Goal: Task Accomplishment & Management: Complete application form

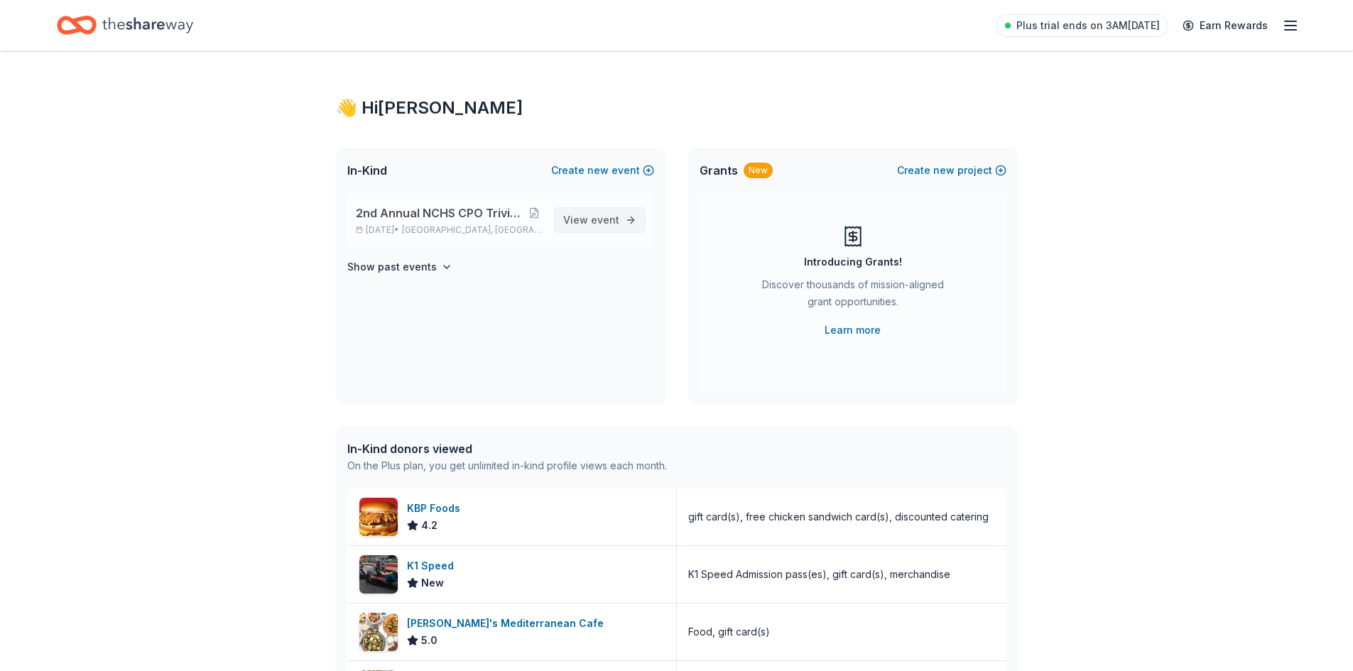
click at [575, 217] on span "View event" at bounding box center [591, 220] width 56 height 17
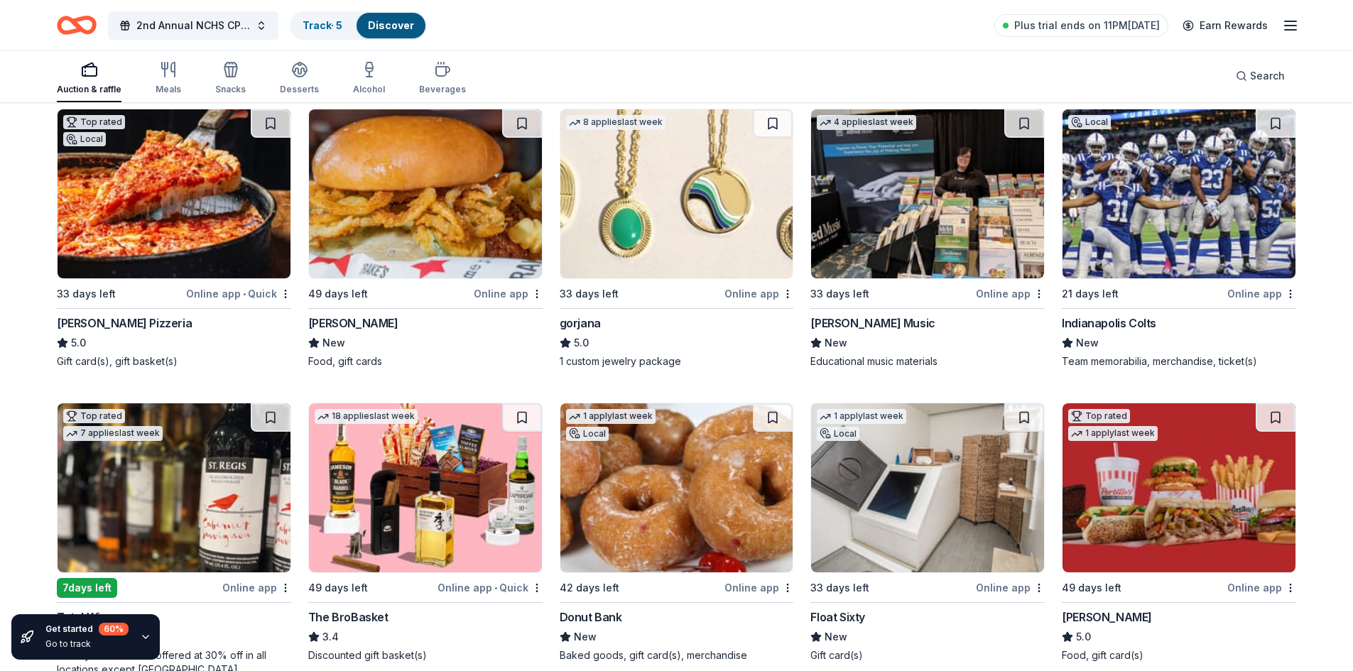
scroll to position [2649, 0]
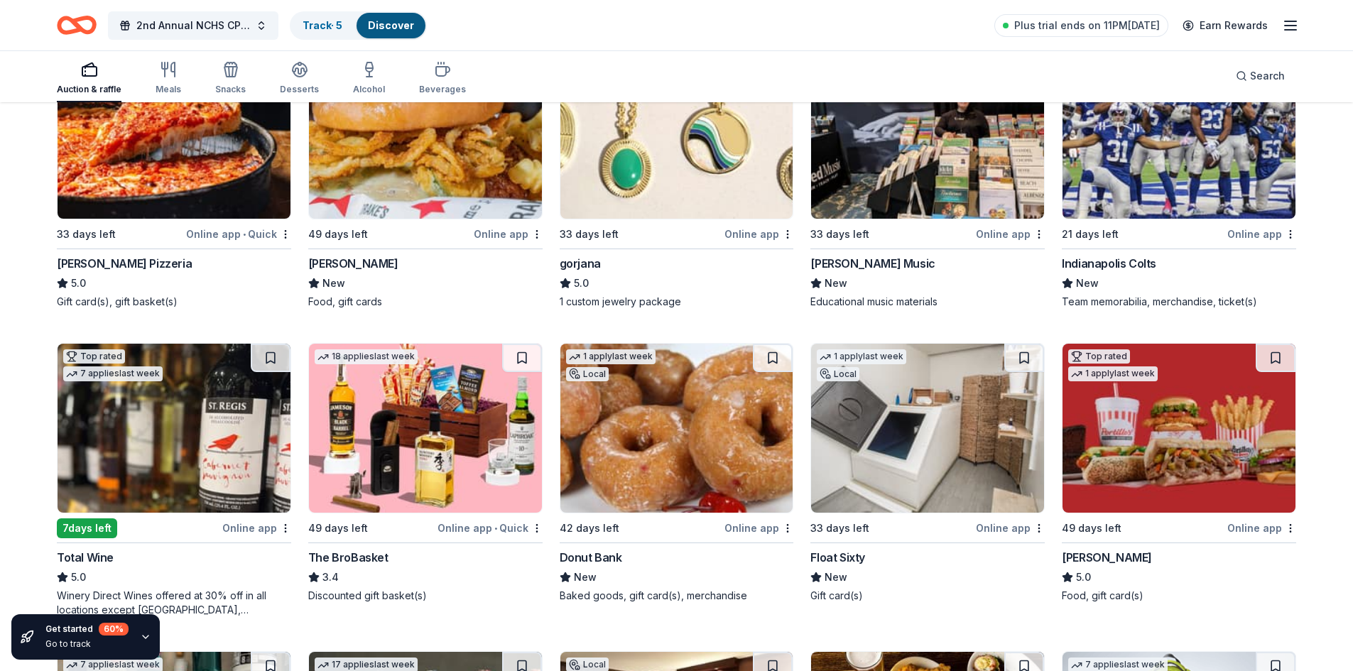
drag, startPoint x: 362, startPoint y: 555, endPoint x: 528, endPoint y: 589, distance: 169.5
click at [528, 589] on div "Discounted gift basket(s)" at bounding box center [425, 596] width 234 height 14
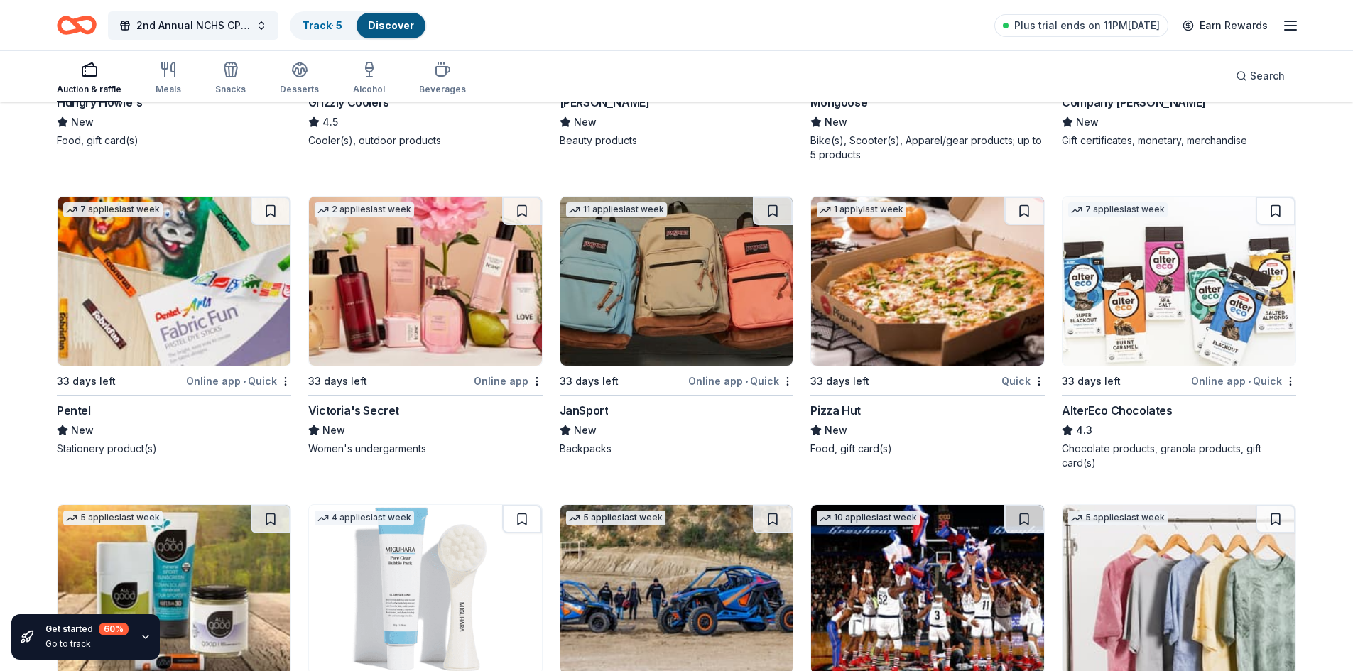
scroll to position [9730, 0]
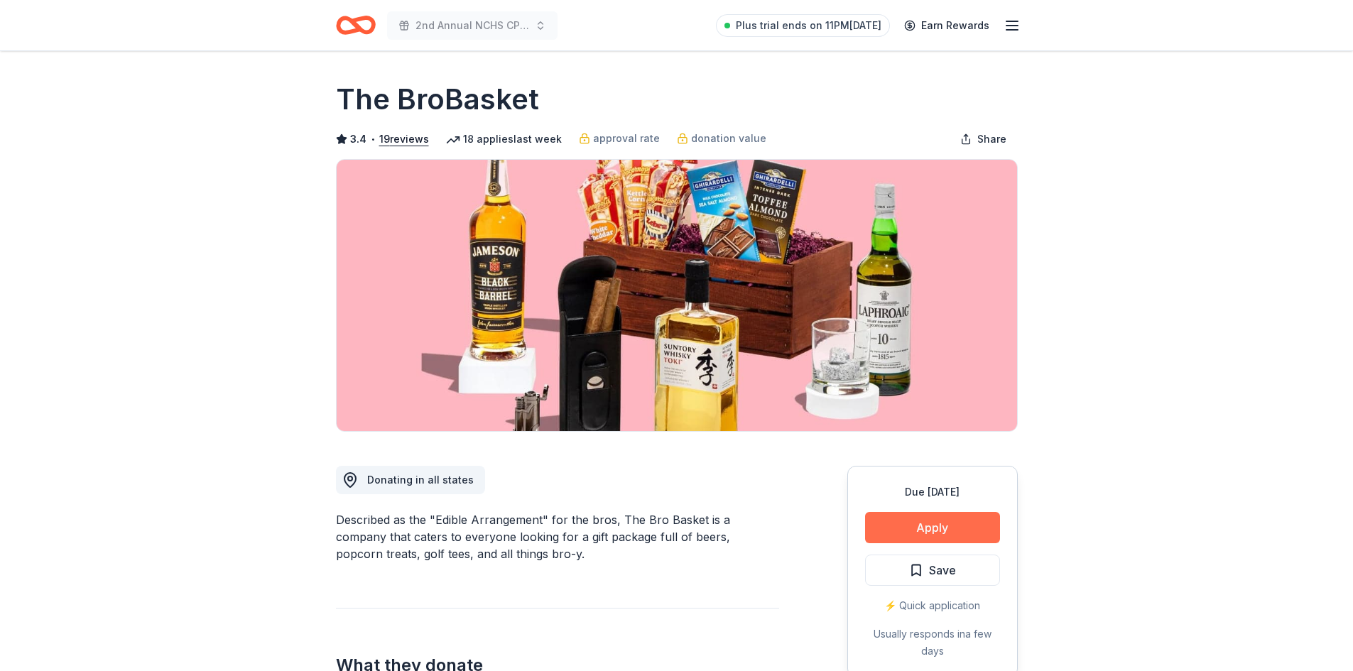
click at [944, 520] on button "Apply" at bounding box center [932, 527] width 135 height 31
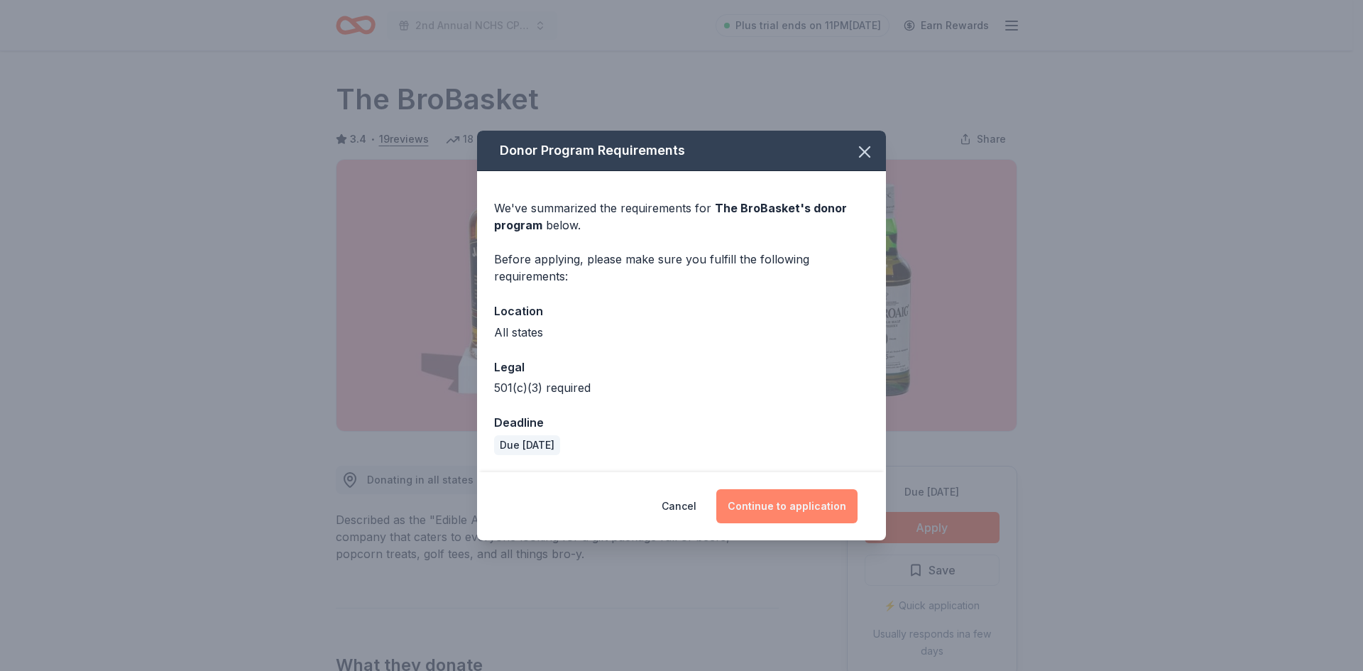
click at [810, 500] on button "Continue to application" at bounding box center [786, 506] width 141 height 34
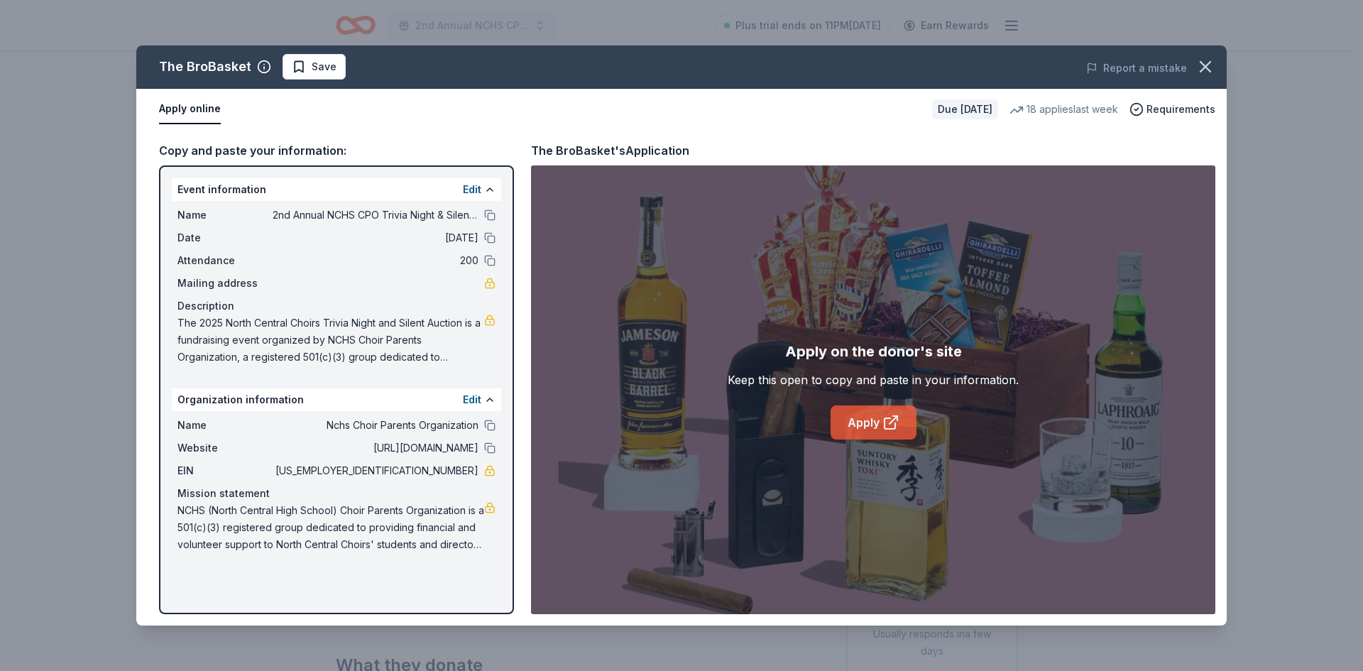
click at [888, 429] on icon at bounding box center [890, 423] width 11 height 11
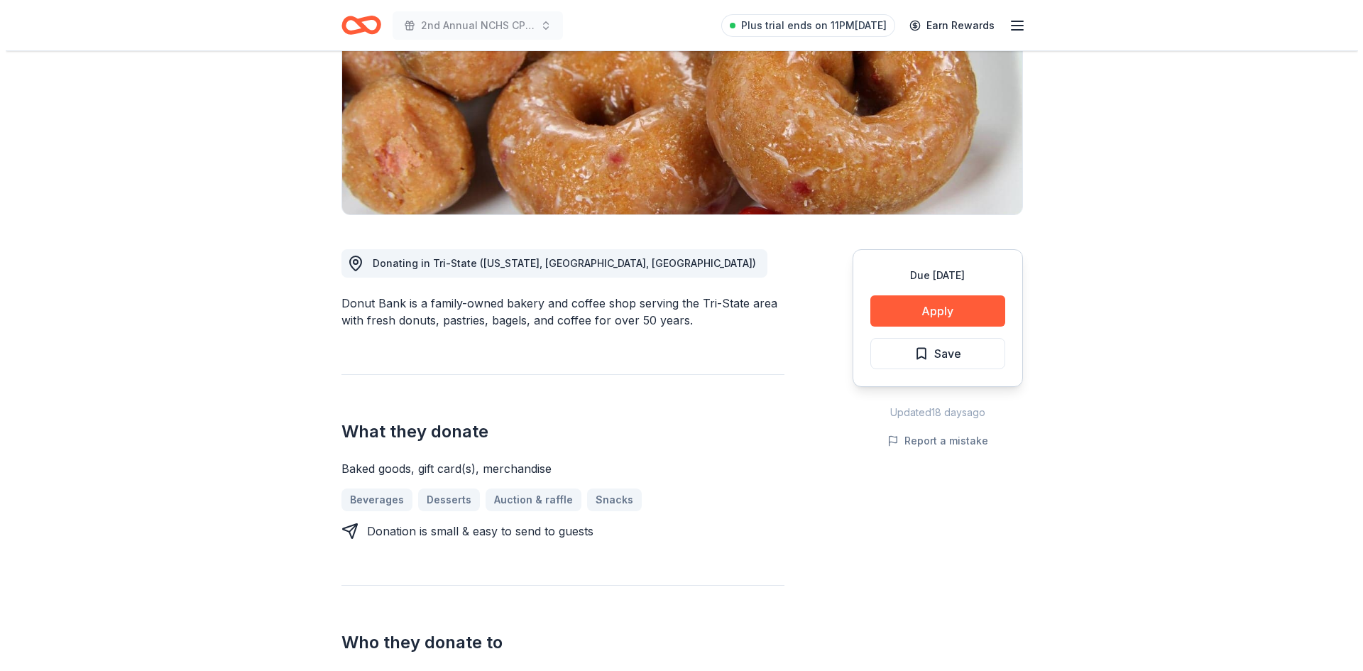
scroll to position [214, 0]
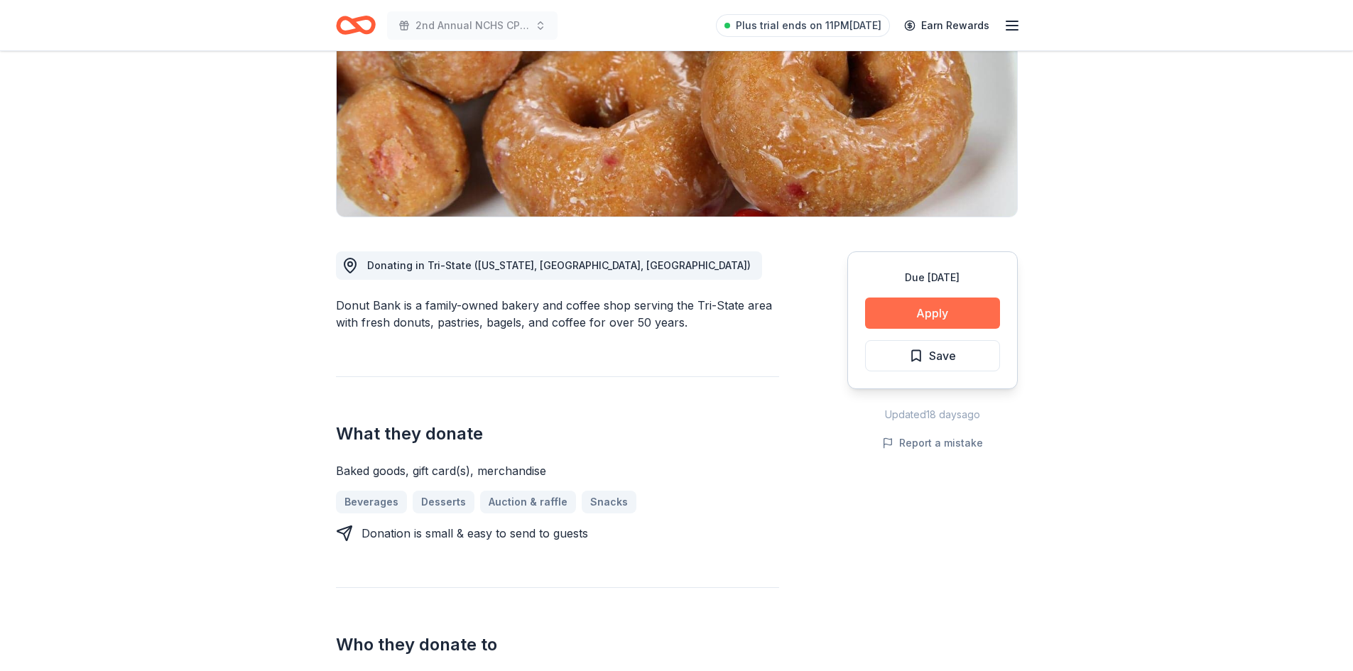
click at [937, 306] on button "Apply" at bounding box center [932, 313] width 135 height 31
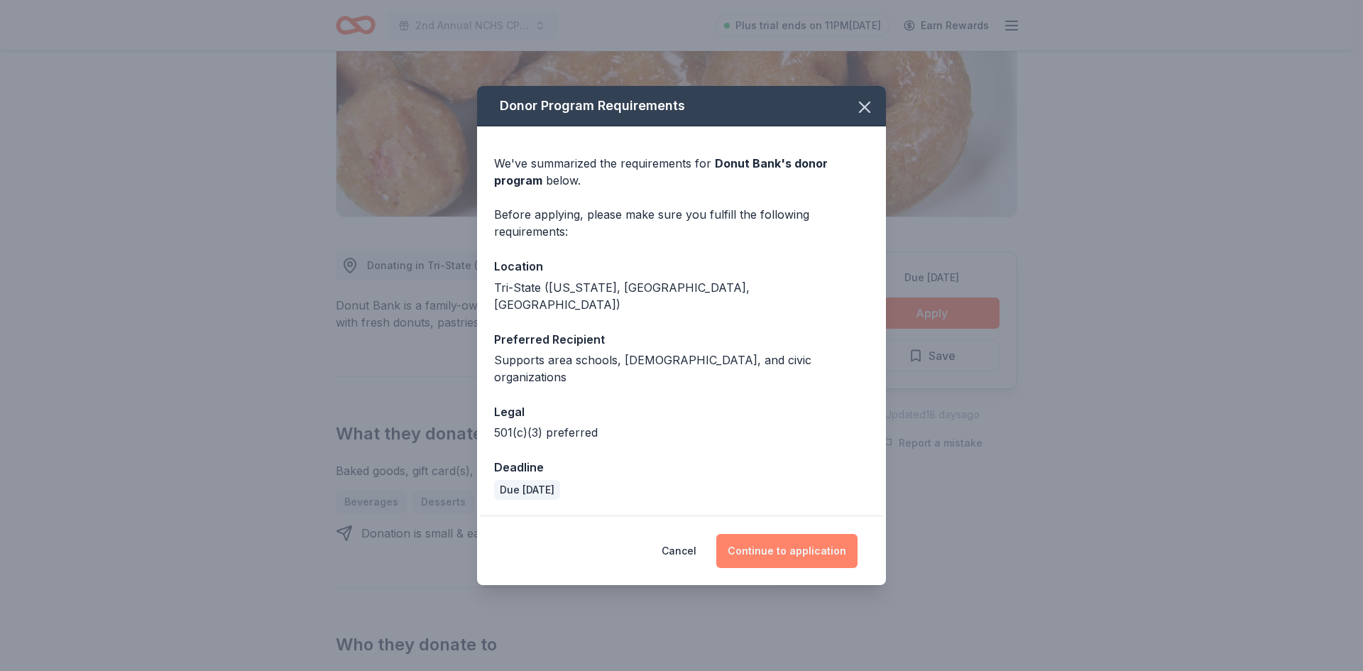
click at [776, 536] on button "Continue to application" at bounding box center [786, 551] width 141 height 34
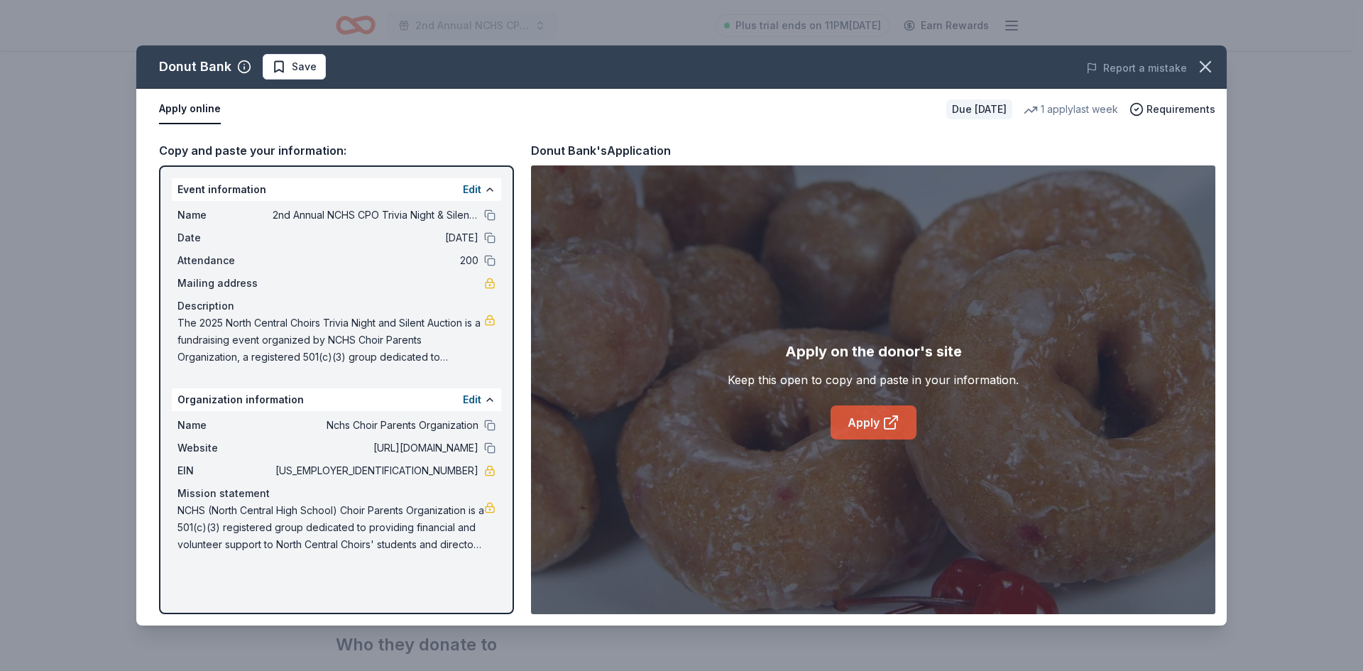
click at [860, 417] on link "Apply" at bounding box center [874, 422] width 86 height 34
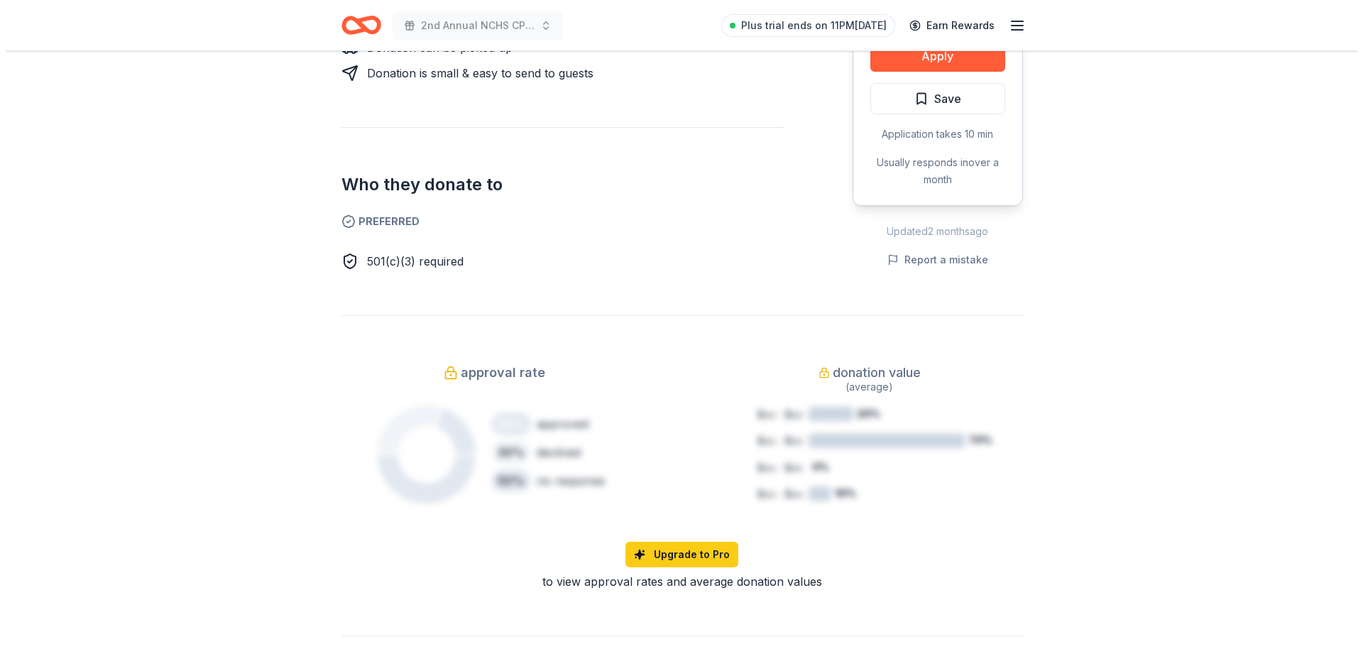
scroll to position [395, 0]
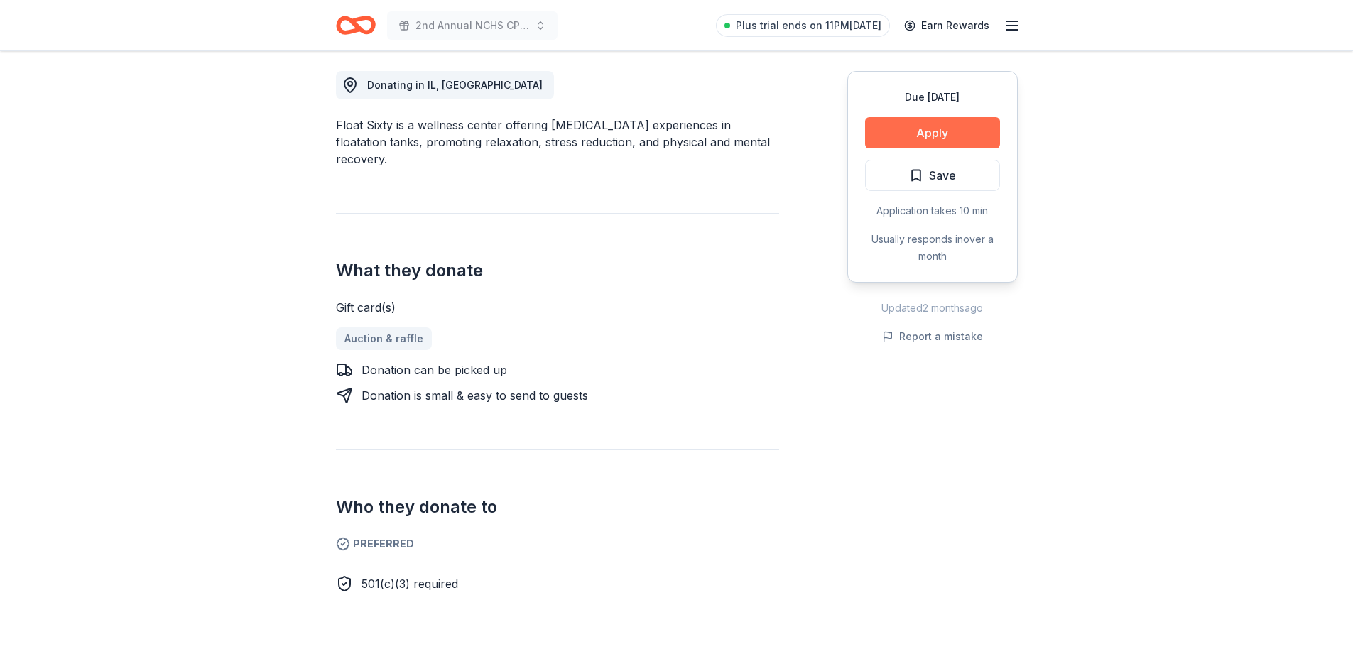
click at [922, 129] on button "Apply" at bounding box center [932, 132] width 135 height 31
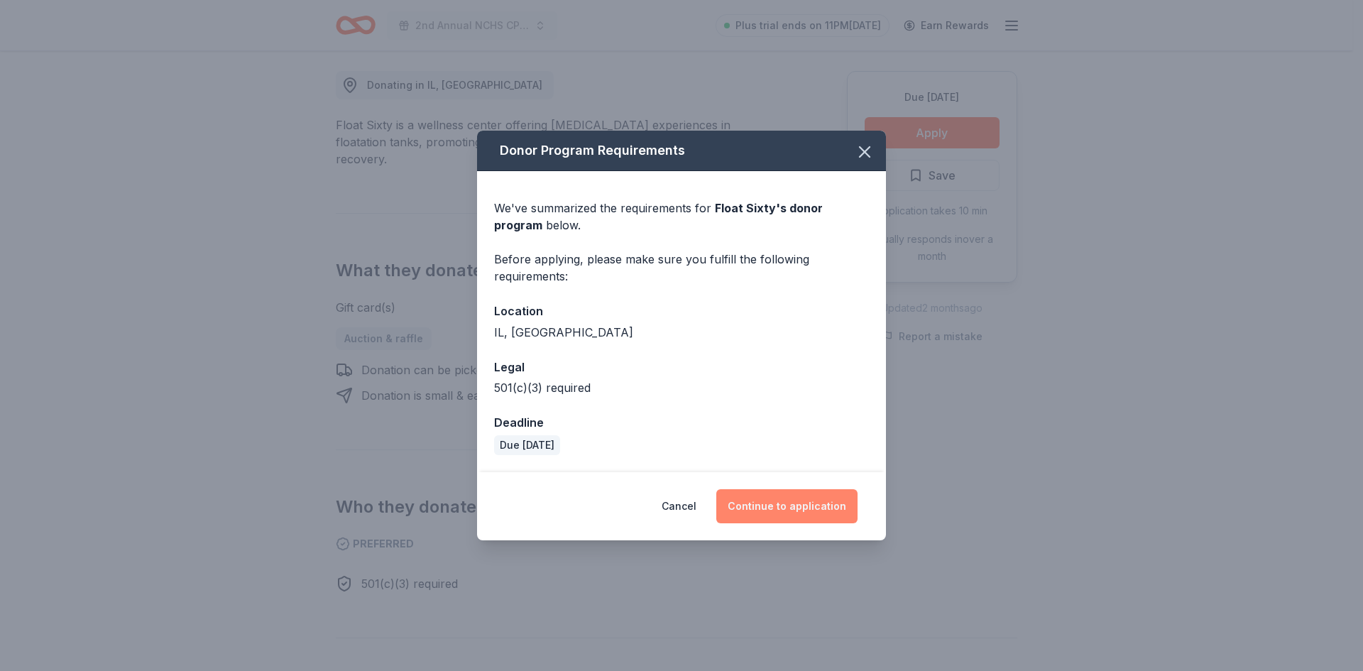
click at [805, 506] on button "Continue to application" at bounding box center [786, 506] width 141 height 34
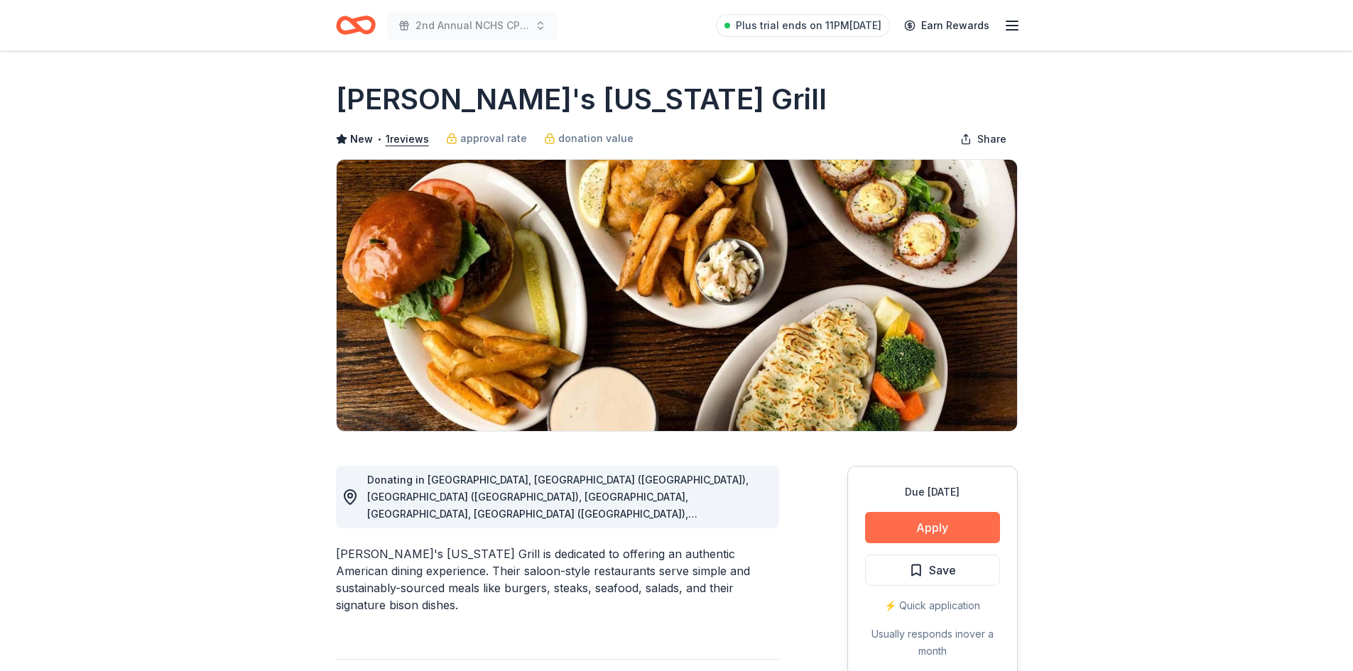
click at [947, 525] on button "Apply" at bounding box center [932, 527] width 135 height 31
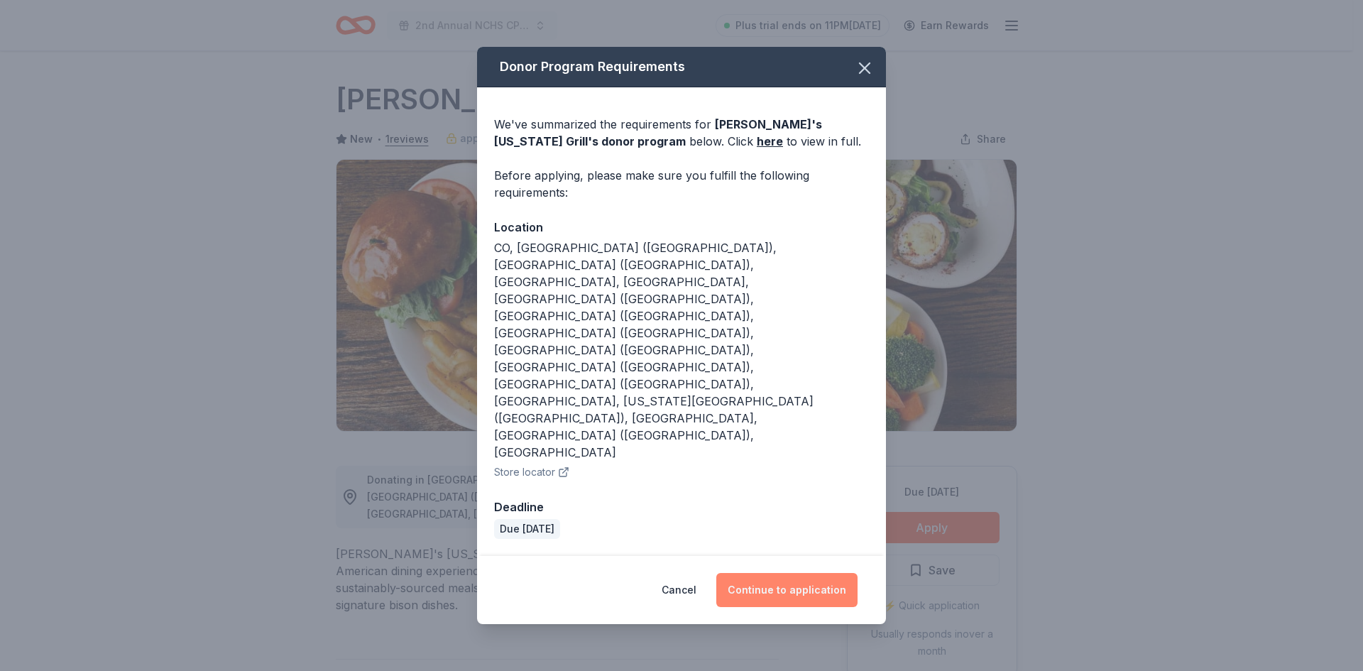
click at [795, 573] on button "Continue to application" at bounding box center [786, 590] width 141 height 34
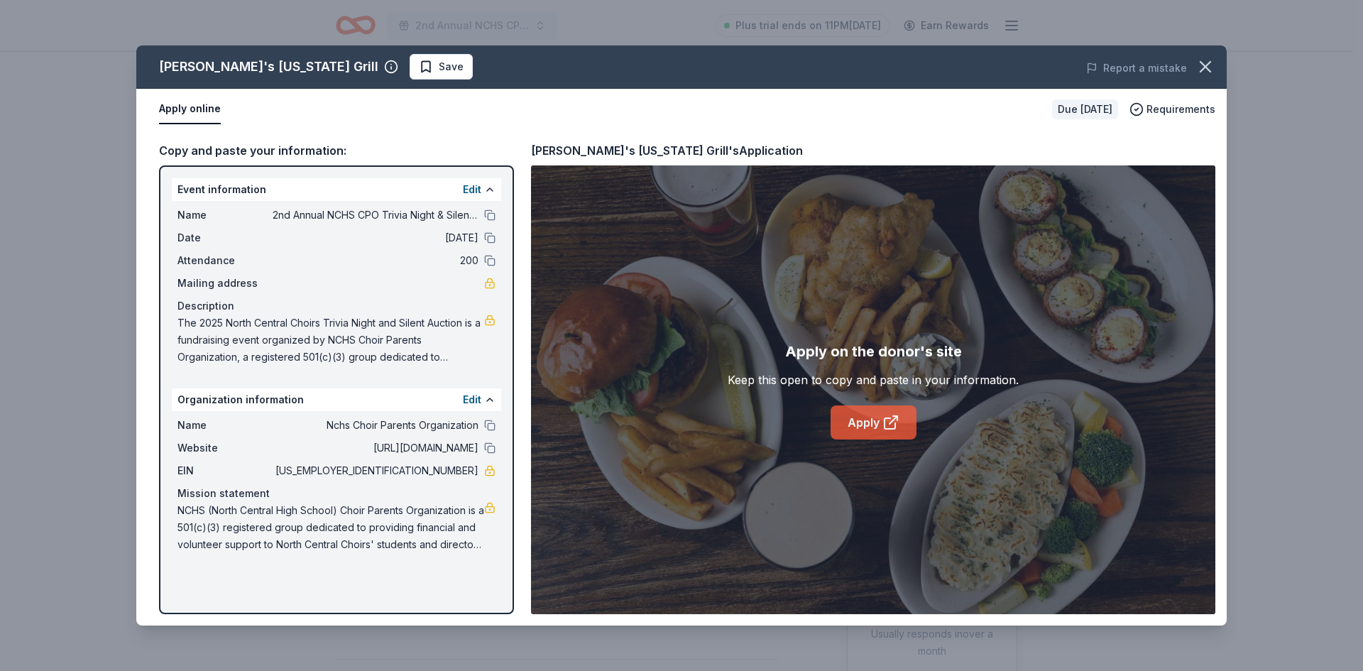
click at [871, 420] on link "Apply" at bounding box center [874, 422] width 86 height 34
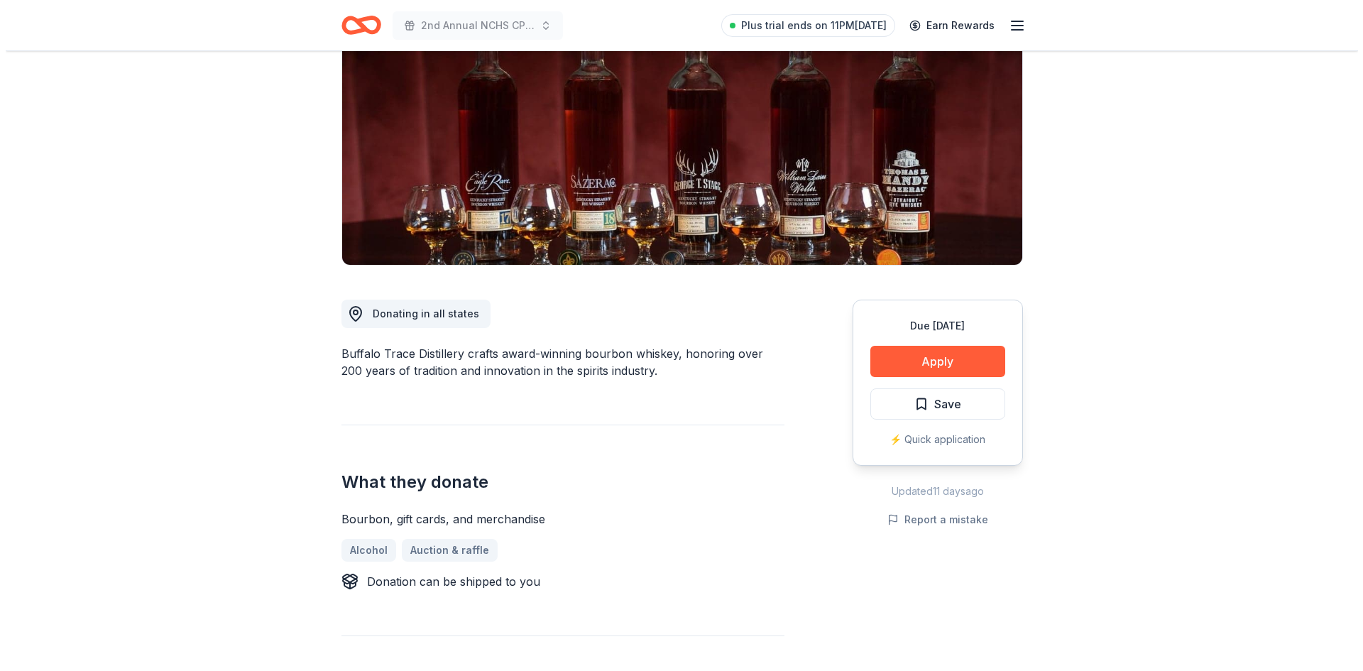
scroll to position [168, 0]
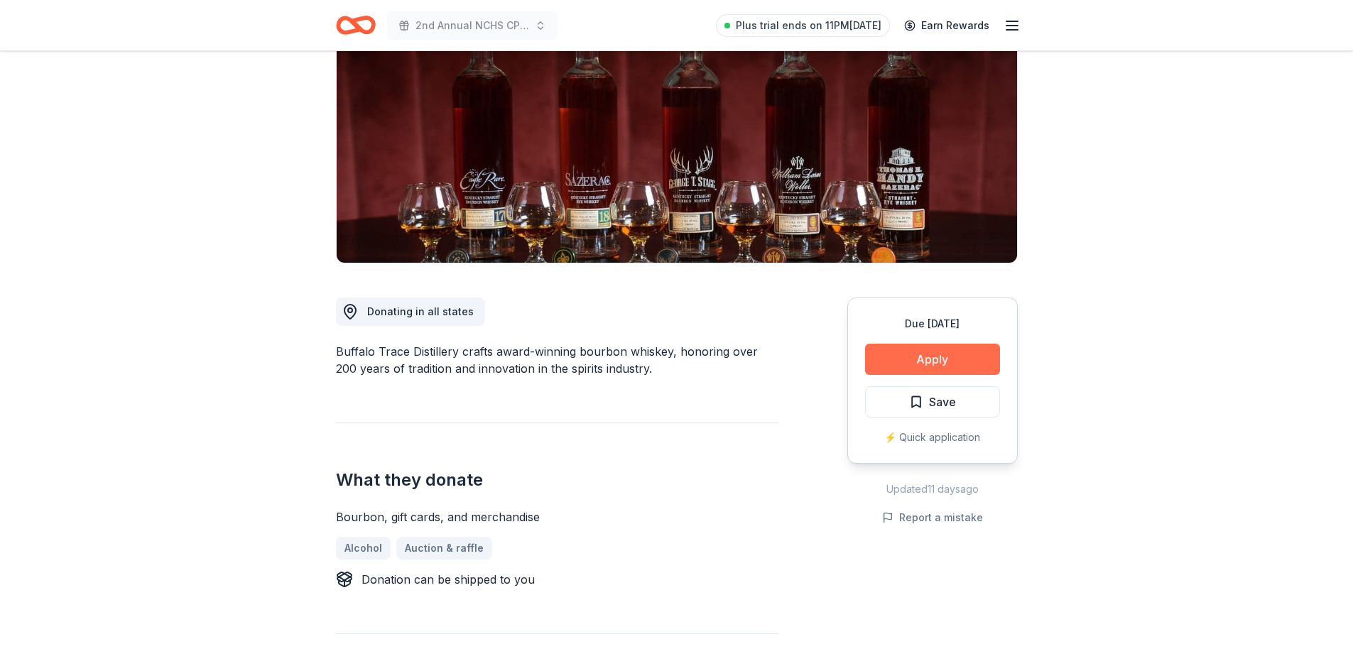
click at [947, 357] on button "Apply" at bounding box center [932, 359] width 135 height 31
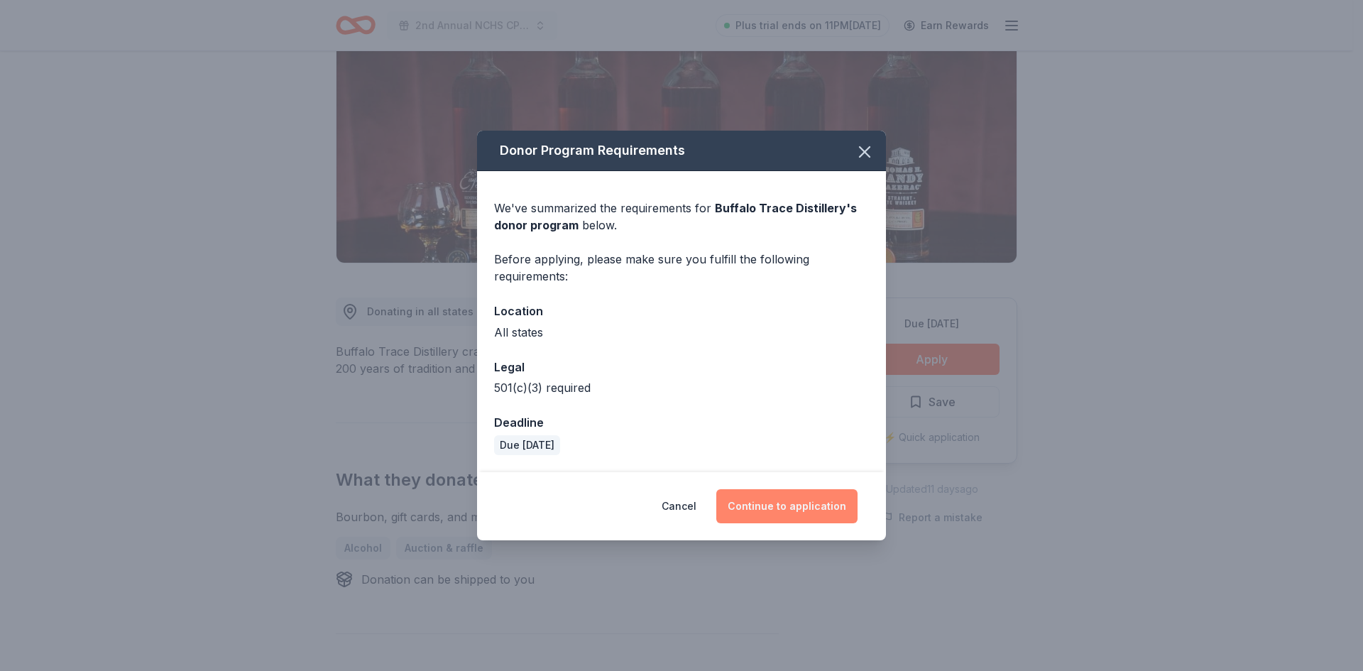
click at [800, 508] on button "Continue to application" at bounding box center [786, 506] width 141 height 34
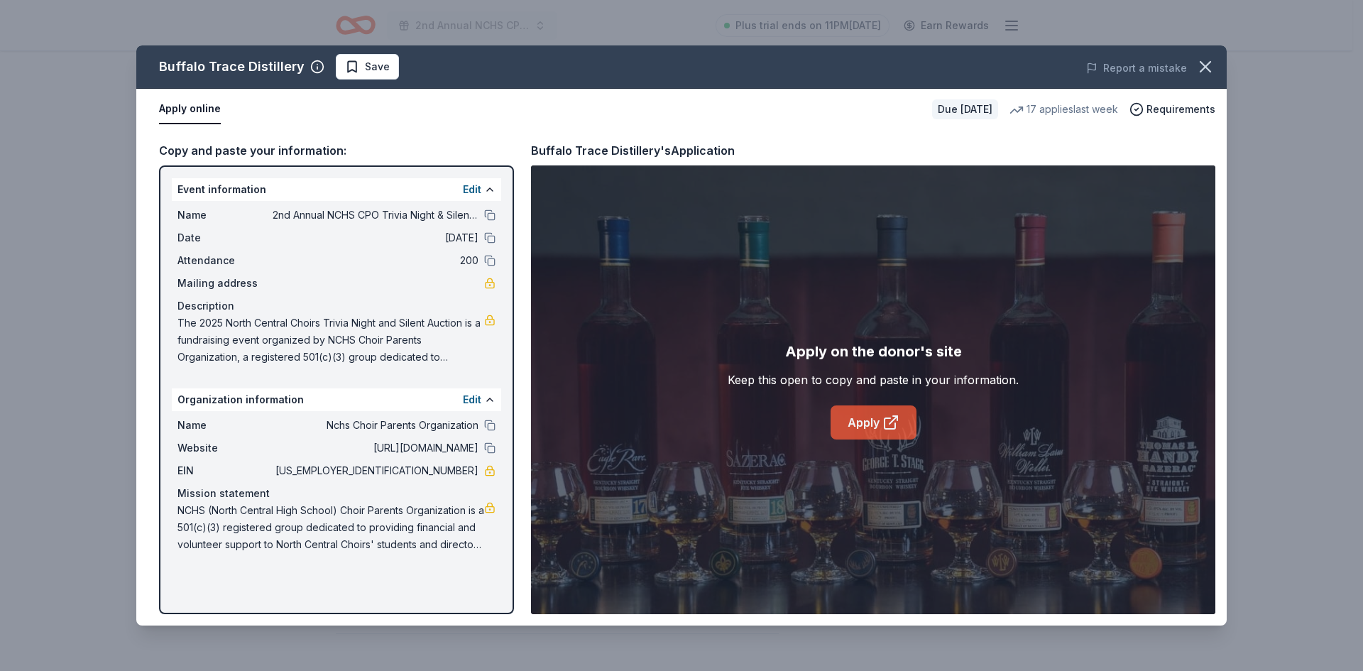
click at [880, 429] on link "Apply" at bounding box center [874, 422] width 86 height 34
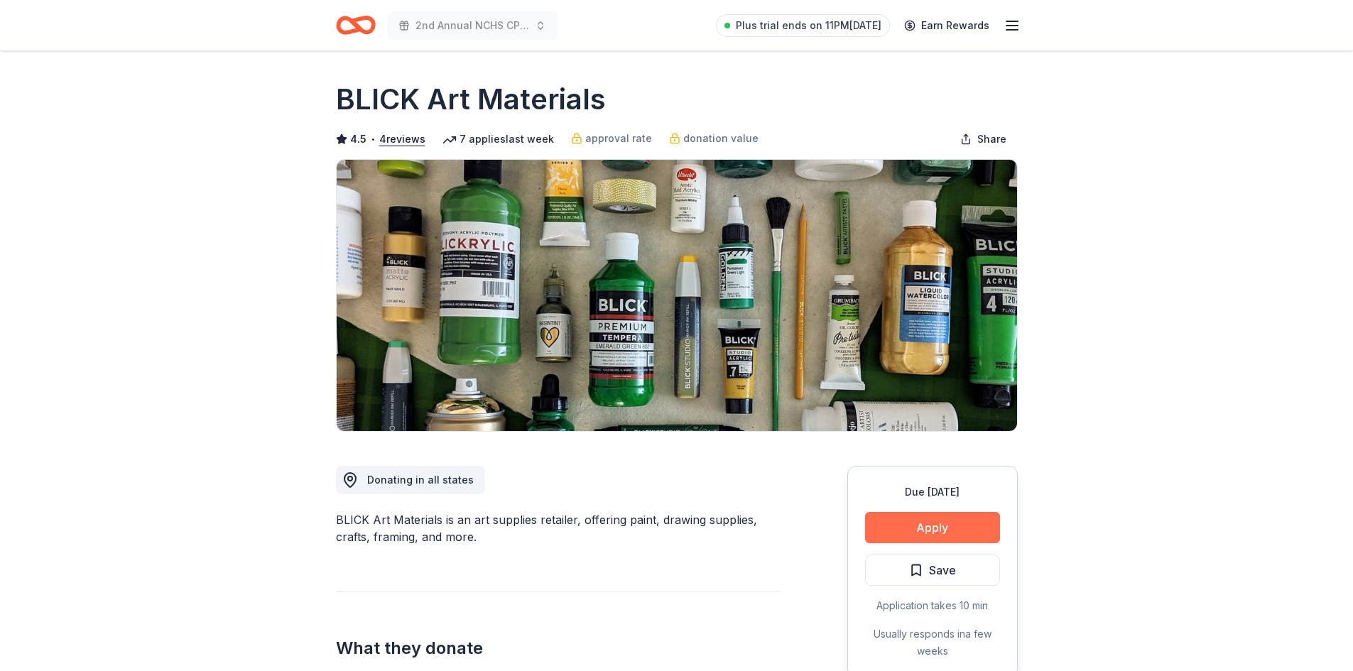
click at [948, 525] on button "Apply" at bounding box center [932, 527] width 135 height 31
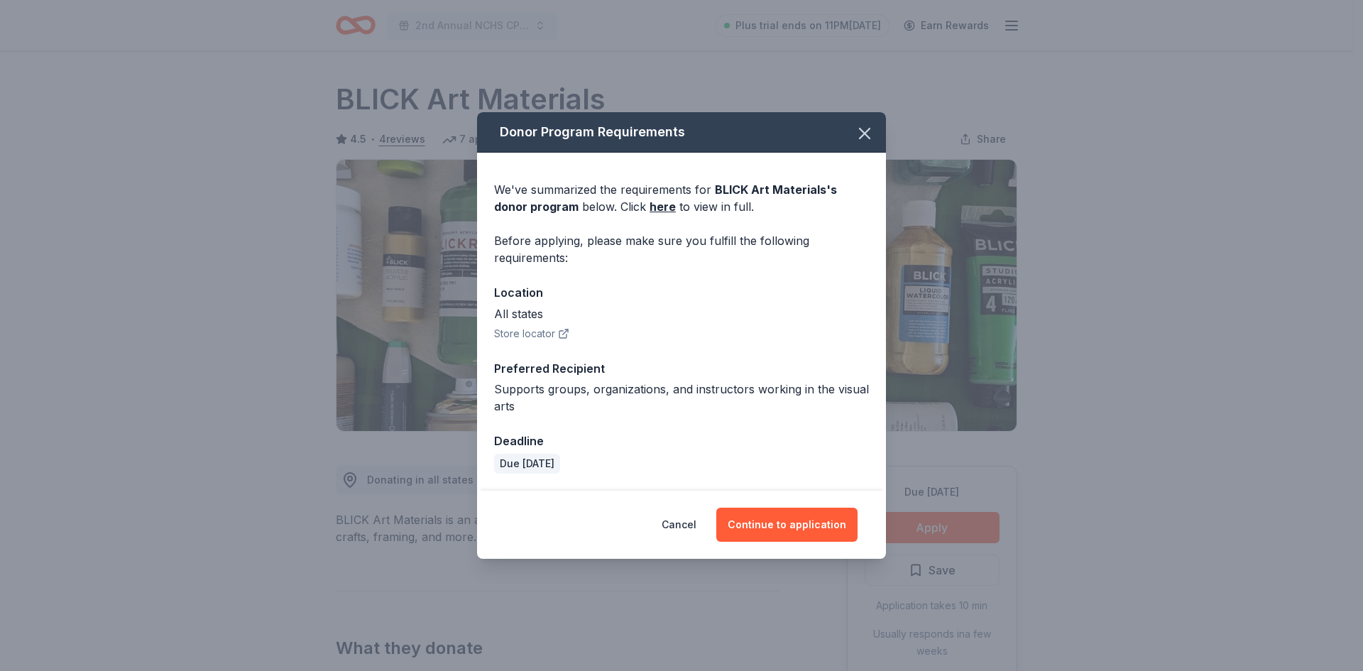
click at [533, 334] on button "Store locator" at bounding box center [531, 333] width 75 height 17
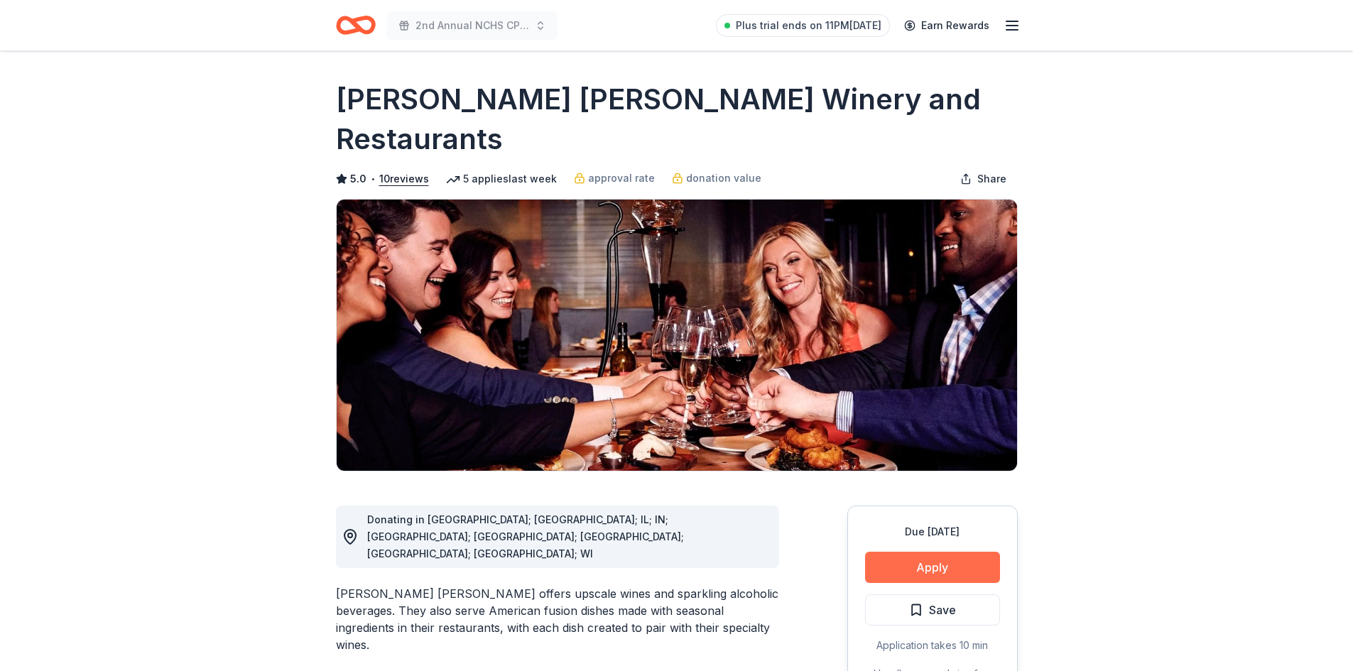
click at [907, 552] on button "Apply" at bounding box center [932, 567] width 135 height 31
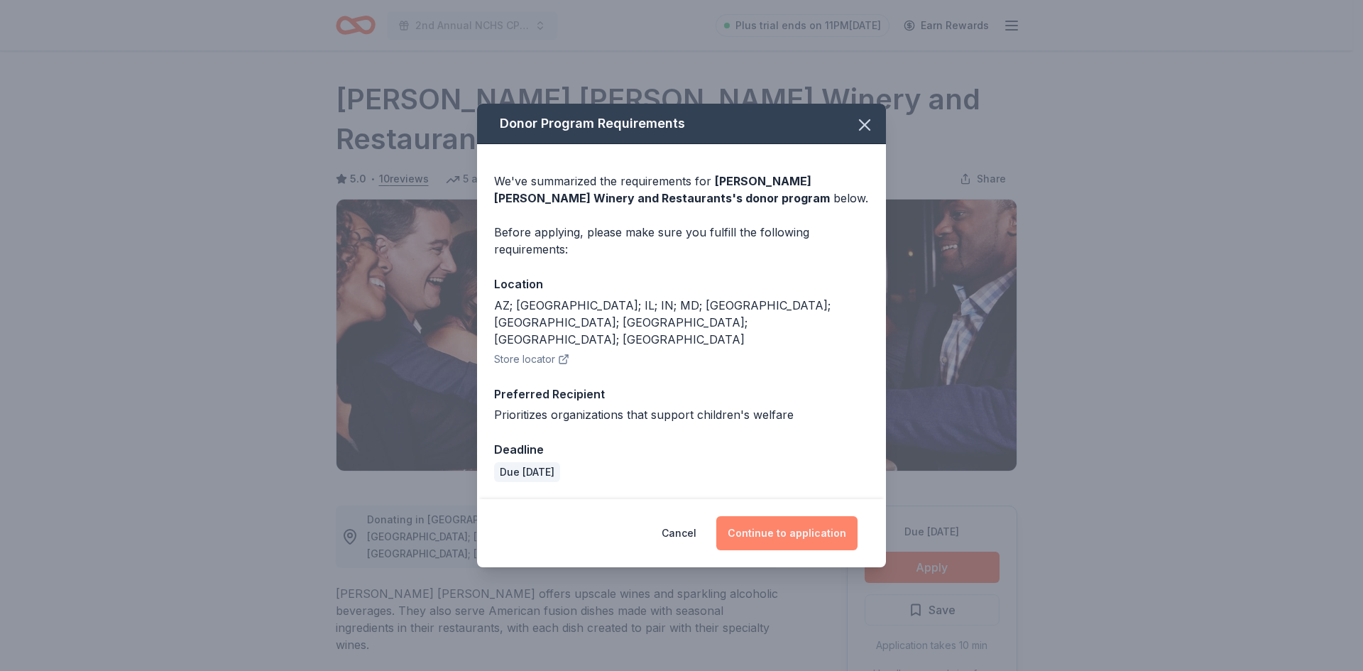
click at [770, 519] on button "Continue to application" at bounding box center [786, 533] width 141 height 34
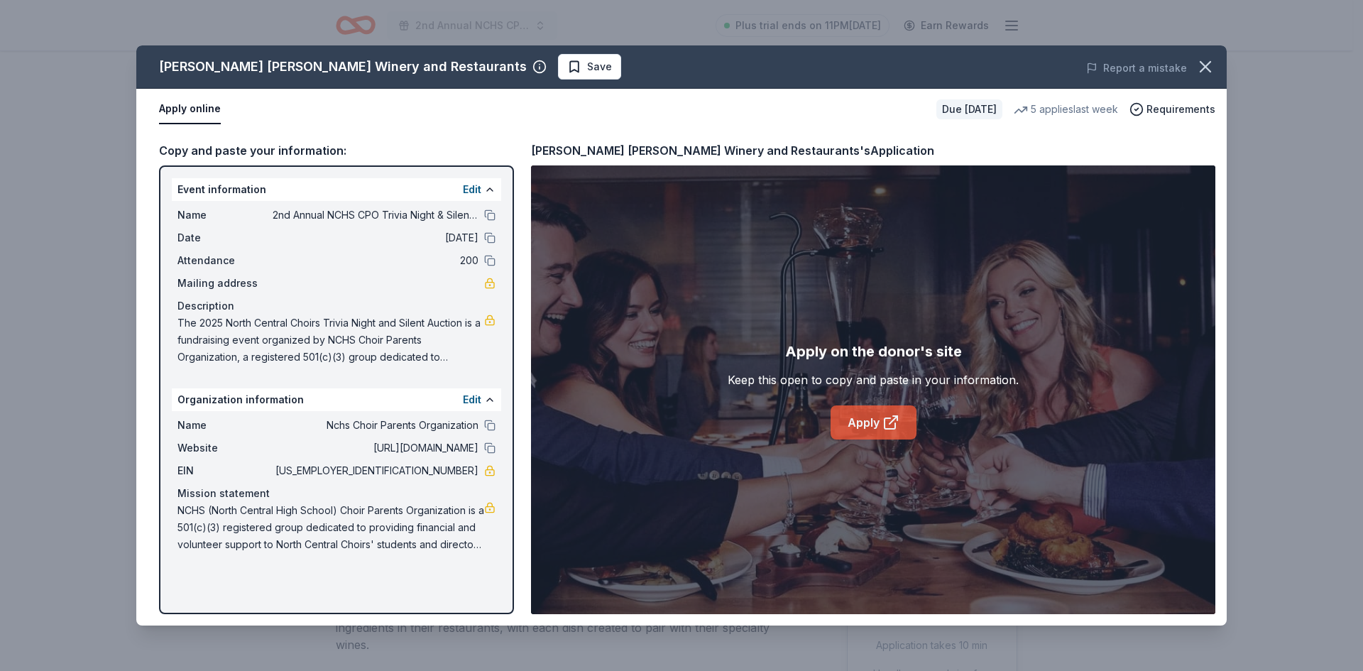
click at [846, 418] on link "Apply" at bounding box center [874, 422] width 86 height 34
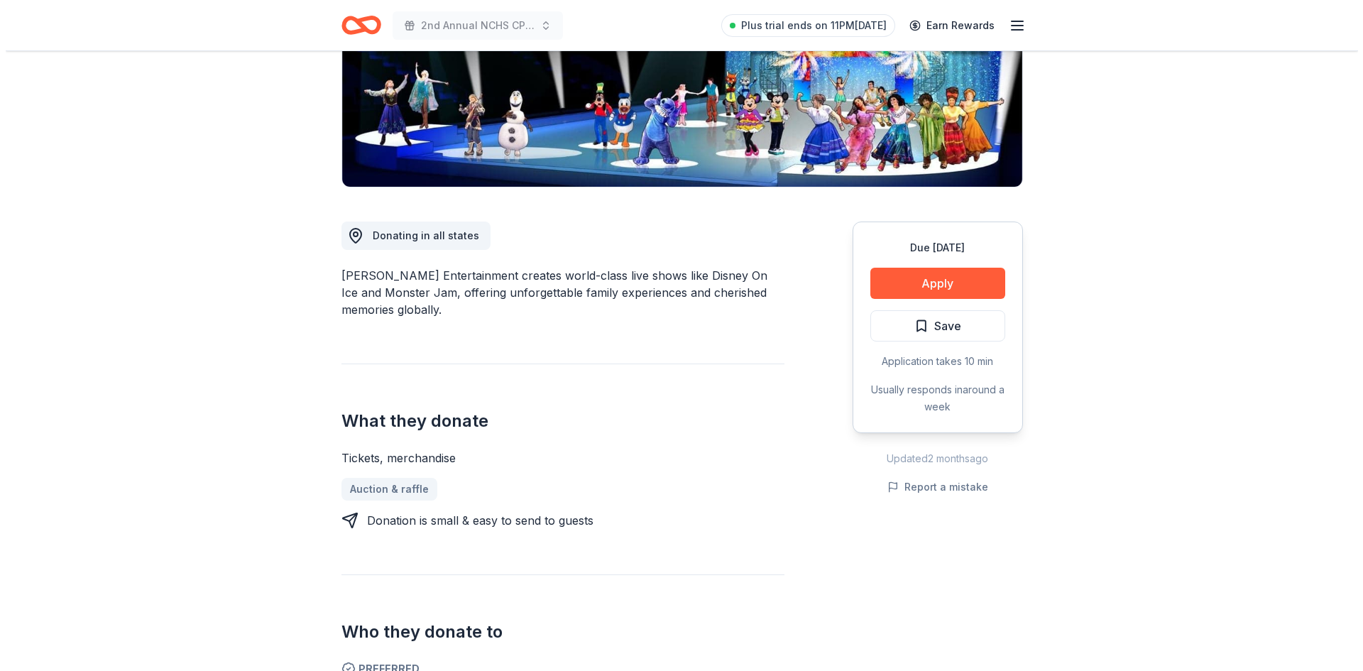
scroll to position [282, 0]
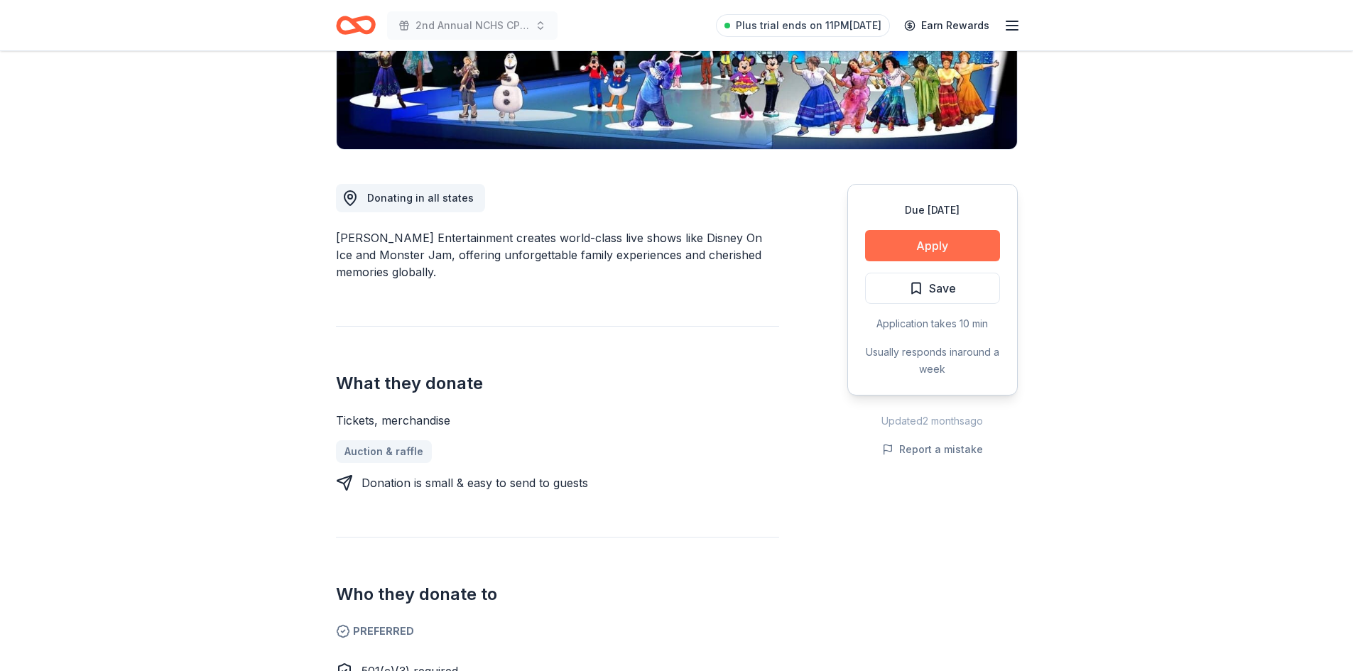
click at [939, 242] on button "Apply" at bounding box center [932, 245] width 135 height 31
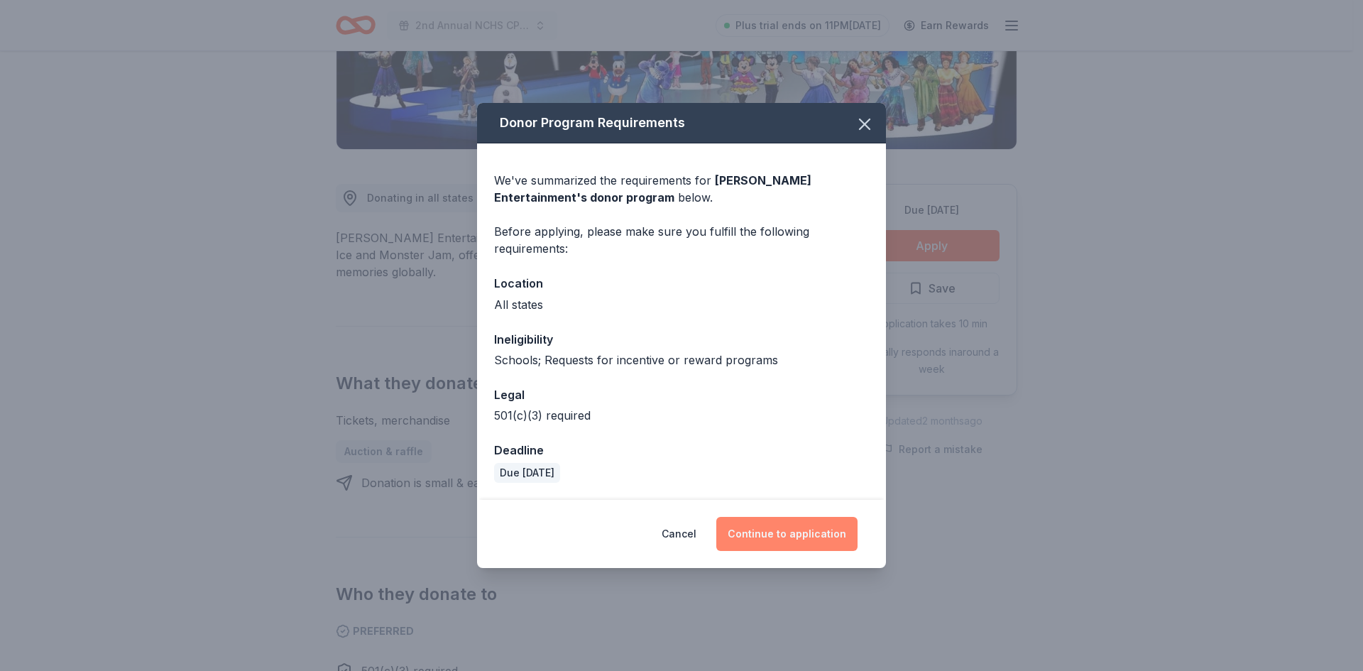
click at [806, 540] on button "Continue to application" at bounding box center [786, 534] width 141 height 34
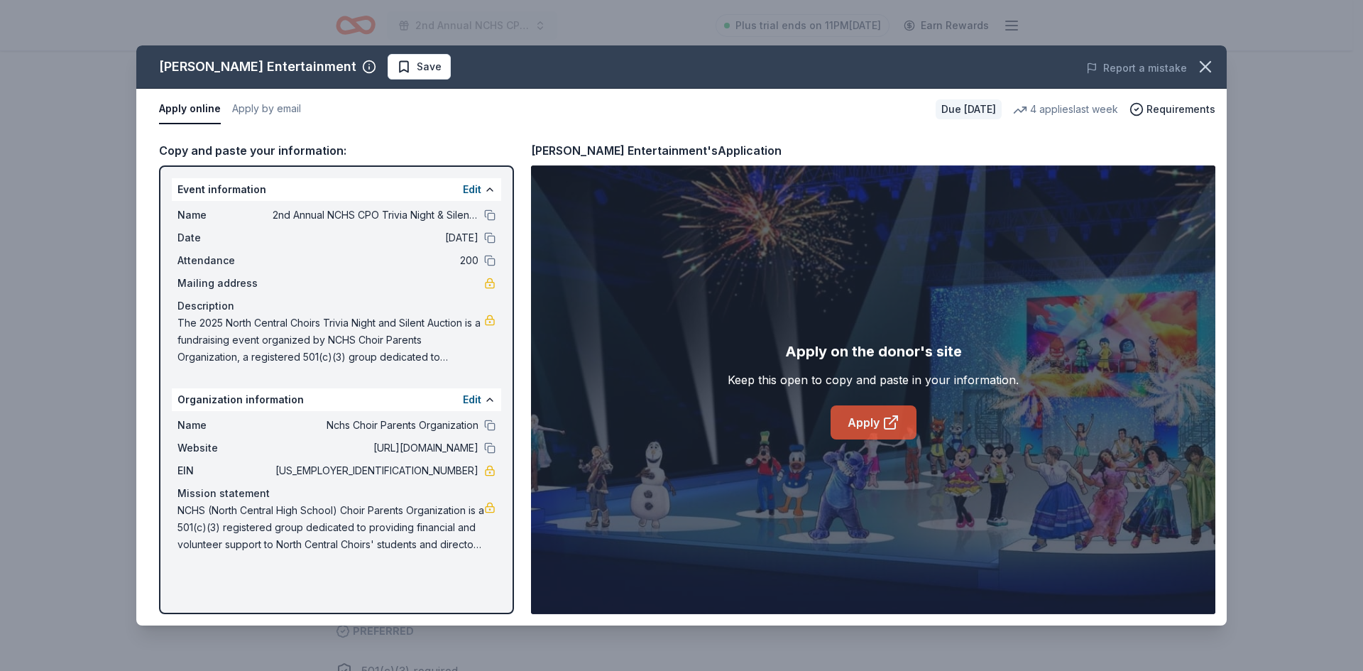
click at [858, 421] on link "Apply" at bounding box center [874, 422] width 86 height 34
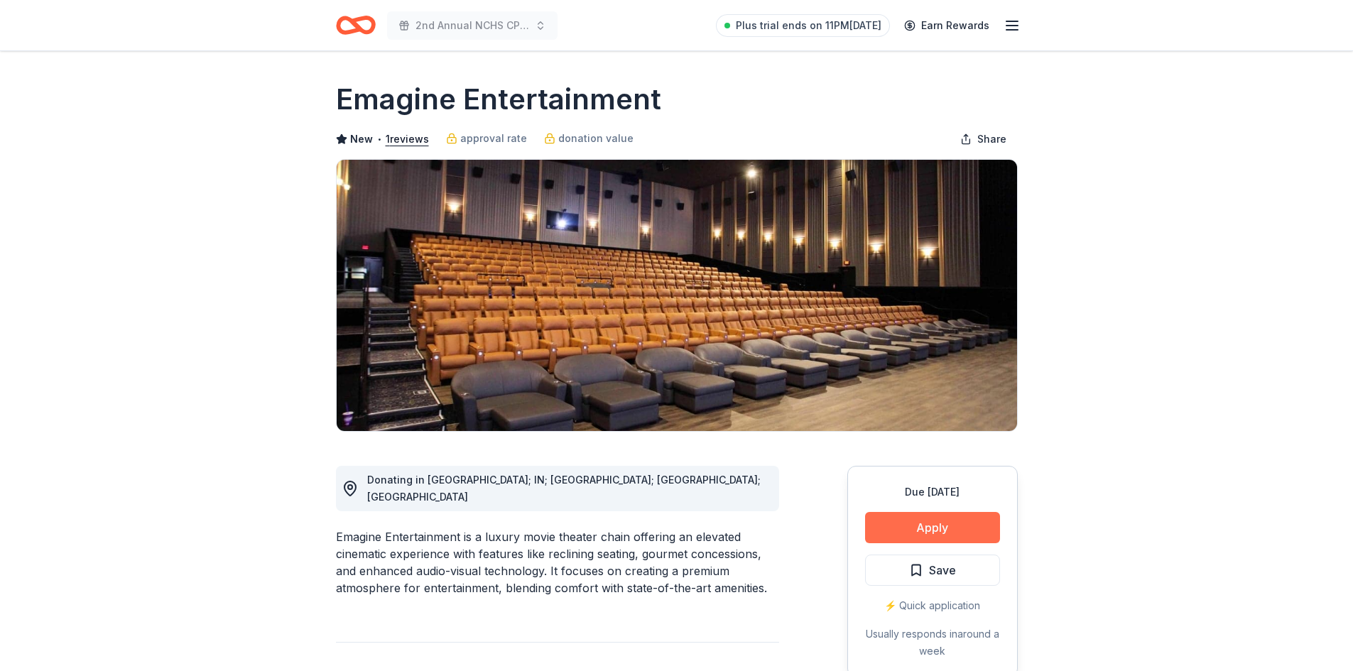
click at [939, 523] on button "Apply" at bounding box center [932, 527] width 135 height 31
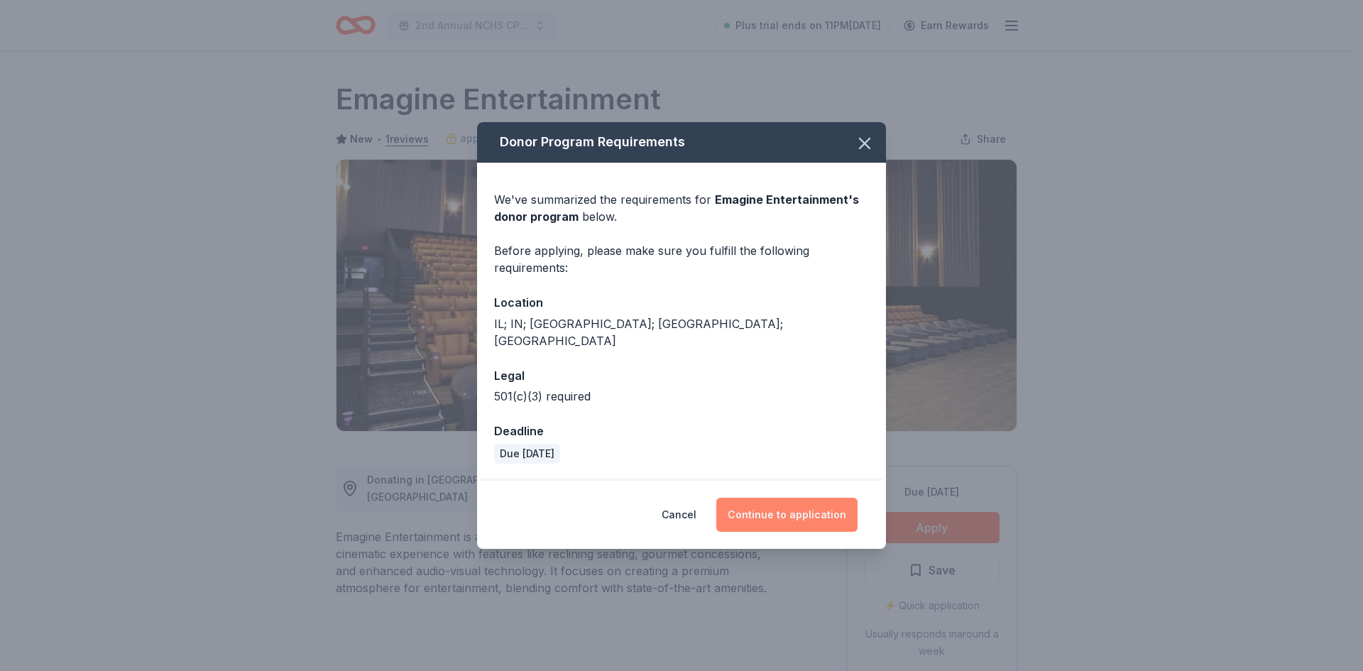
click at [780, 507] on button "Continue to application" at bounding box center [786, 515] width 141 height 34
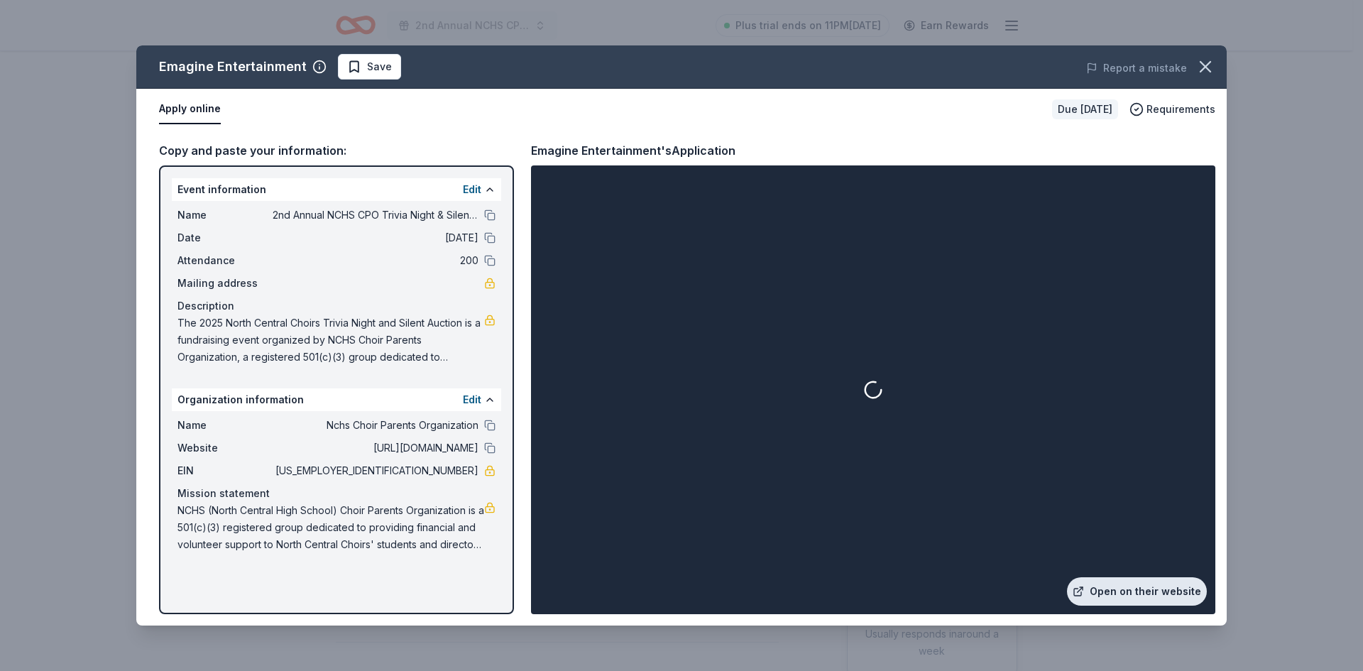
click at [1133, 591] on link "Open on their website" at bounding box center [1137, 591] width 140 height 28
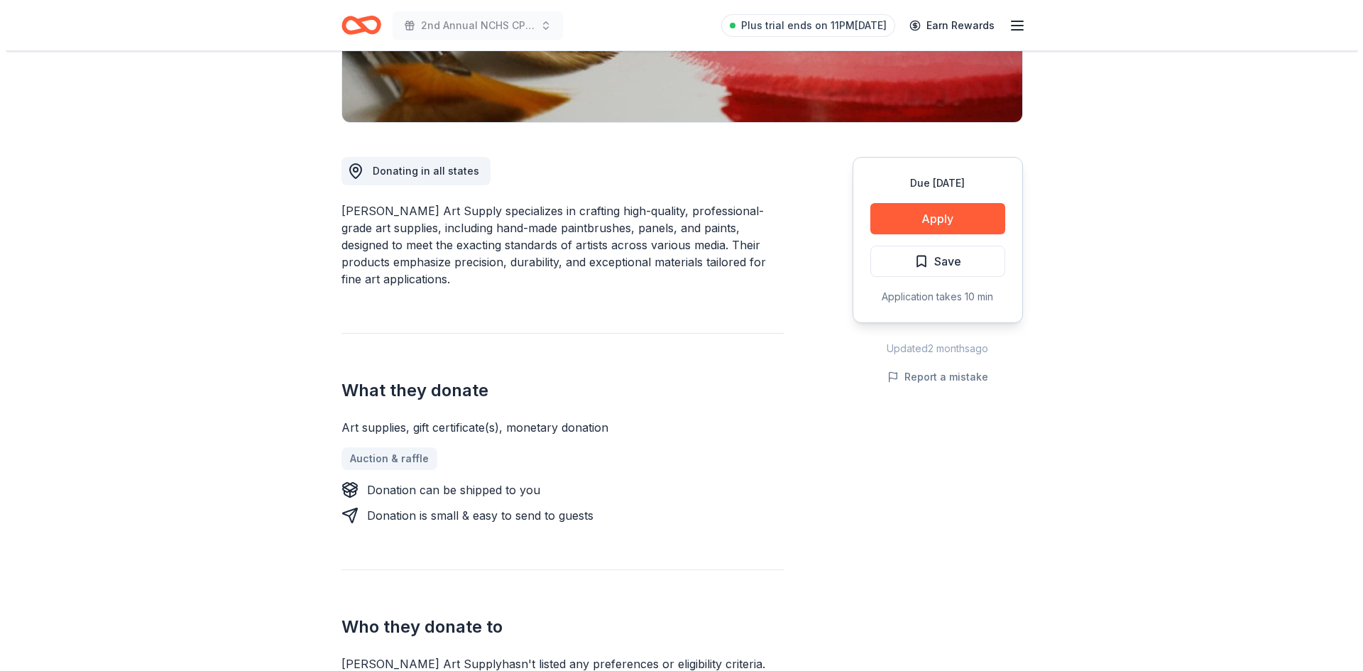
scroll to position [313, 0]
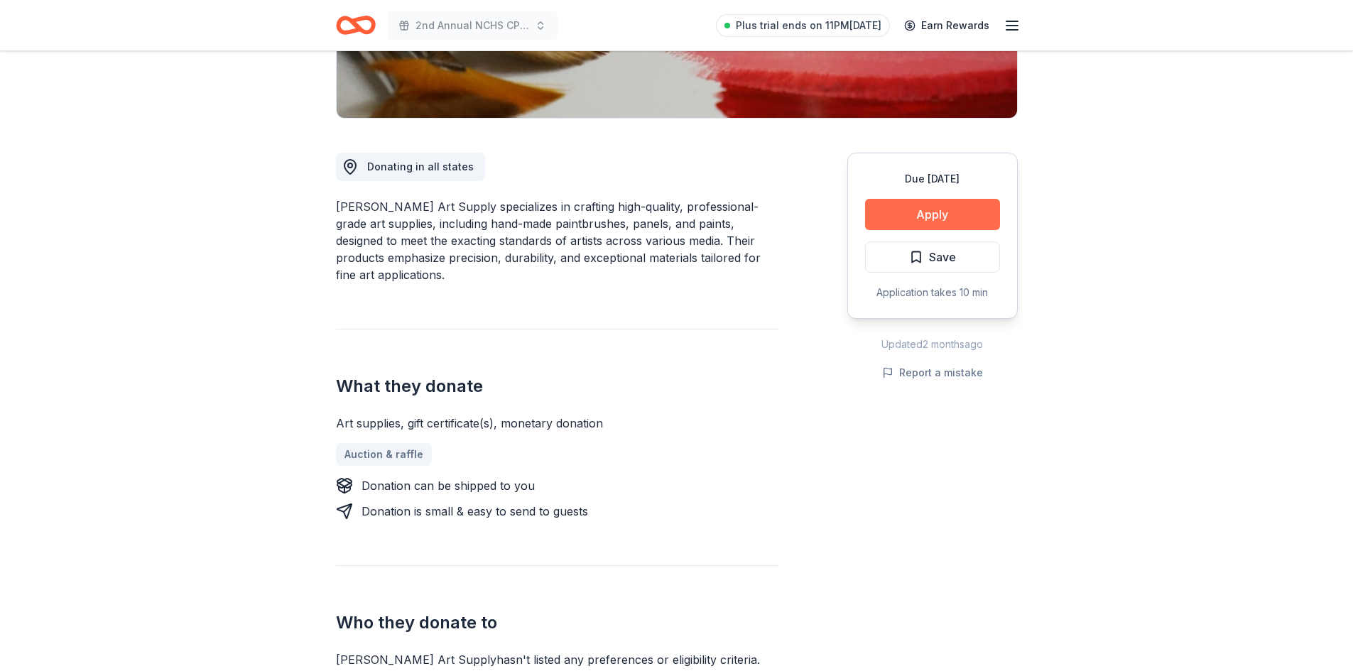
click at [927, 217] on button "Apply" at bounding box center [932, 214] width 135 height 31
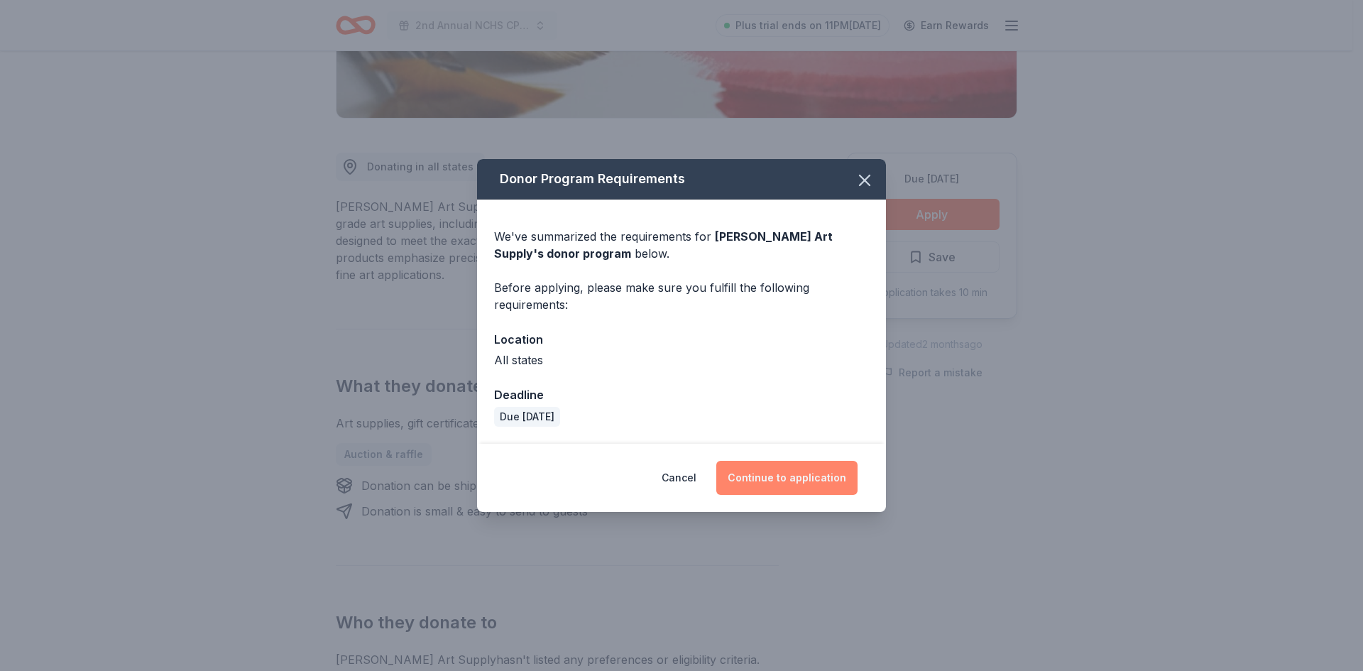
click at [773, 476] on button "Continue to application" at bounding box center [786, 478] width 141 height 34
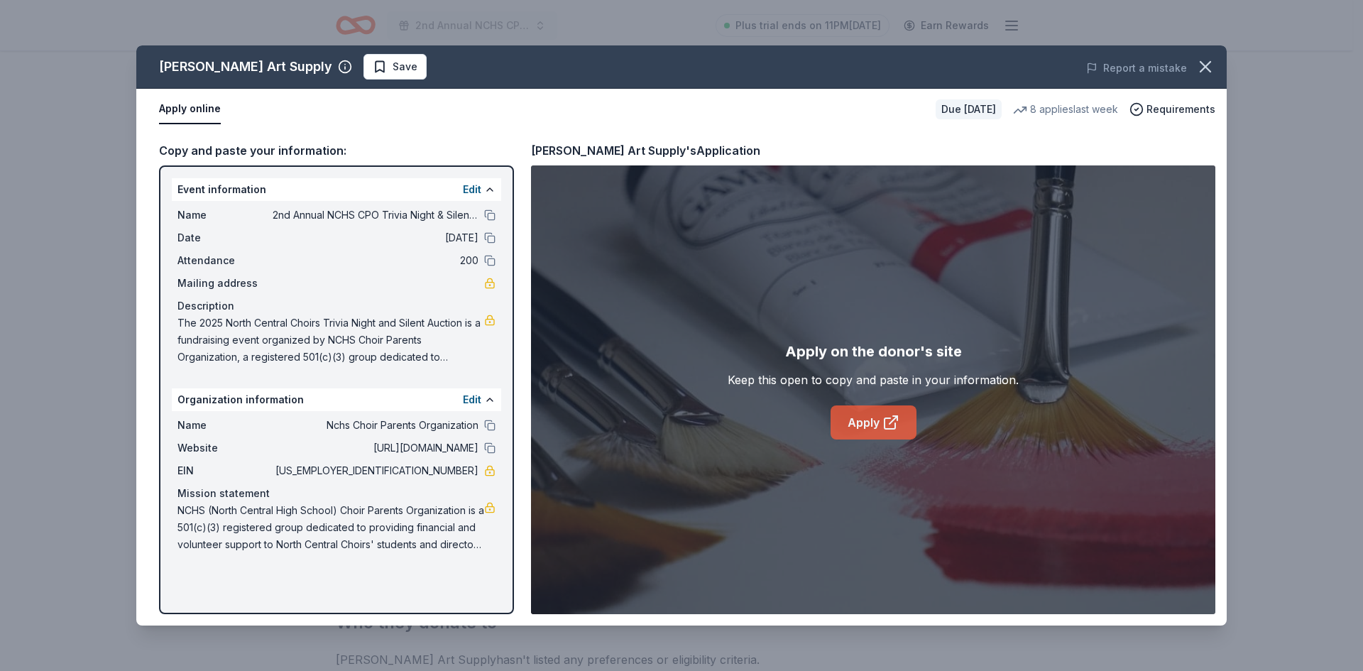
click at [864, 423] on link "Apply" at bounding box center [874, 422] width 86 height 34
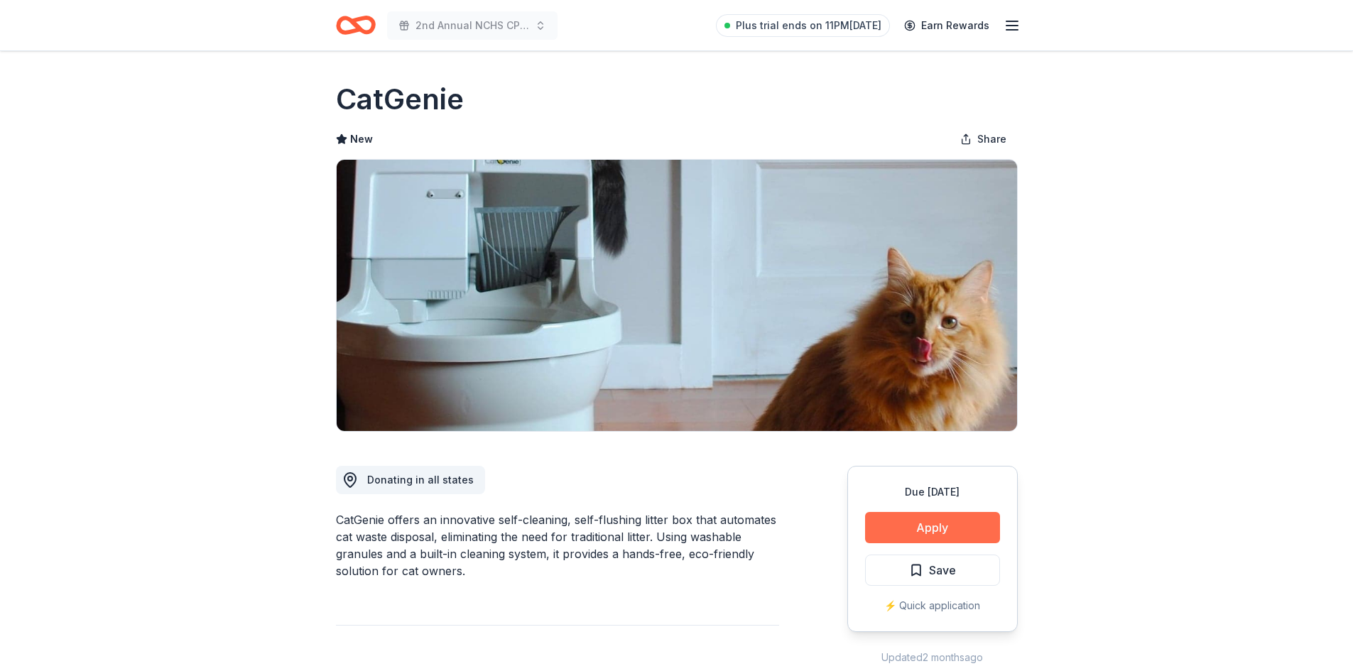
click at [960, 524] on button "Apply" at bounding box center [932, 527] width 135 height 31
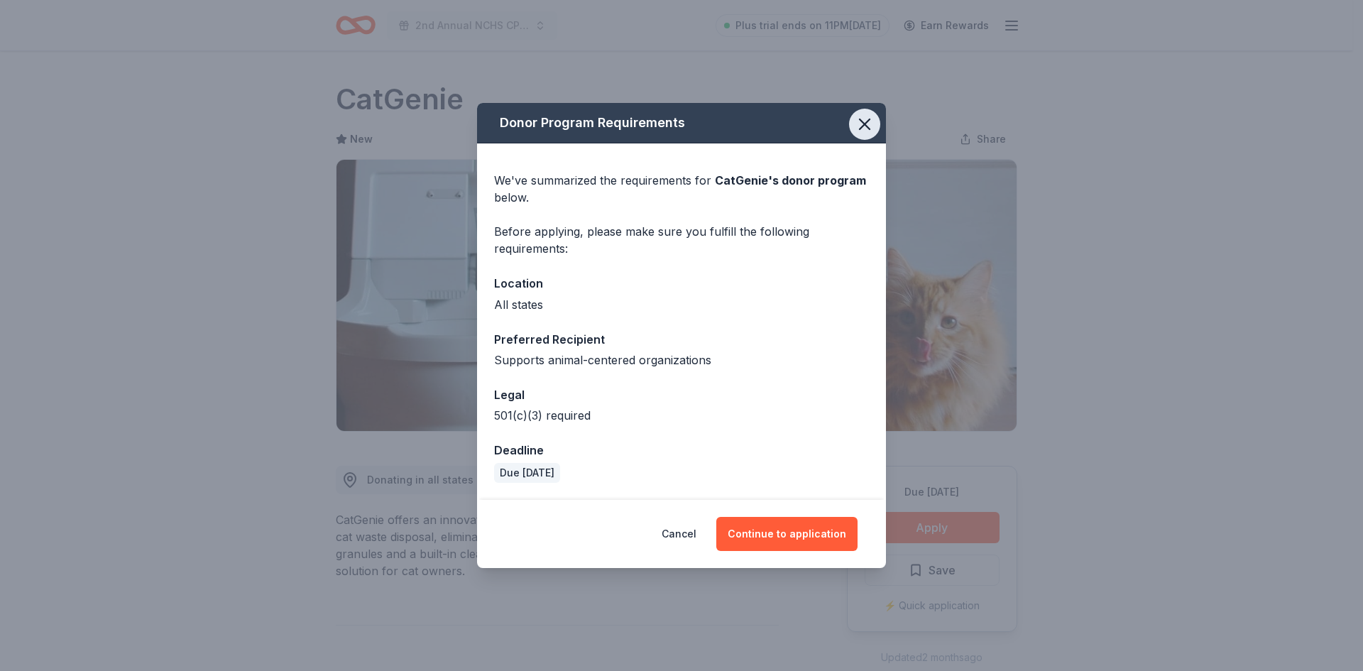
click at [866, 124] on icon "button" at bounding box center [865, 124] width 10 height 10
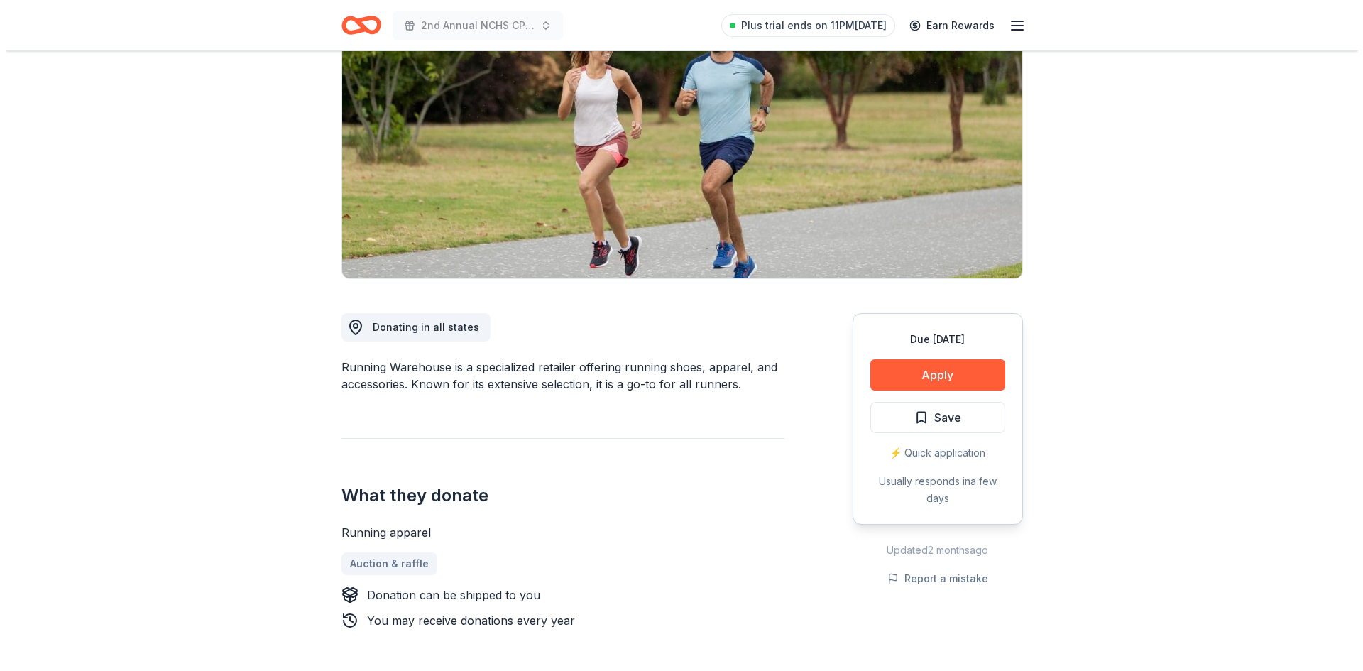
scroll to position [175, 0]
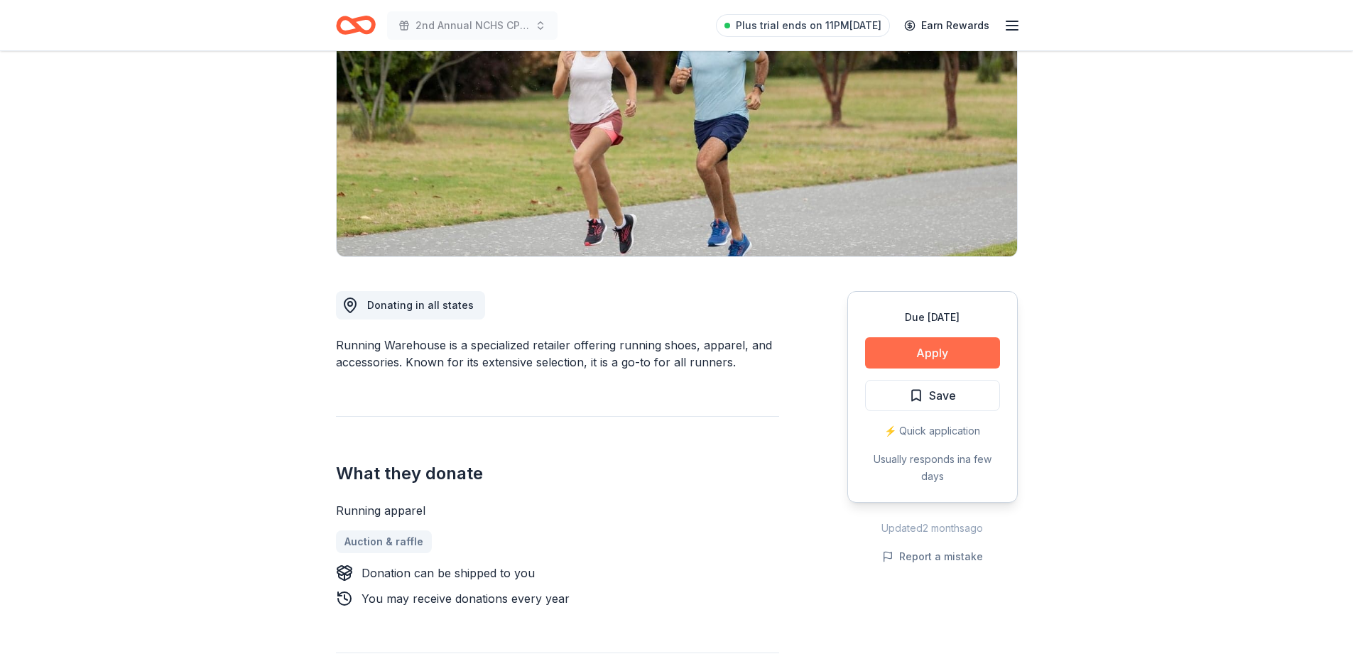
click at [964, 356] on button "Apply" at bounding box center [932, 352] width 135 height 31
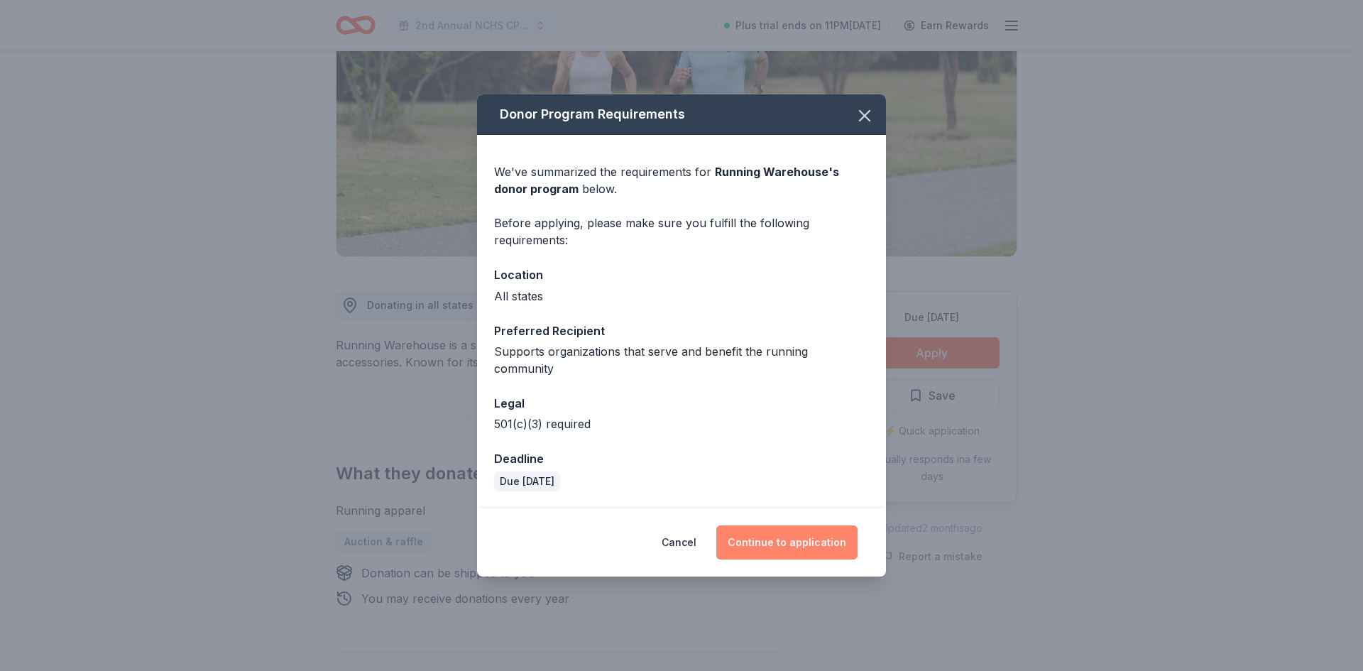
click at [792, 533] on button "Continue to application" at bounding box center [786, 542] width 141 height 34
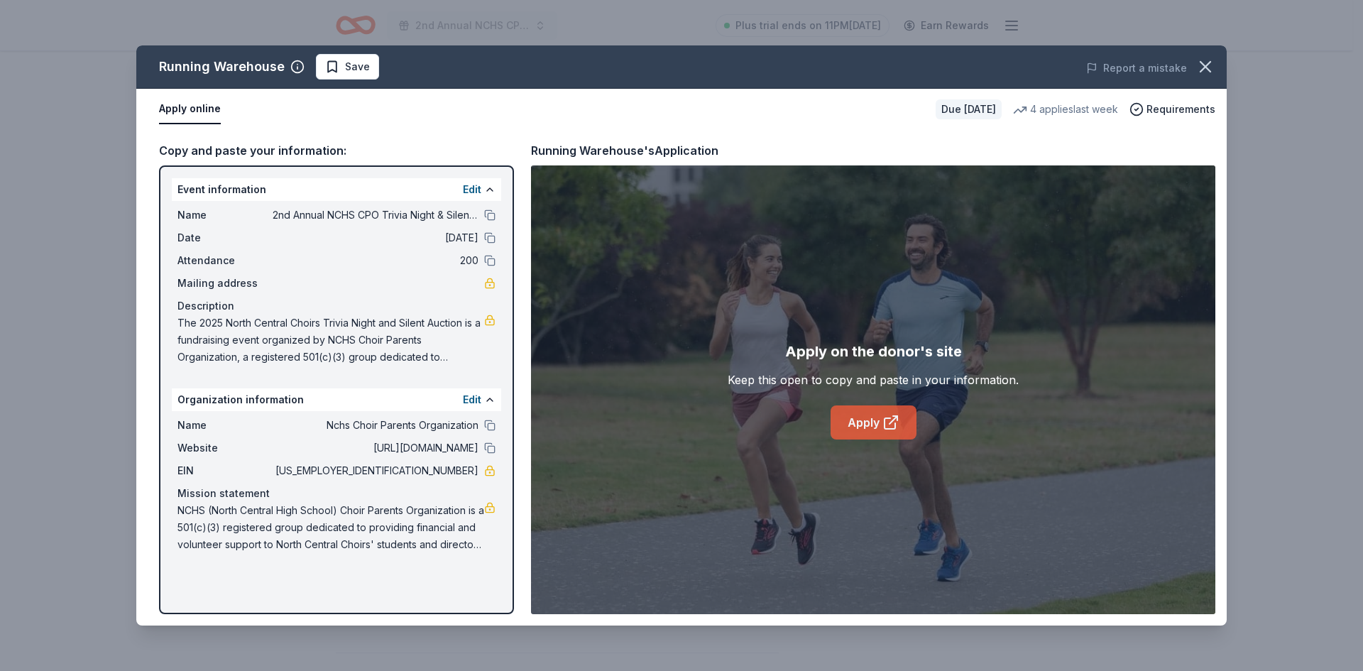
click at [895, 413] on link "Apply" at bounding box center [874, 422] width 86 height 34
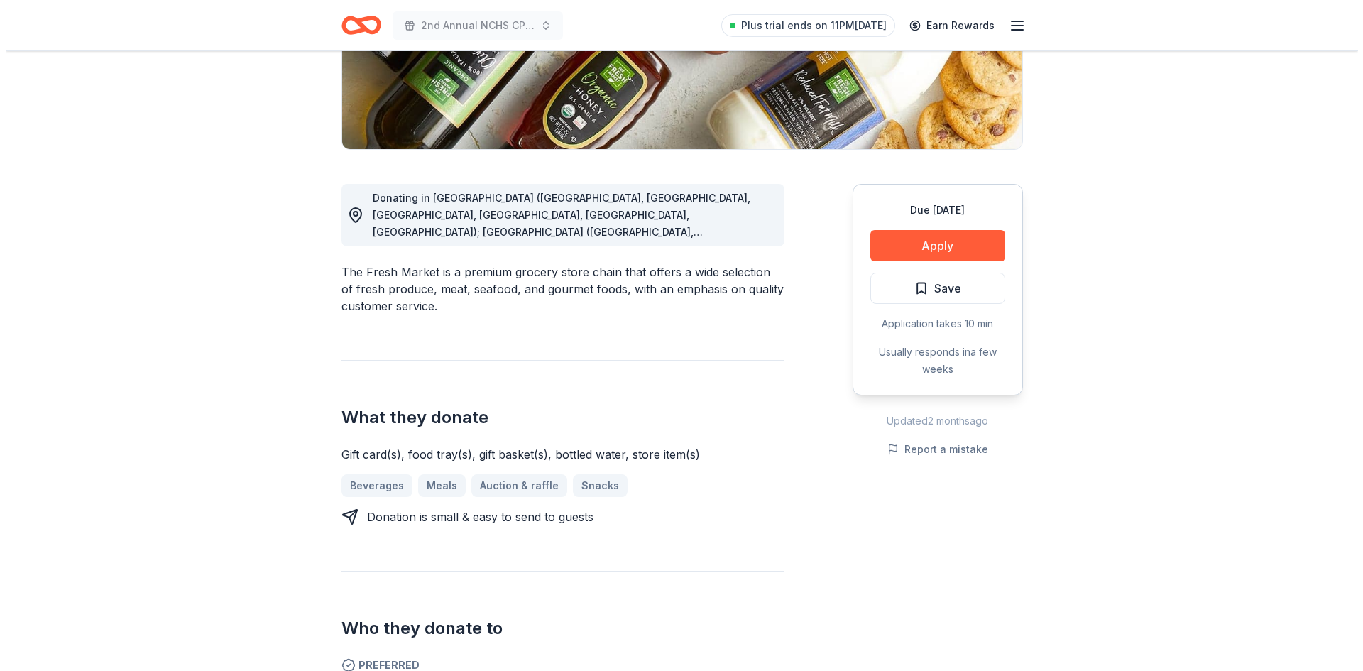
scroll to position [284, 0]
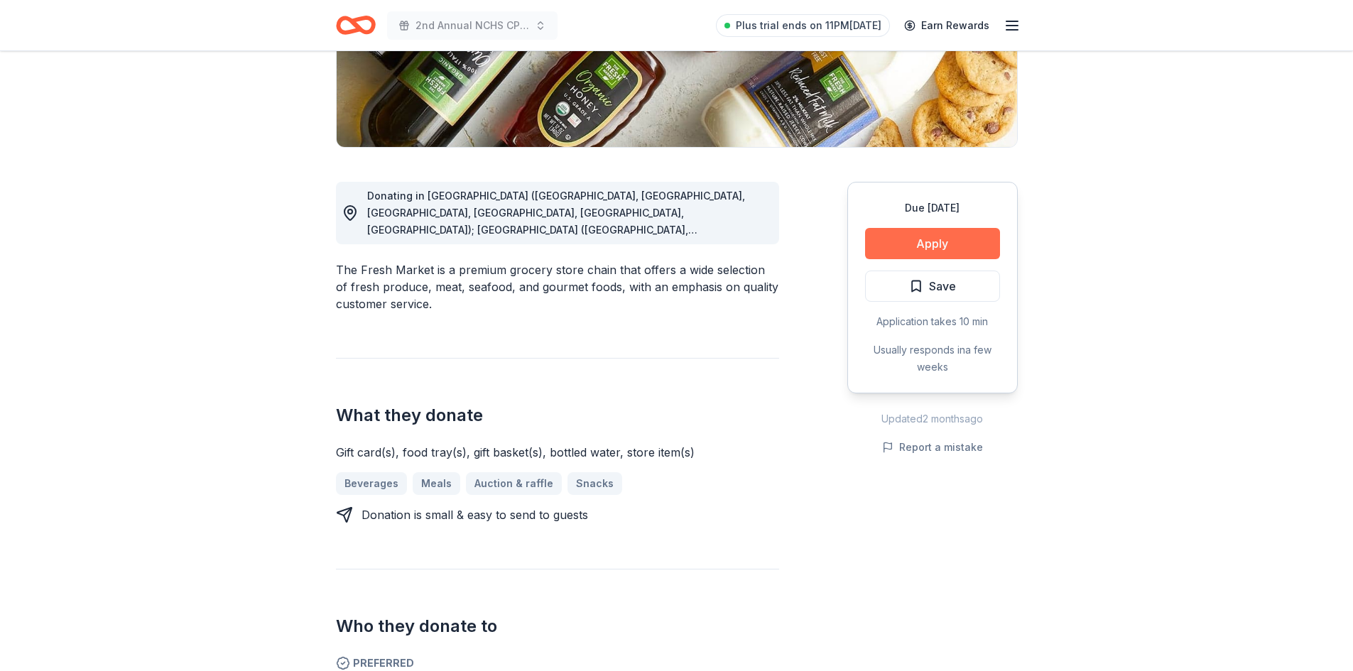
click at [940, 237] on button "Apply" at bounding box center [932, 243] width 135 height 31
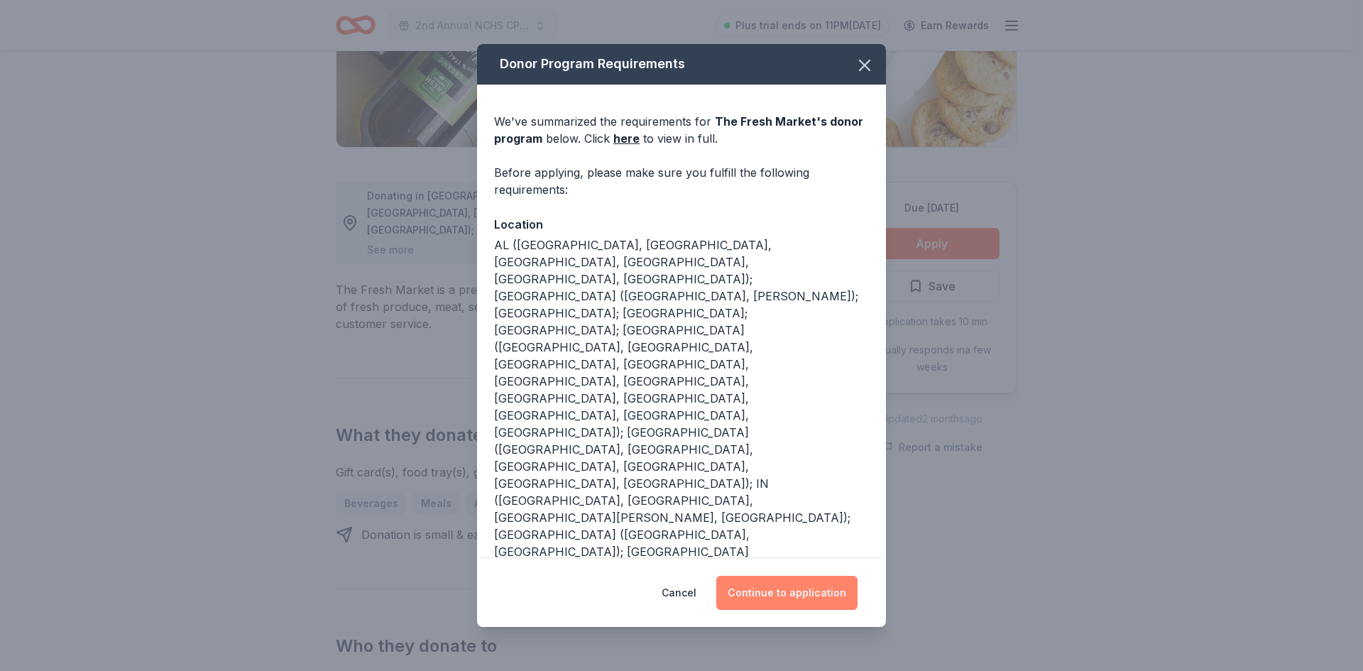
click at [783, 588] on button "Continue to application" at bounding box center [786, 593] width 141 height 34
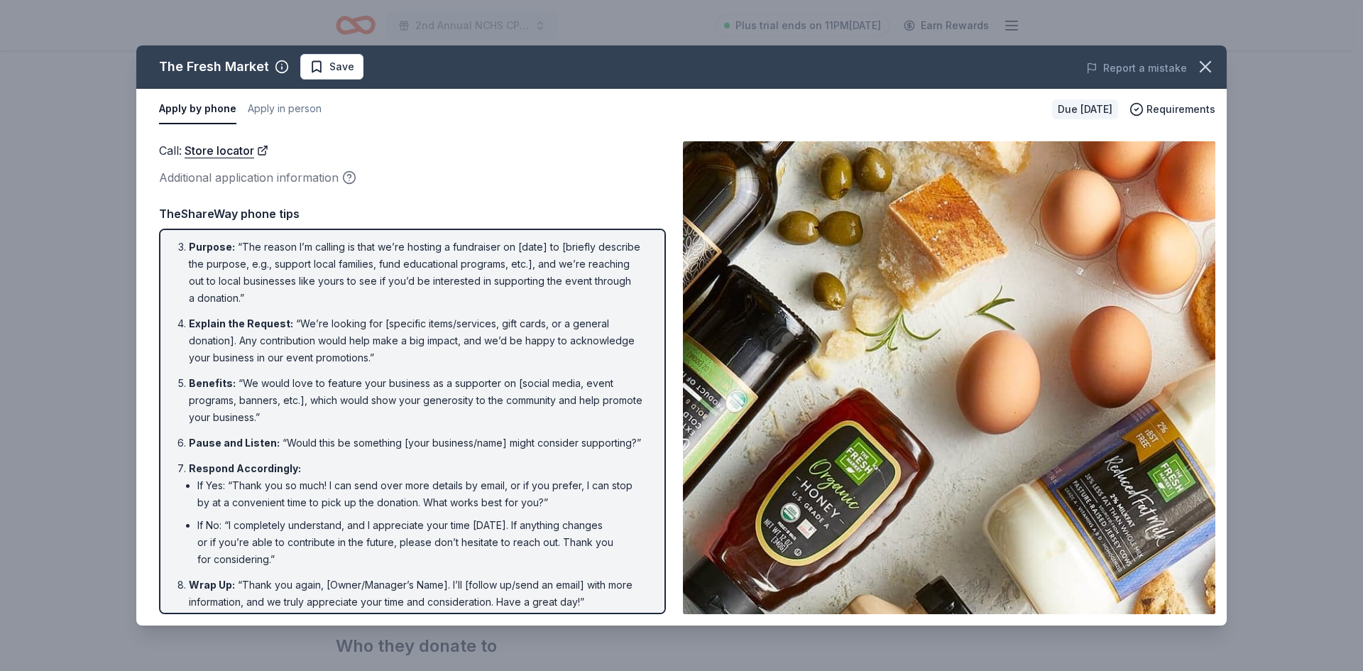
scroll to position [114, 0]
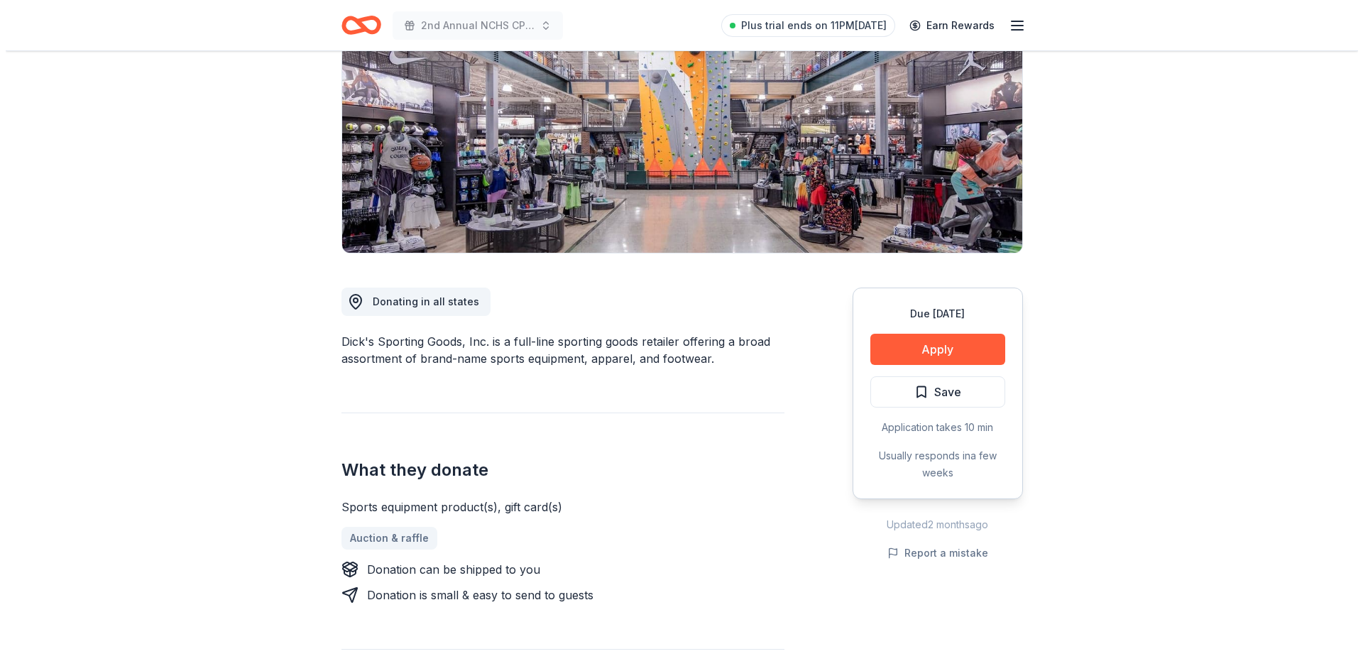
scroll to position [240, 0]
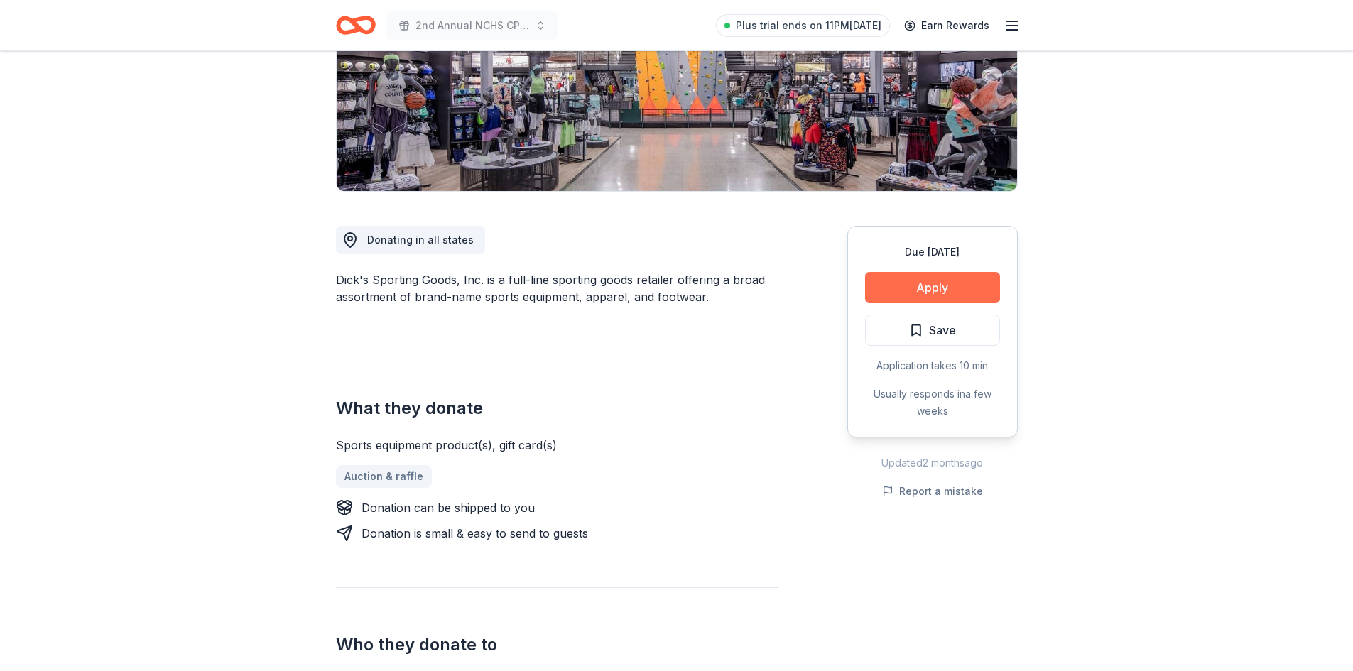
click at [893, 284] on button "Apply" at bounding box center [932, 287] width 135 height 31
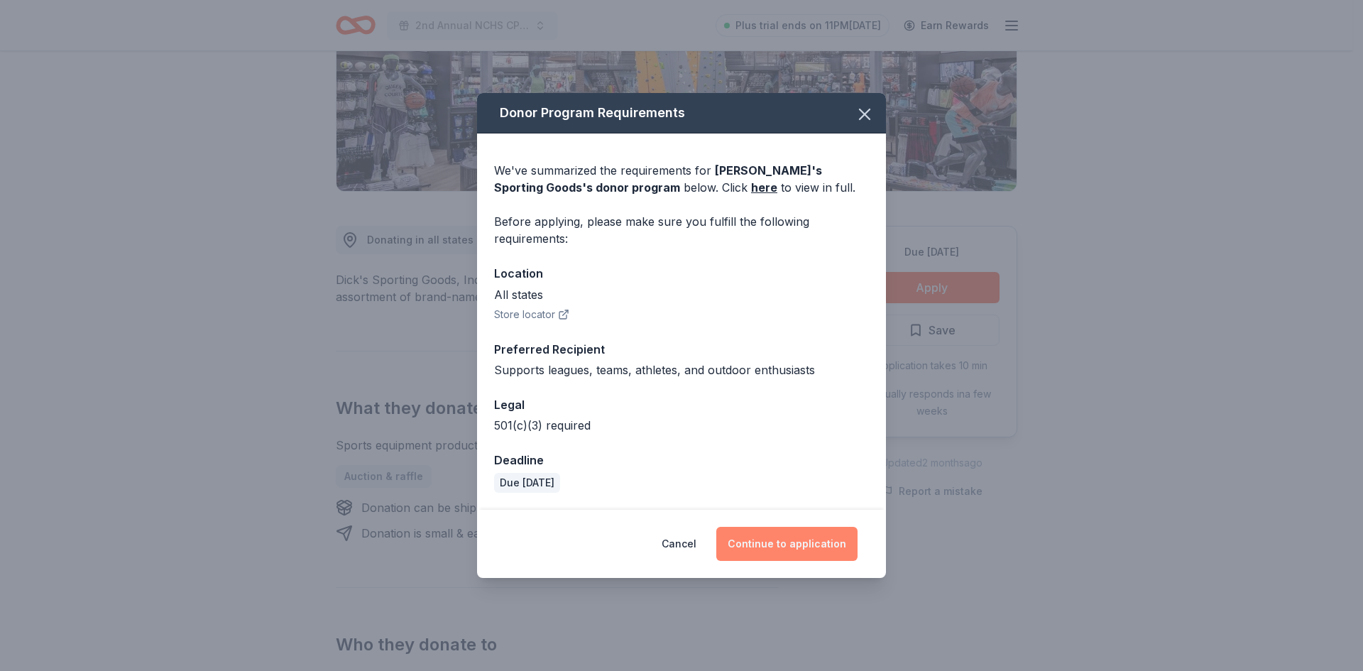
click at [776, 546] on button "Continue to application" at bounding box center [786, 544] width 141 height 34
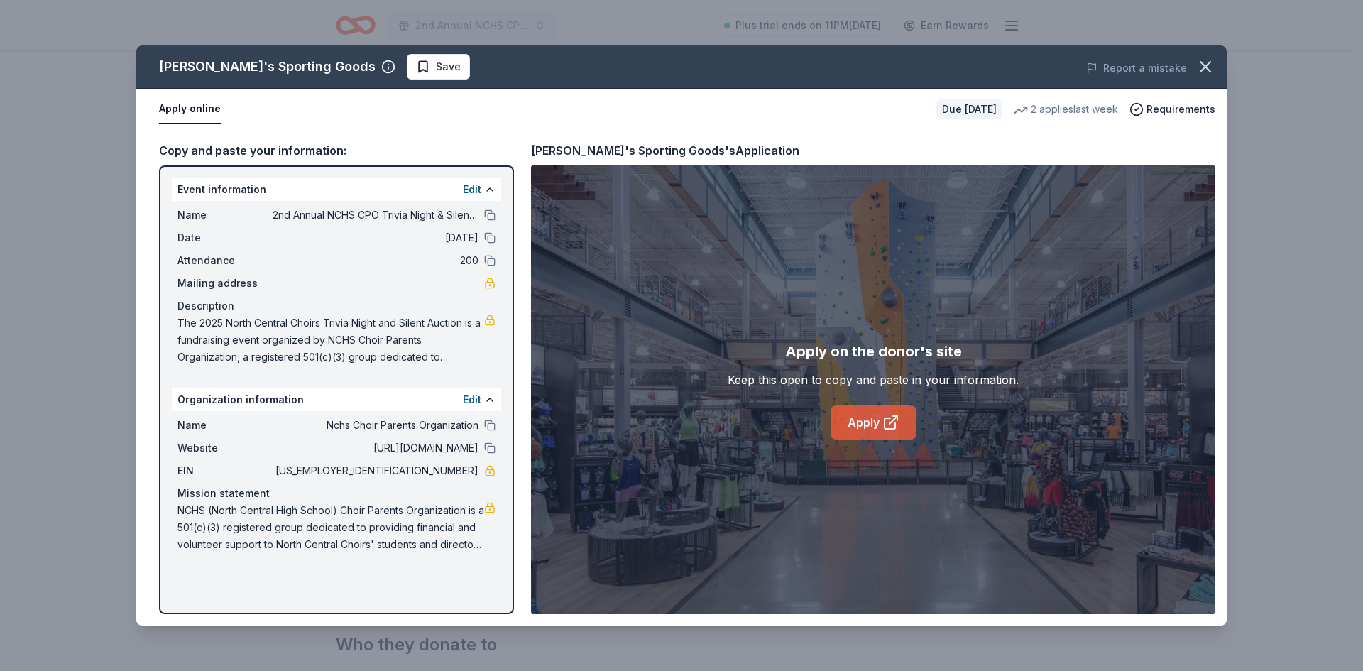
click at [895, 416] on icon at bounding box center [895, 418] width 4 height 4
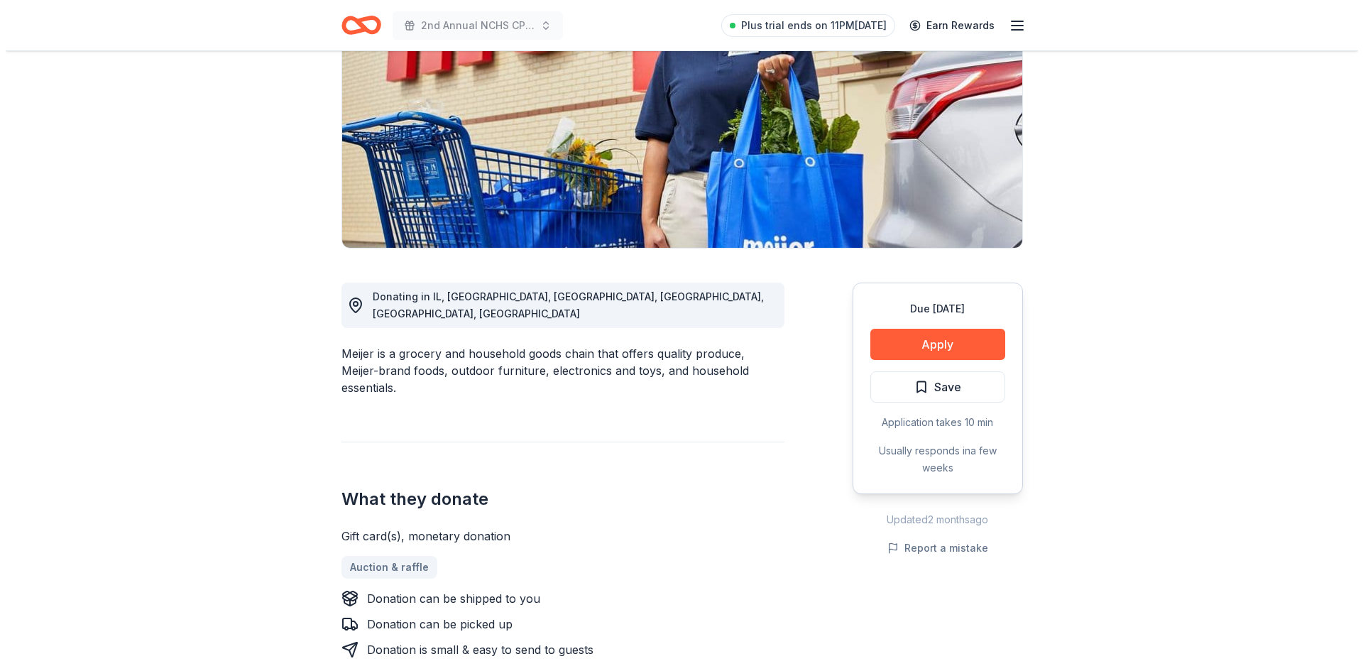
scroll to position [186, 0]
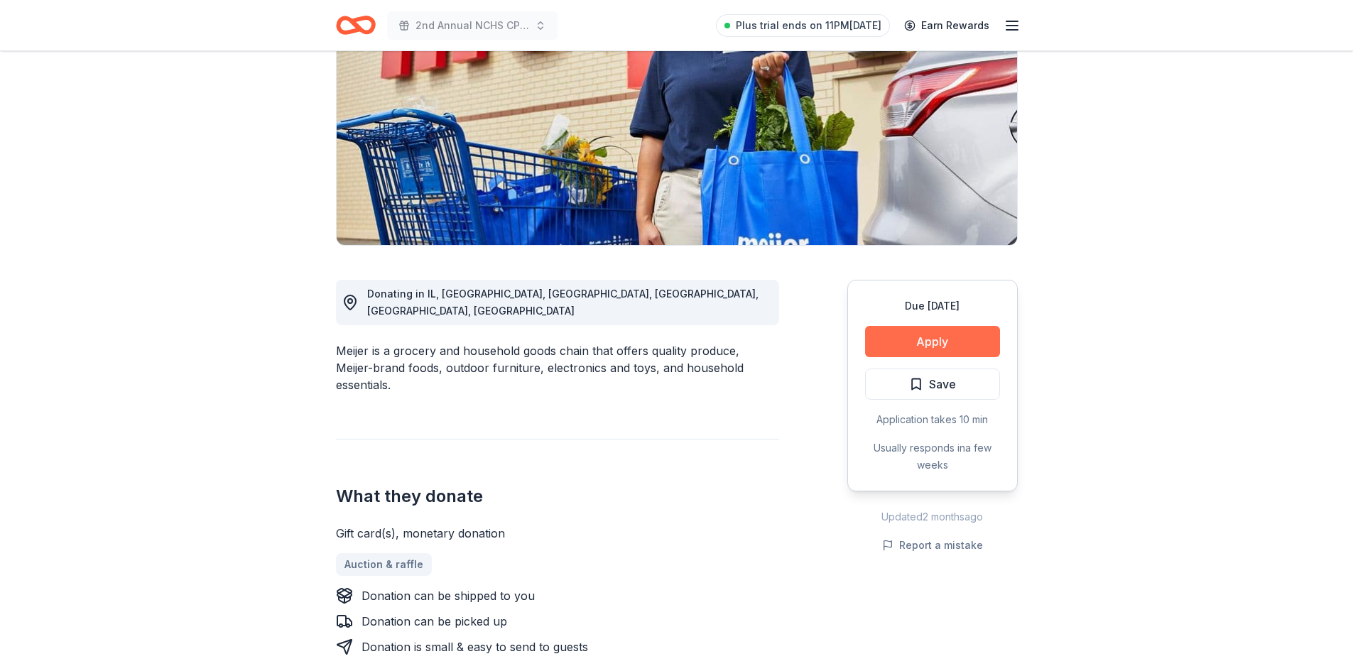
click at [927, 343] on button "Apply" at bounding box center [932, 341] width 135 height 31
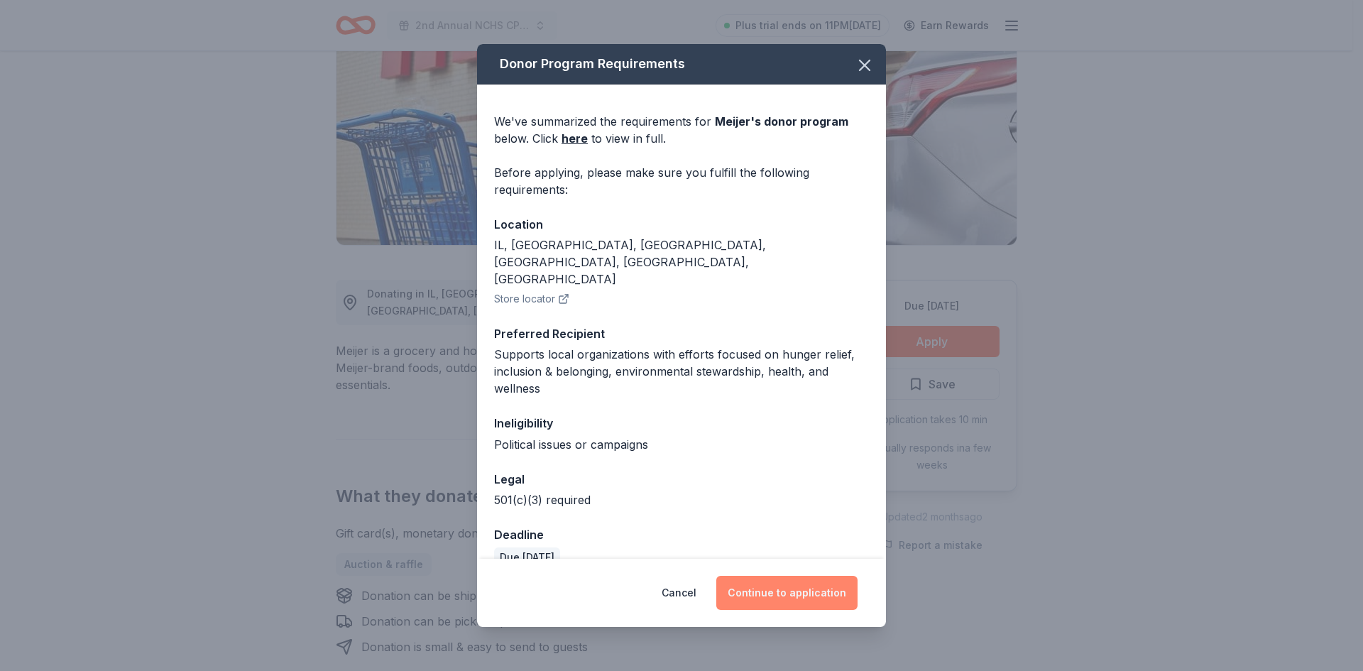
click at [780, 594] on button "Continue to application" at bounding box center [786, 593] width 141 height 34
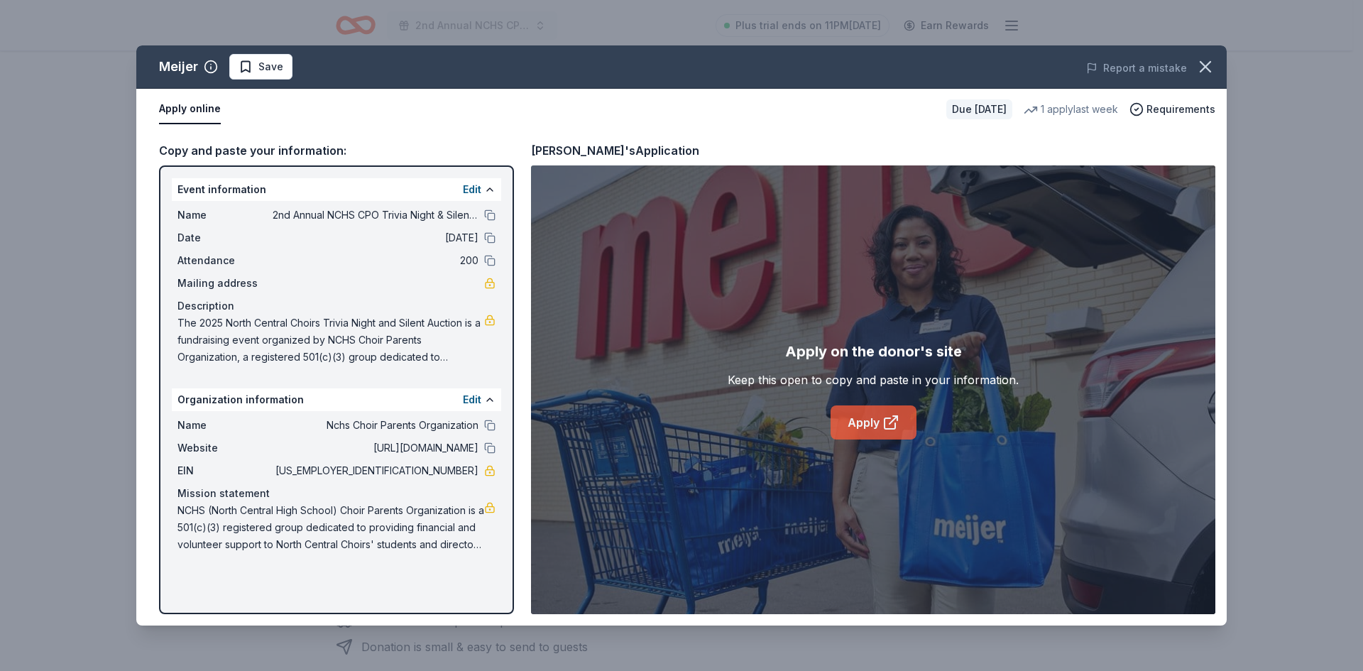
click at [889, 420] on icon at bounding box center [891, 422] width 17 height 17
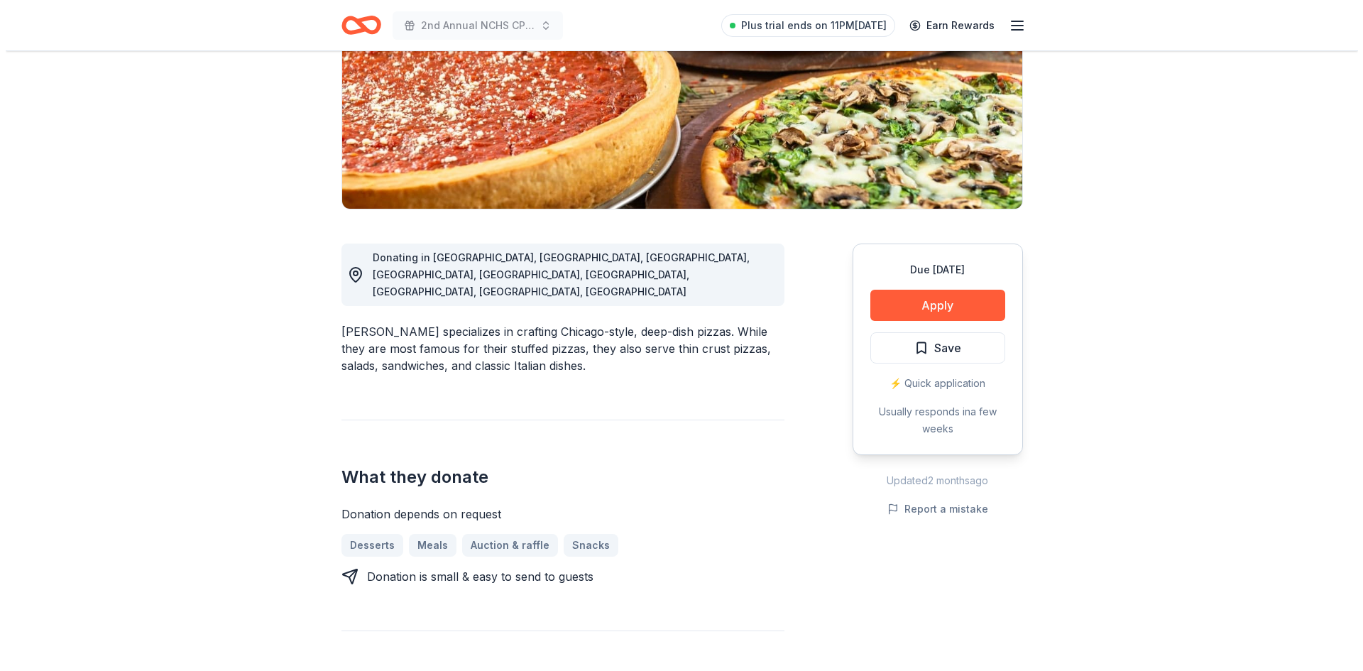
scroll to position [276, 0]
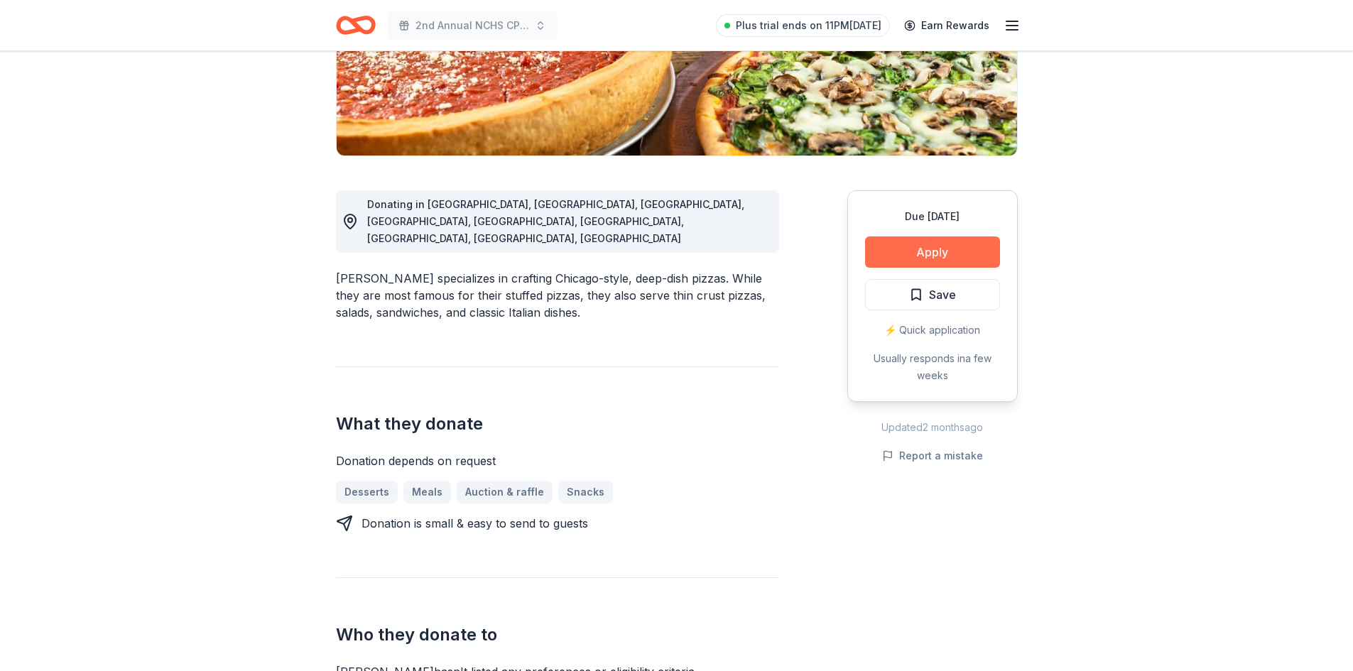
click at [927, 252] on button "Apply" at bounding box center [932, 251] width 135 height 31
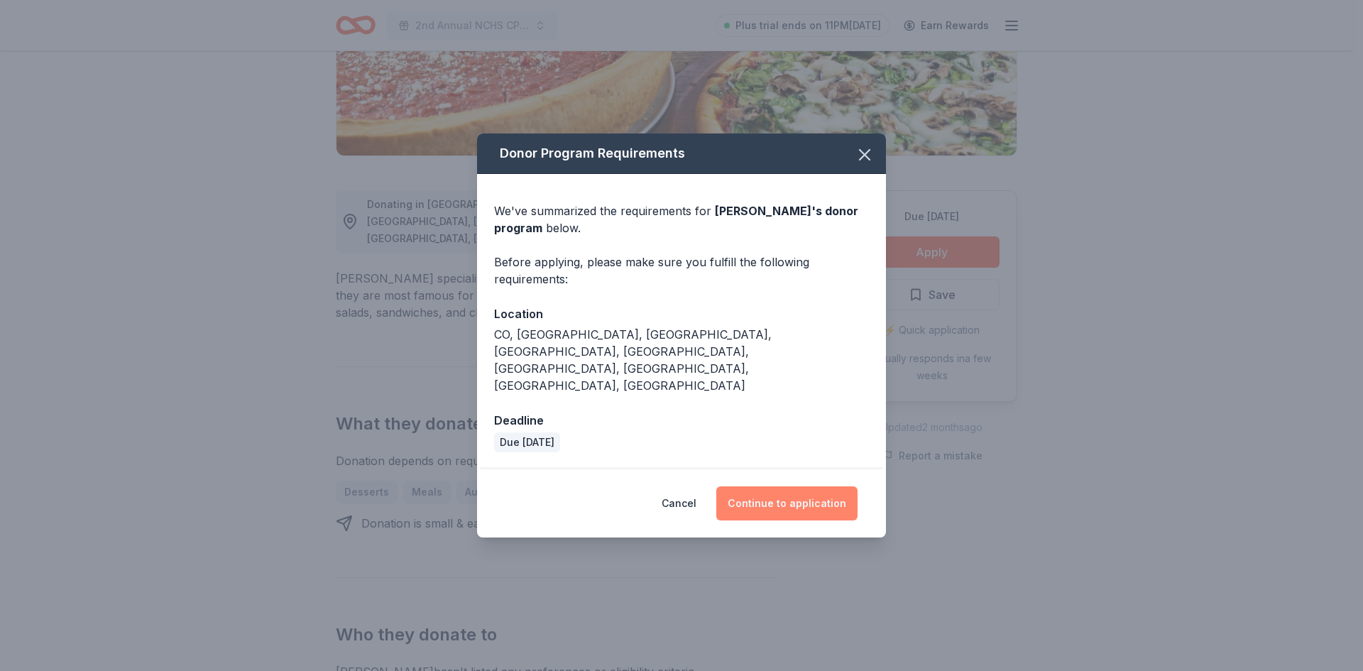
click at [804, 486] on button "Continue to application" at bounding box center [786, 503] width 141 height 34
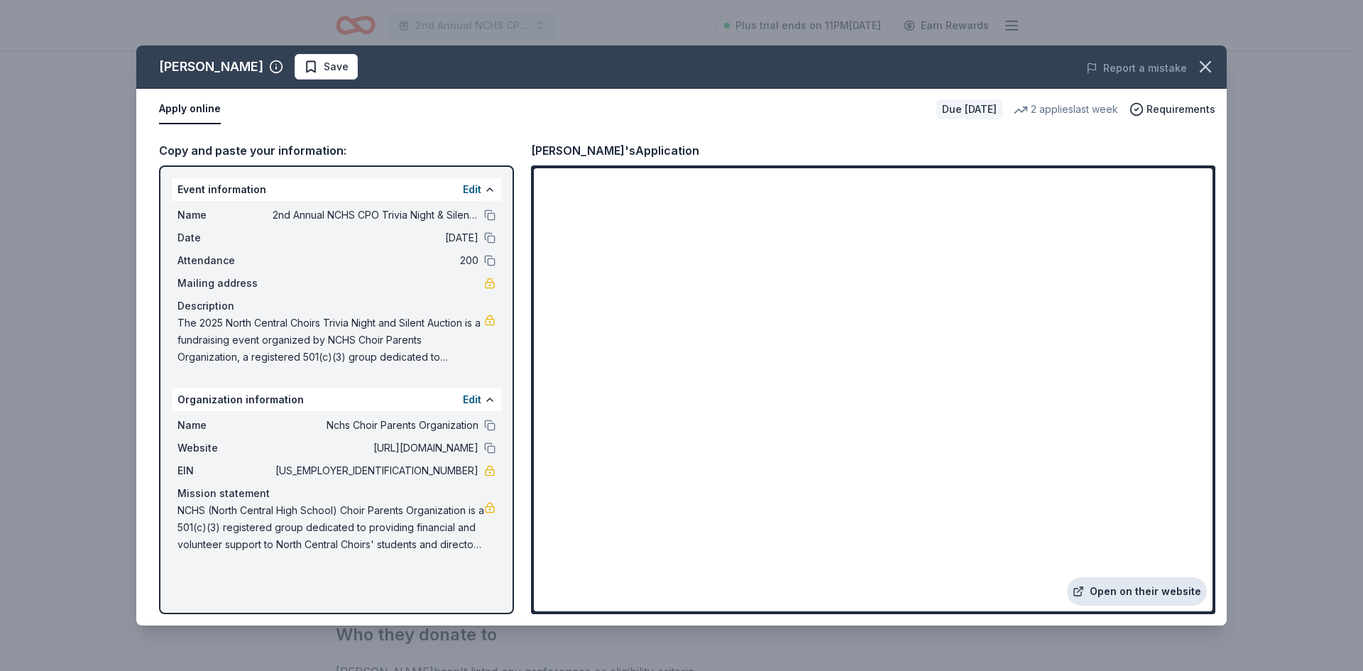
click at [1149, 592] on link "Open on their website" at bounding box center [1137, 591] width 140 height 28
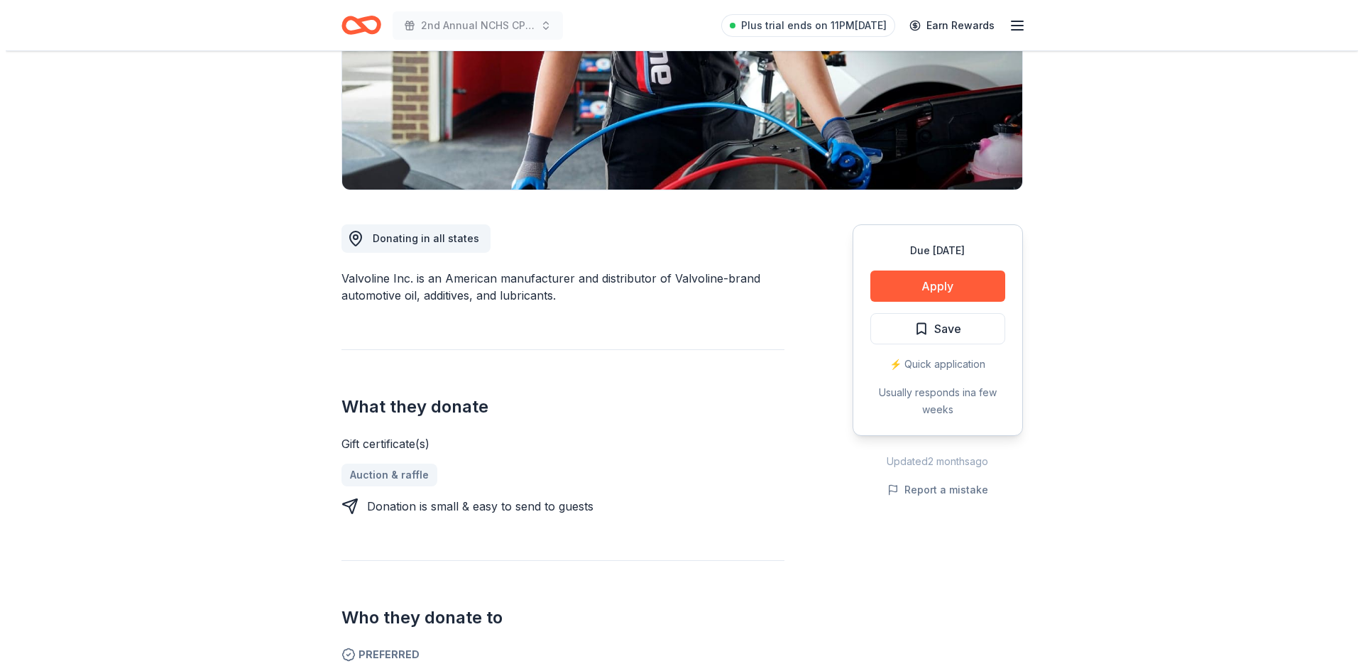
scroll to position [258, 0]
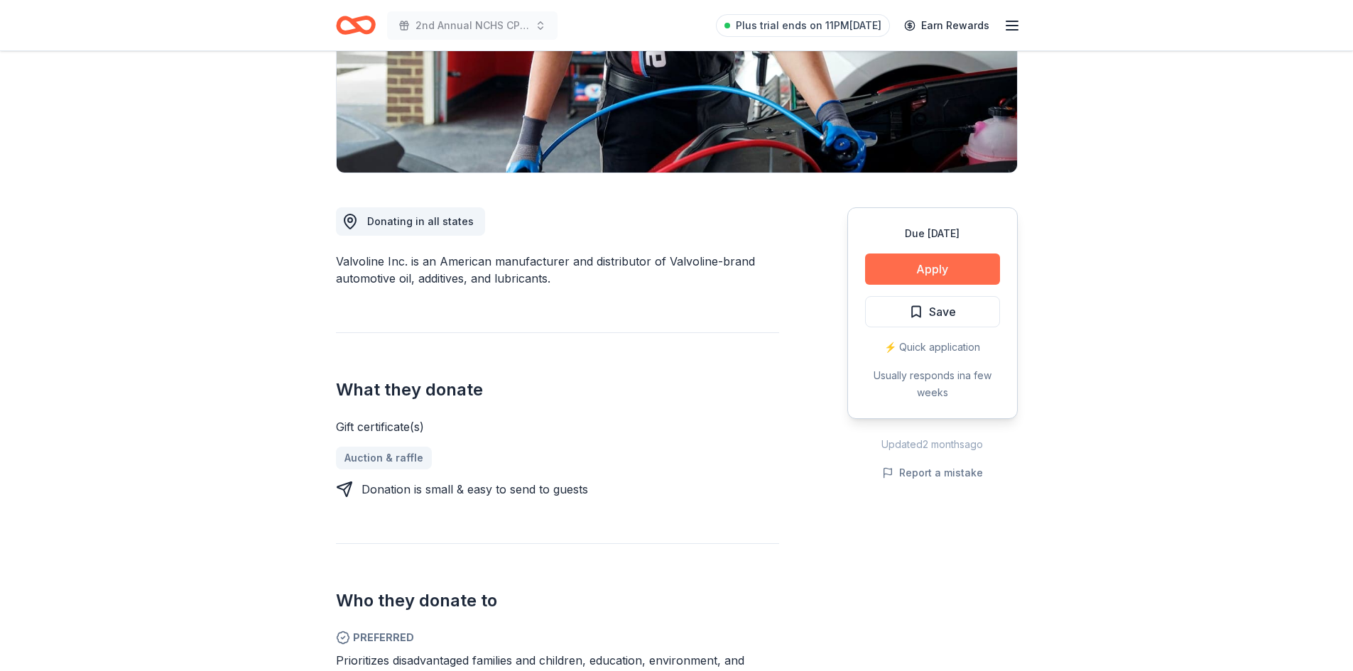
click at [947, 269] on button "Apply" at bounding box center [932, 268] width 135 height 31
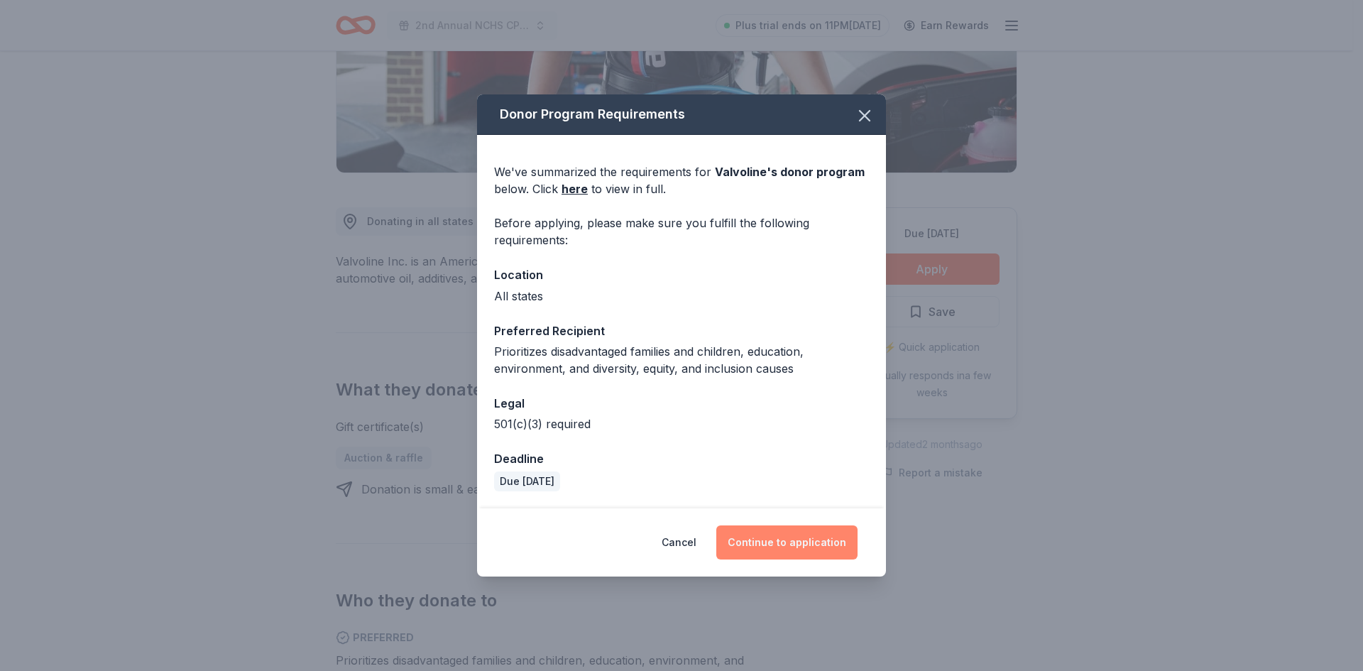
click at [780, 546] on button "Continue to application" at bounding box center [786, 542] width 141 height 34
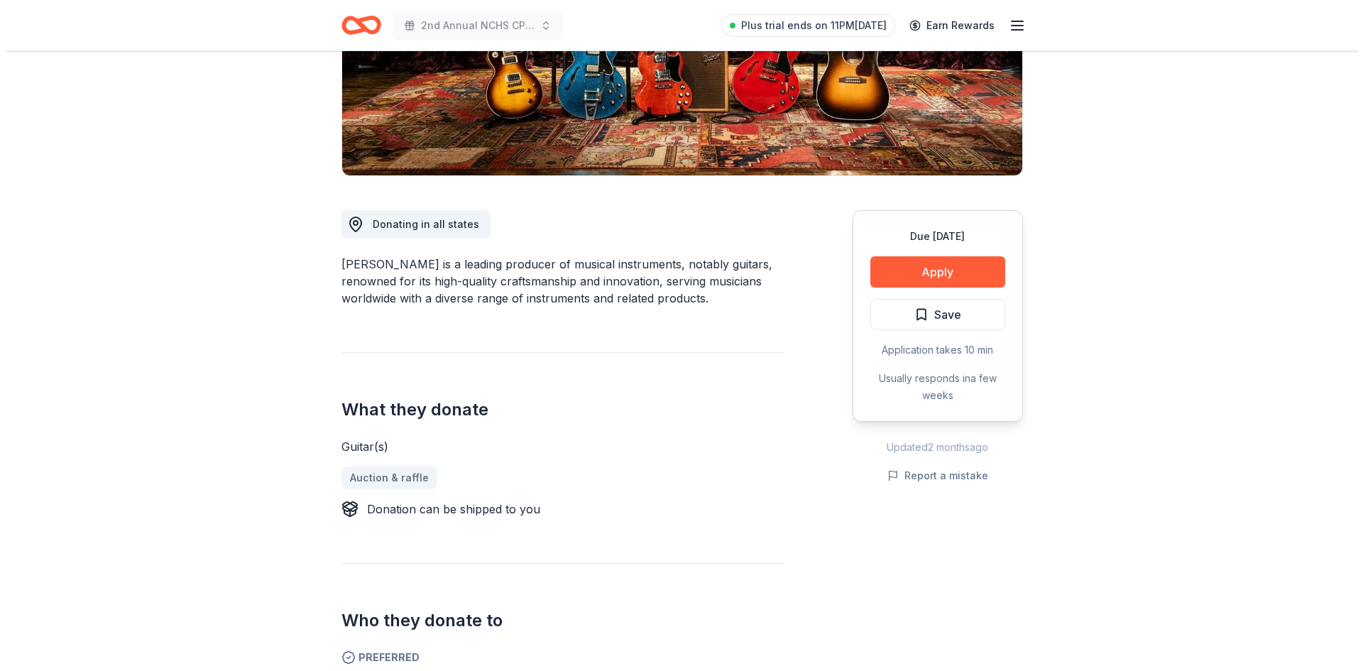
scroll to position [283, 0]
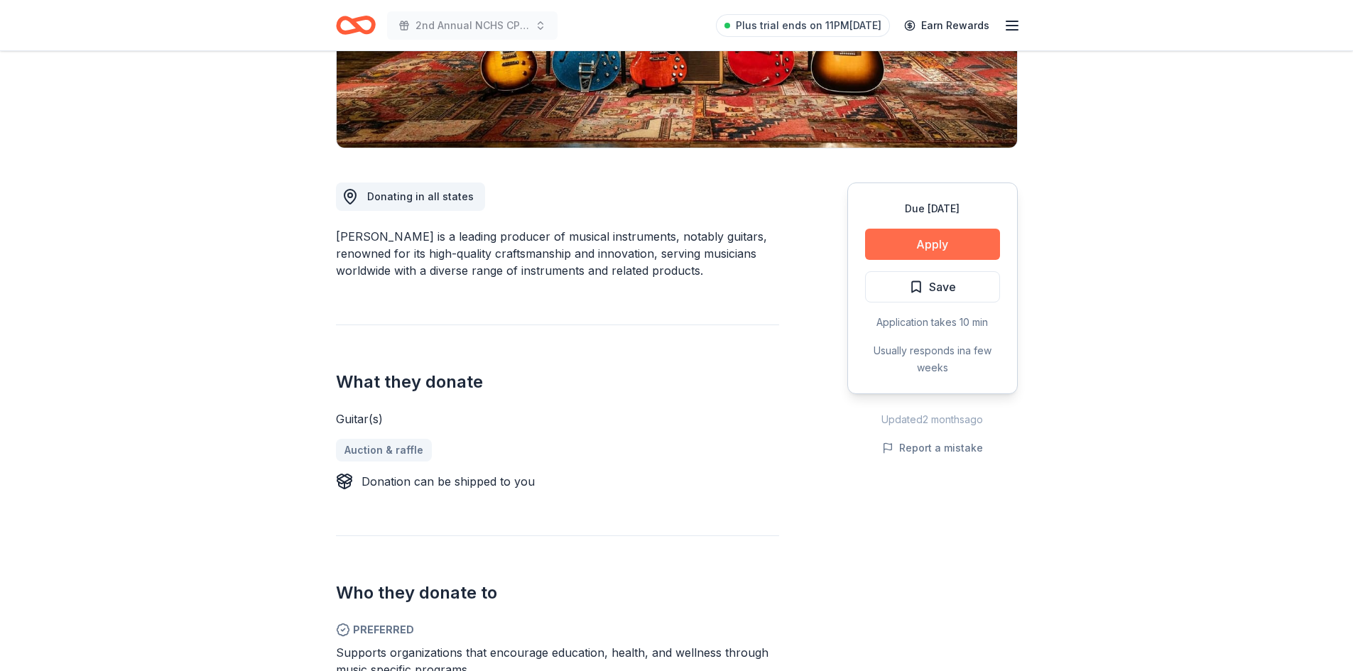
click at [927, 236] on button "Apply" at bounding box center [932, 244] width 135 height 31
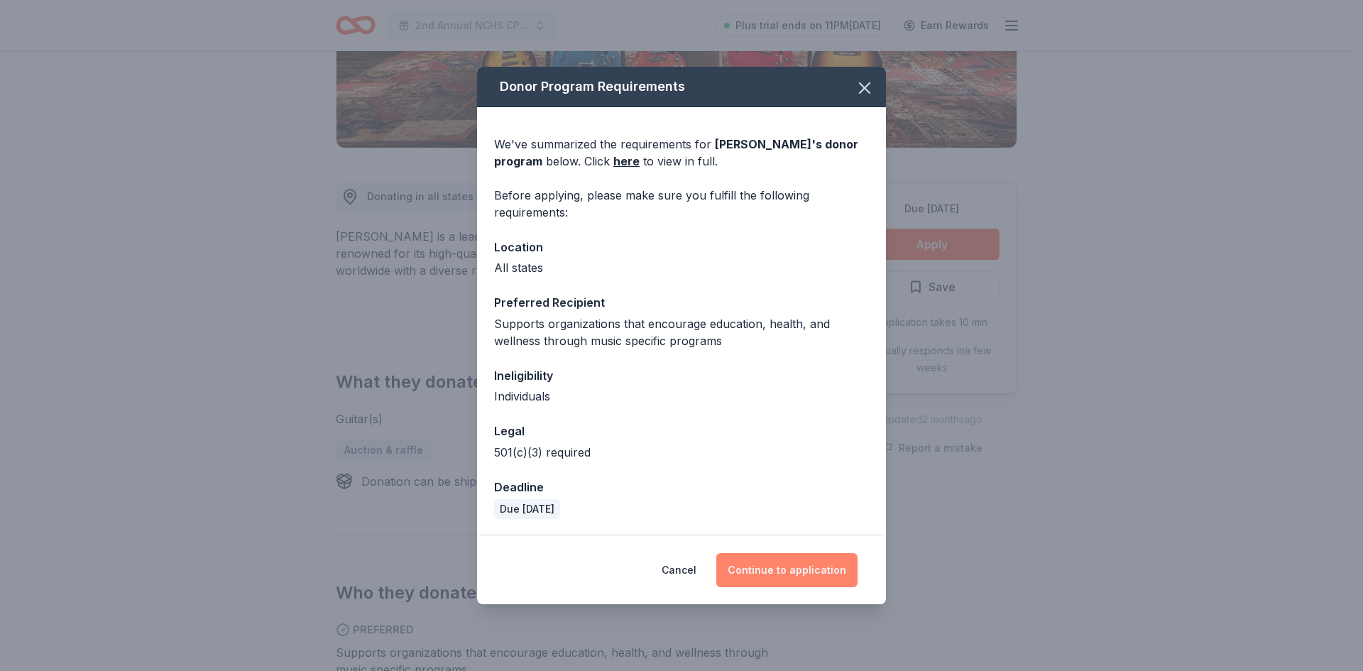
click at [807, 572] on button "Continue to application" at bounding box center [786, 570] width 141 height 34
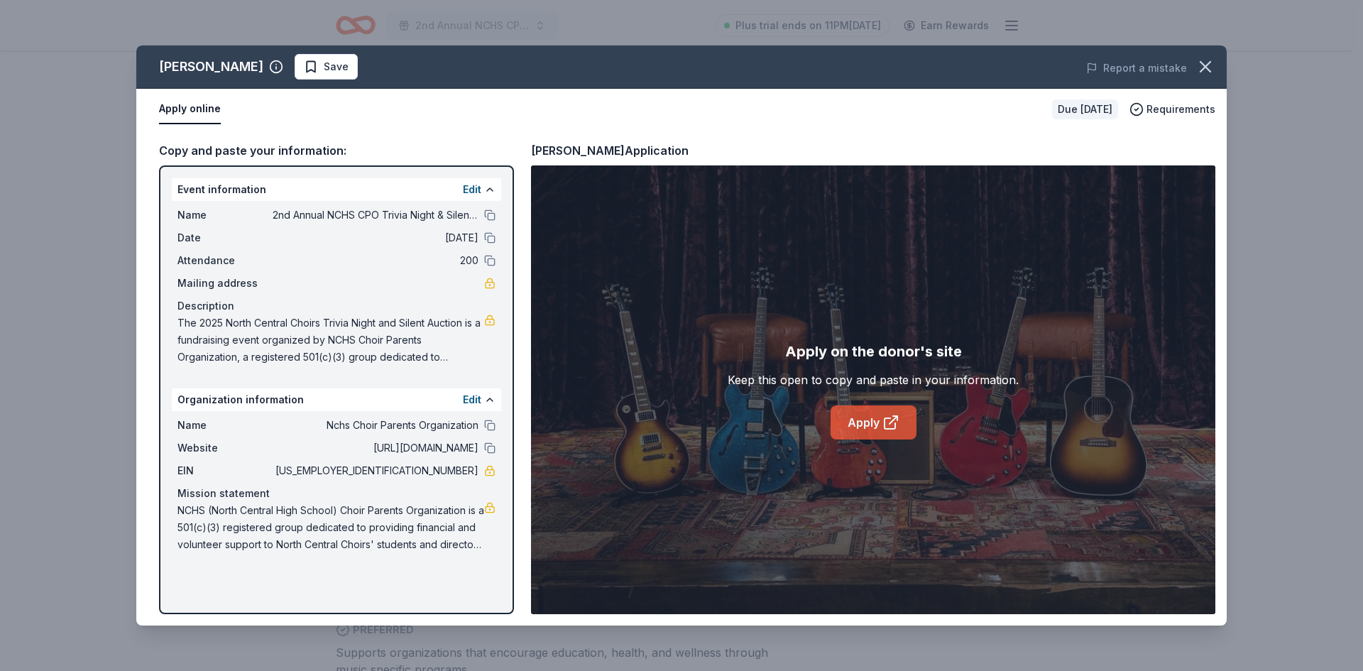
click at [868, 418] on link "Apply" at bounding box center [874, 422] width 86 height 34
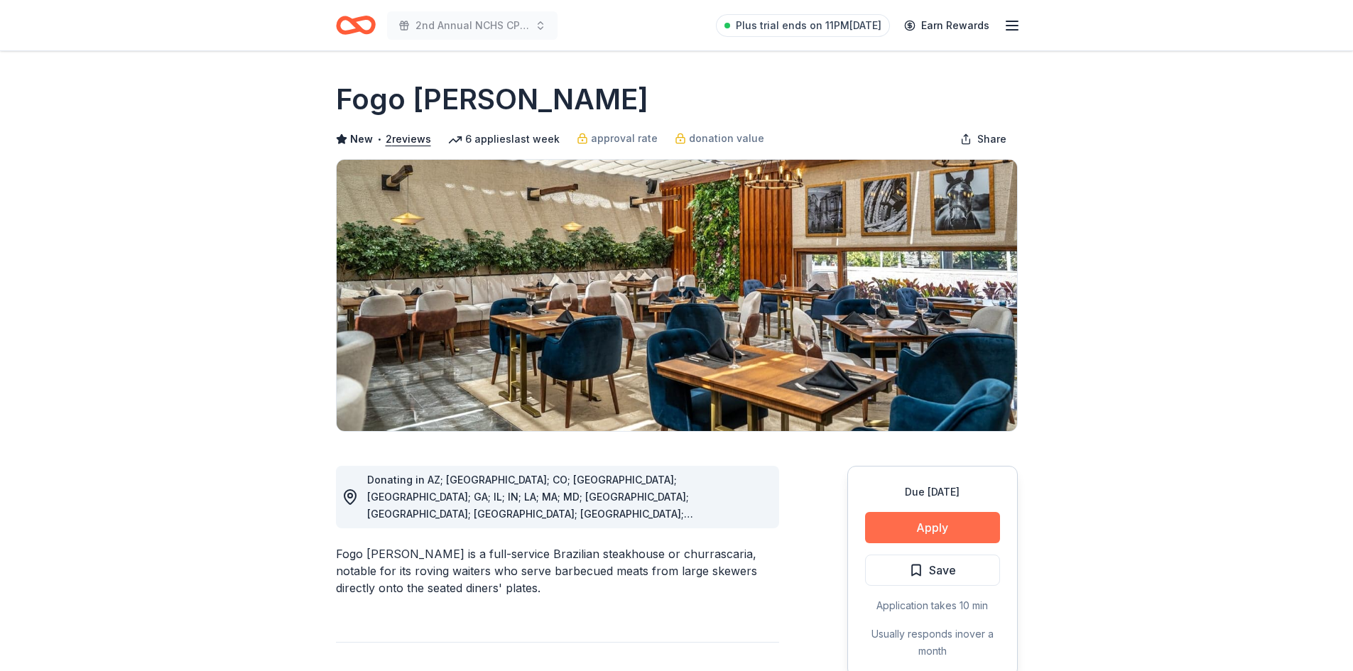
click at [917, 523] on button "Apply" at bounding box center [932, 527] width 135 height 31
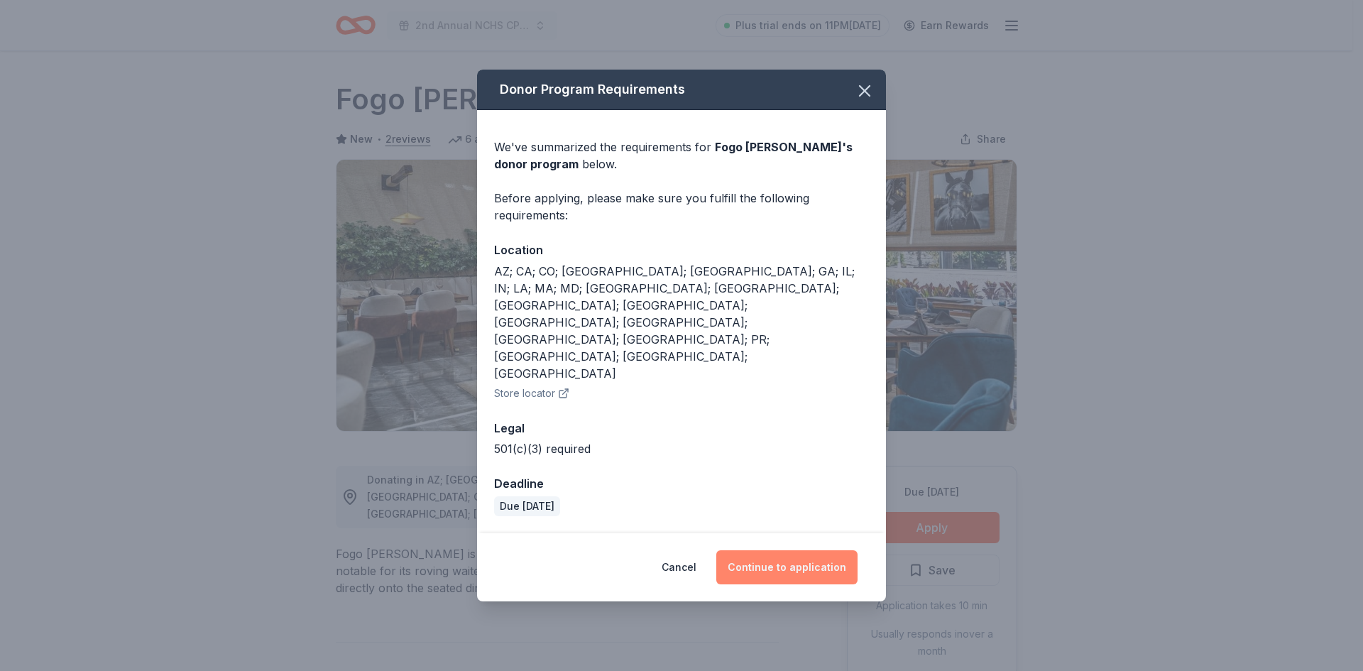
click at [792, 550] on button "Continue to application" at bounding box center [786, 567] width 141 height 34
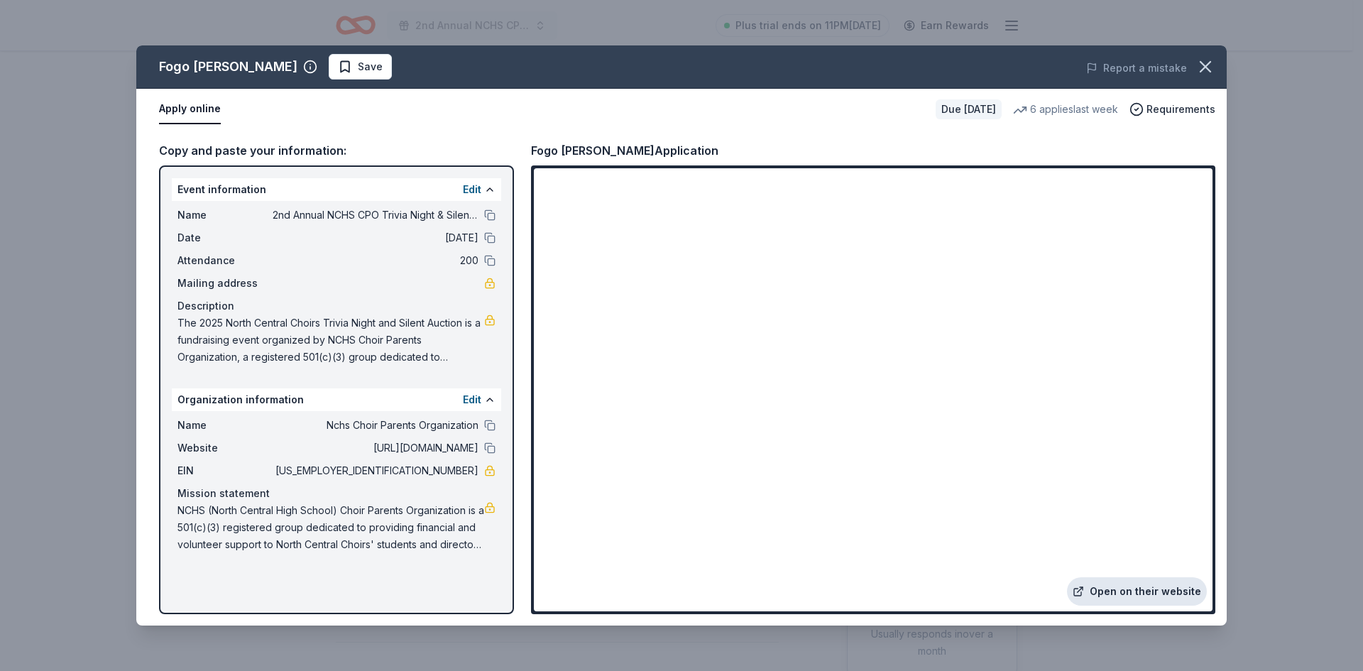
click at [1141, 599] on link "Open on their website" at bounding box center [1137, 591] width 140 height 28
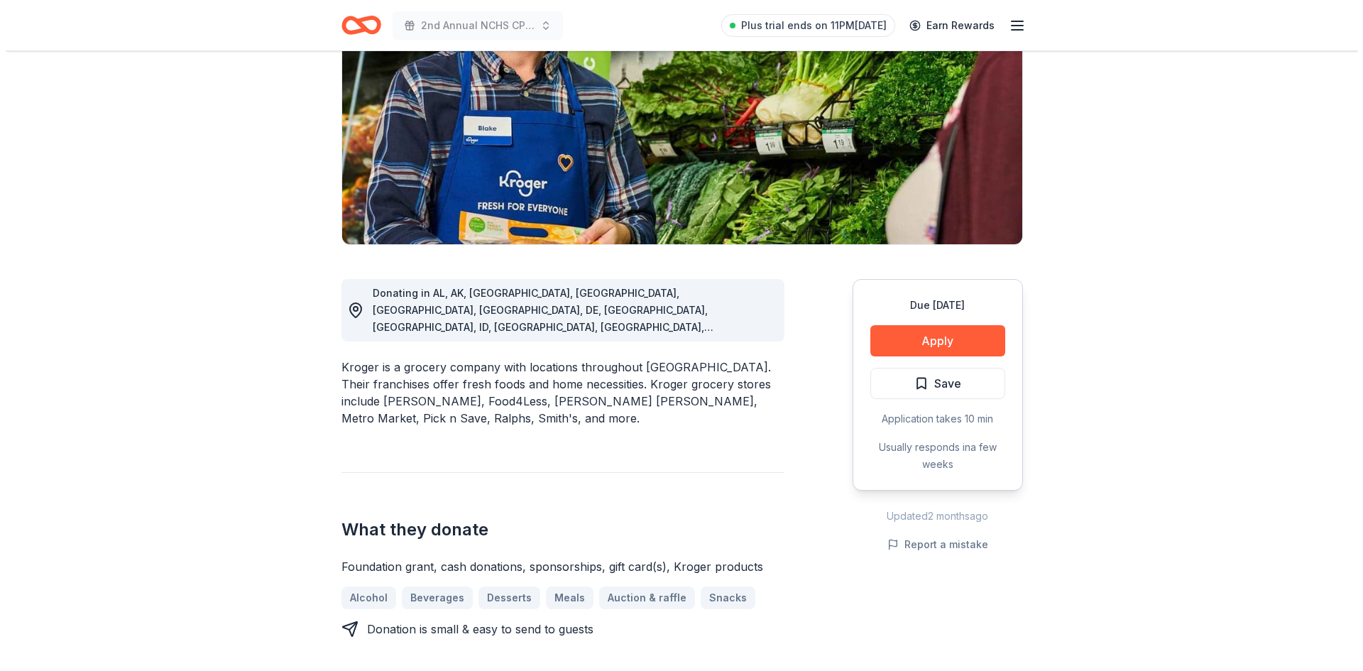
scroll to position [231, 0]
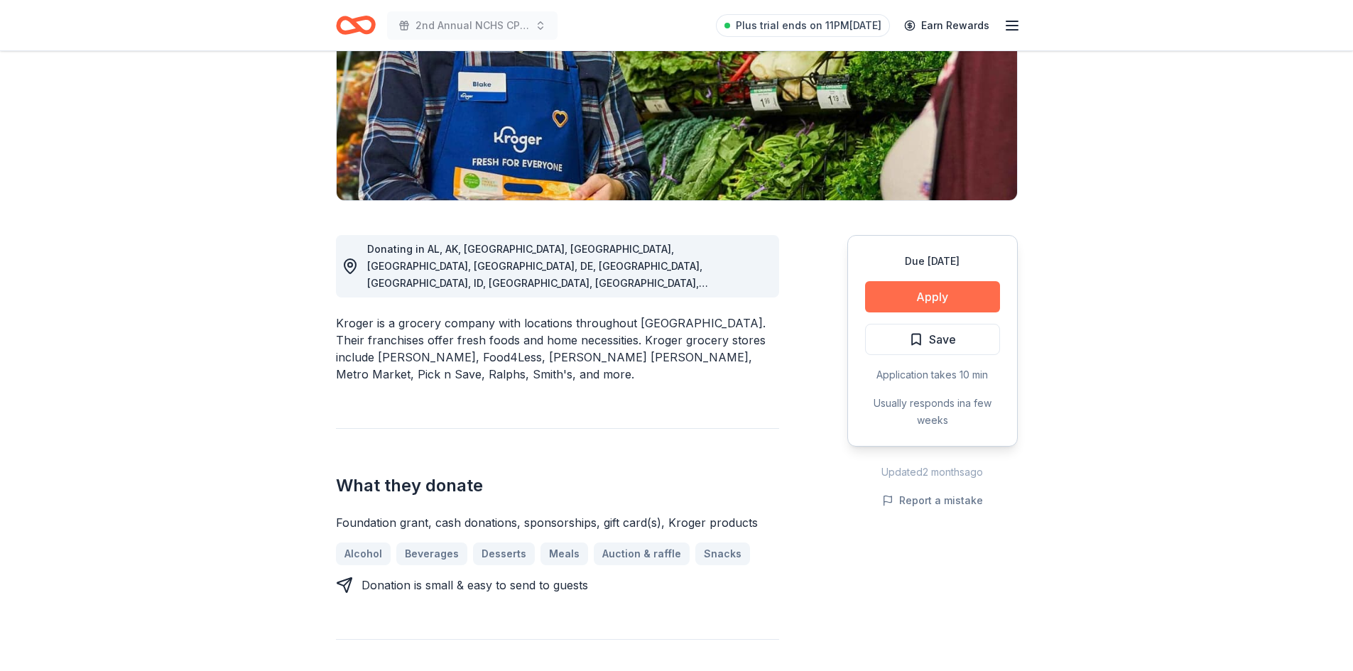
click at [939, 300] on button "Apply" at bounding box center [932, 296] width 135 height 31
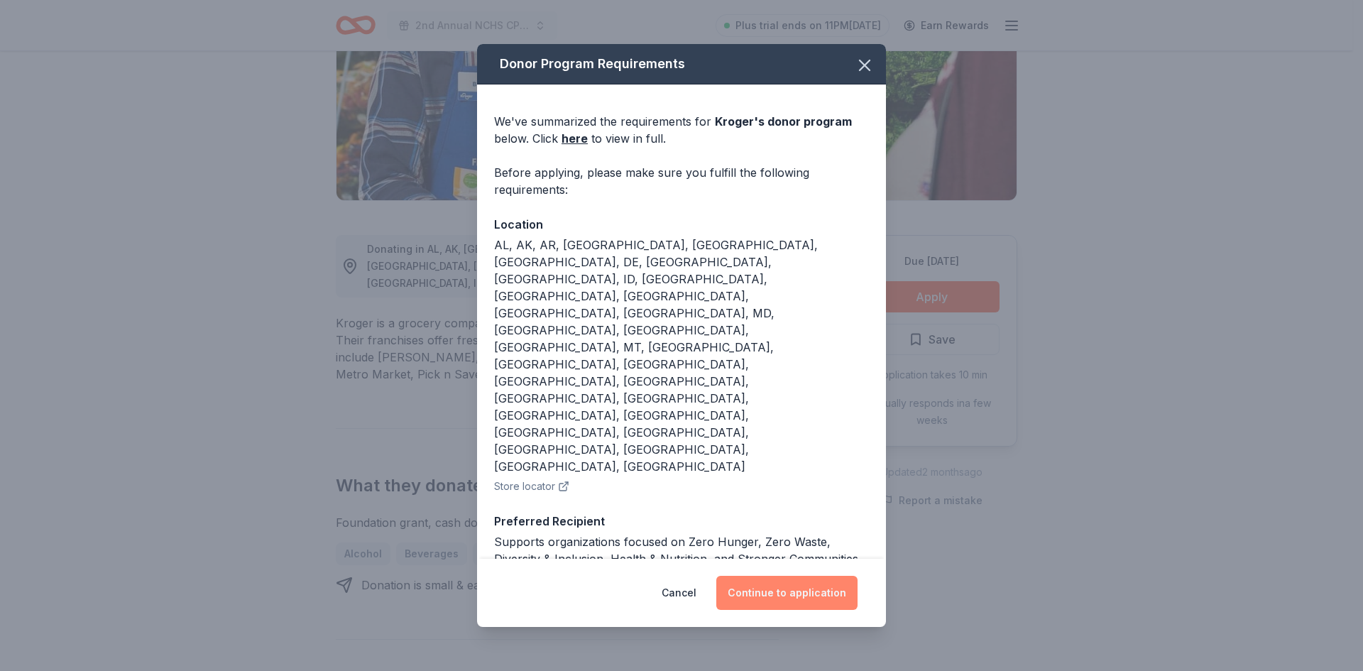
click at [832, 576] on button "Continue to application" at bounding box center [786, 593] width 141 height 34
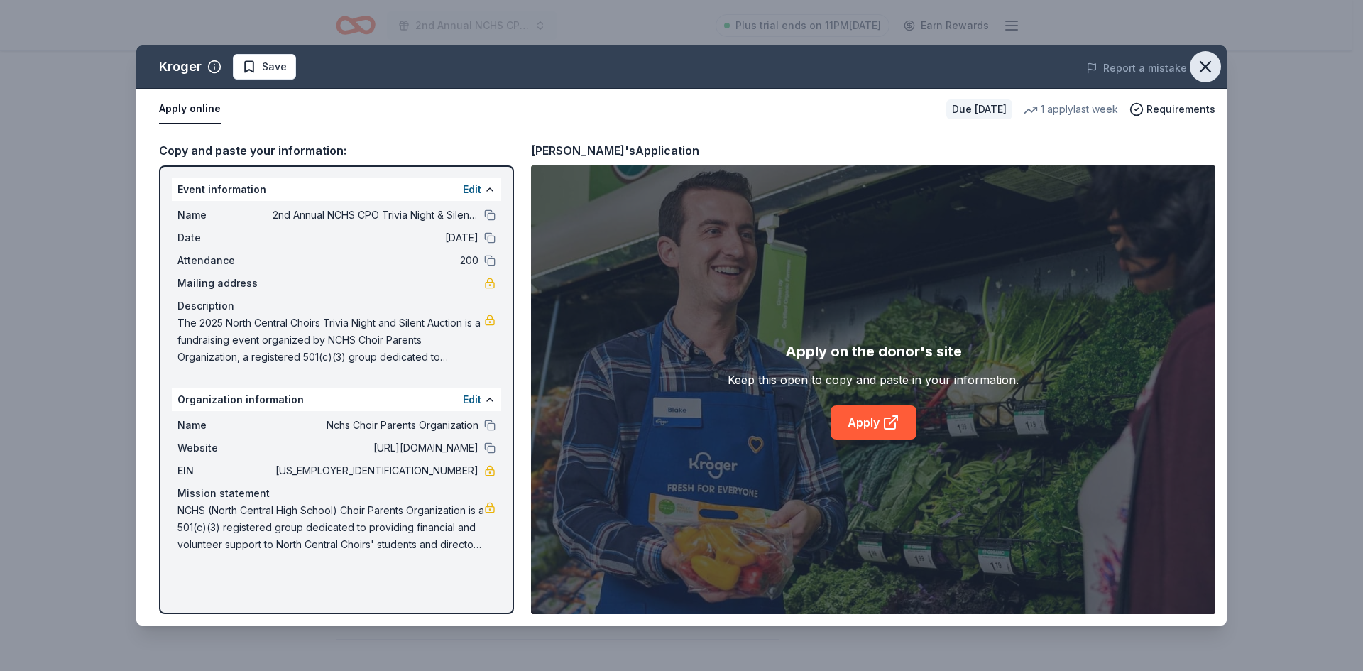
click at [1205, 63] on icon "button" at bounding box center [1206, 67] width 20 height 20
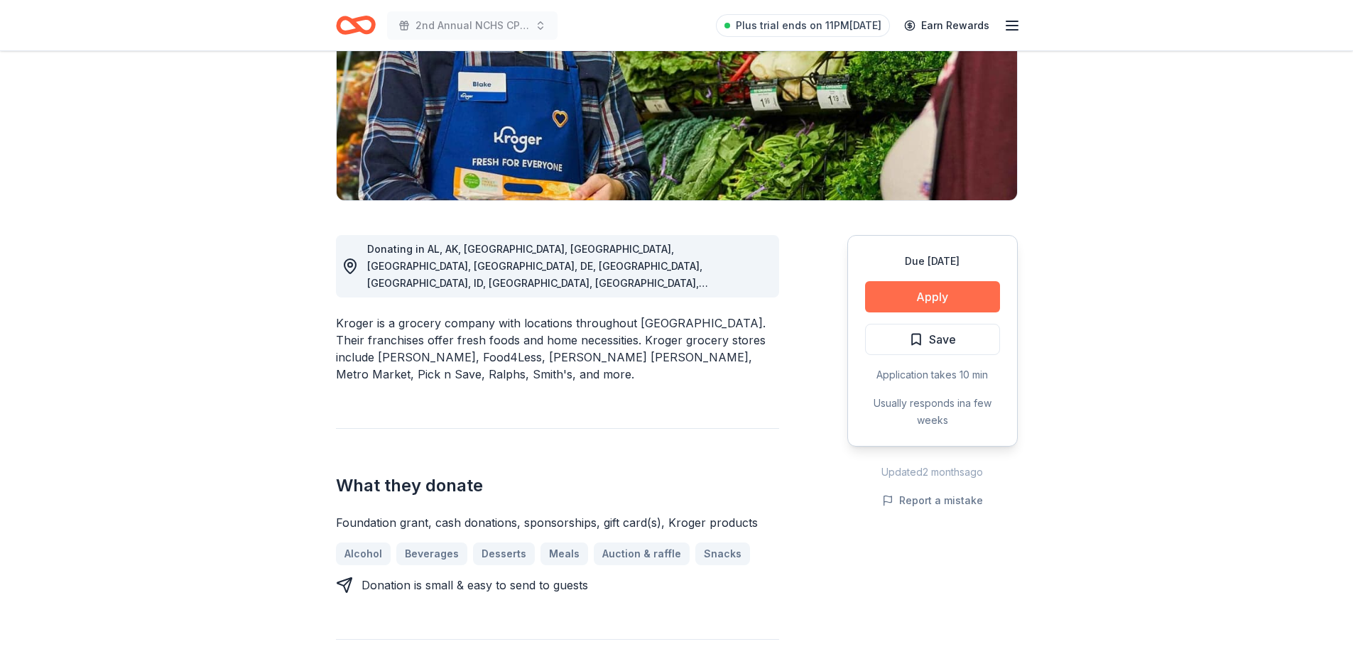
click at [939, 293] on button "Apply" at bounding box center [932, 296] width 135 height 31
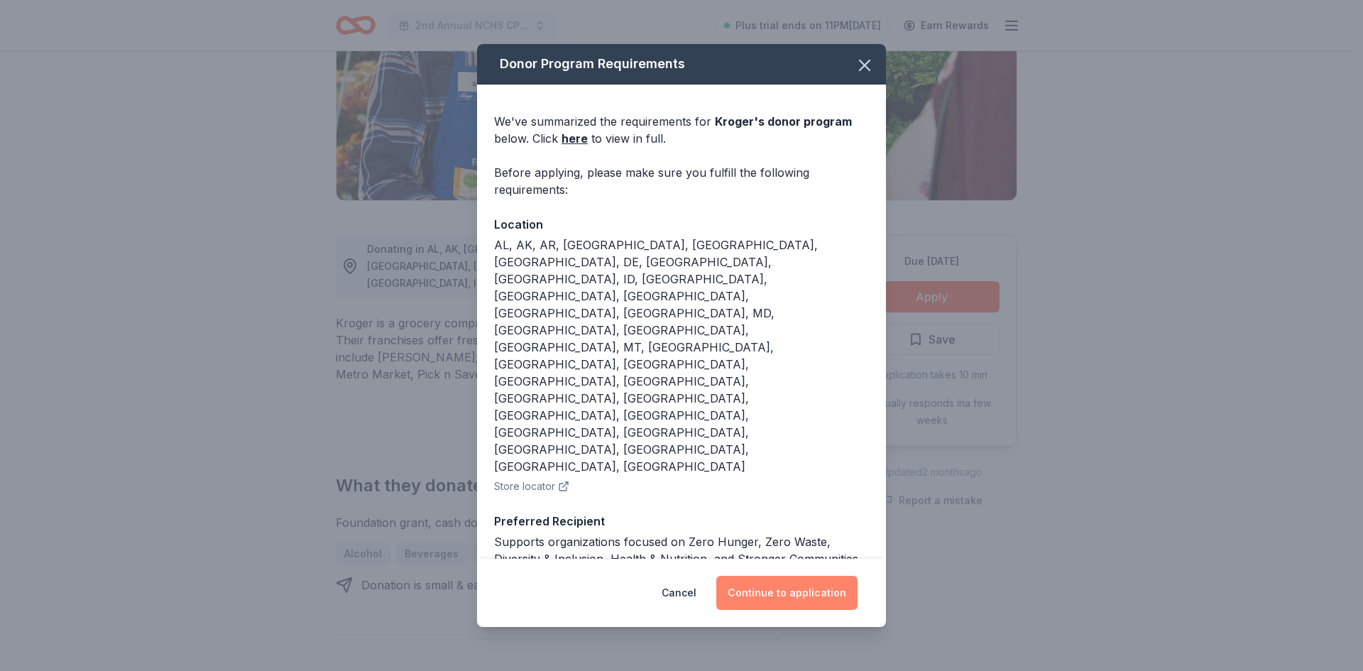
click at [778, 576] on button "Continue to application" at bounding box center [786, 593] width 141 height 34
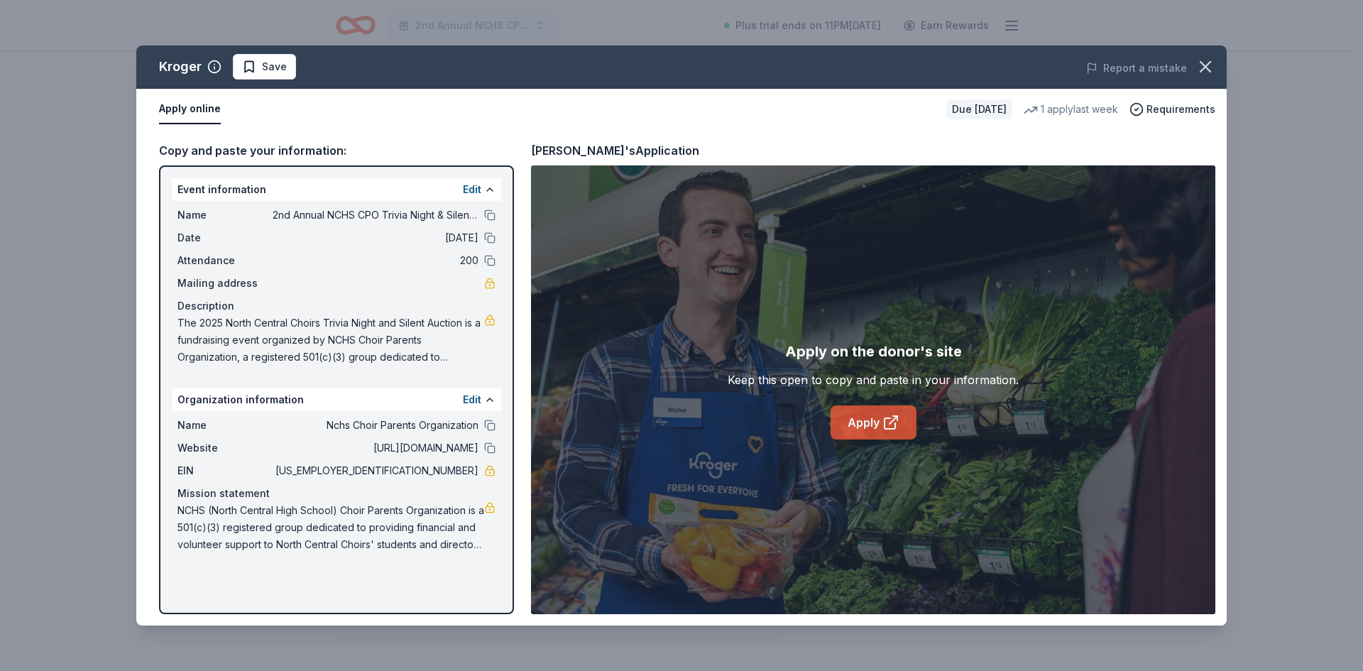
click at [873, 430] on link "Apply" at bounding box center [874, 422] width 86 height 34
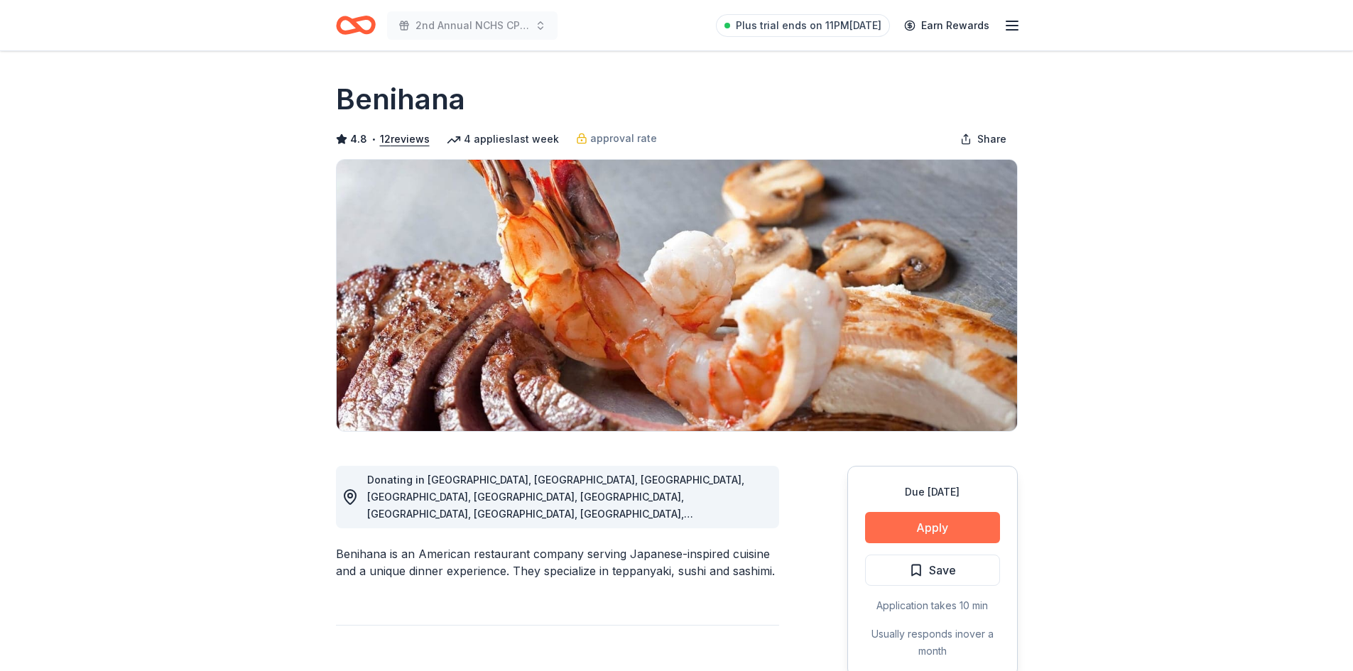
click at [939, 528] on button "Apply" at bounding box center [932, 527] width 135 height 31
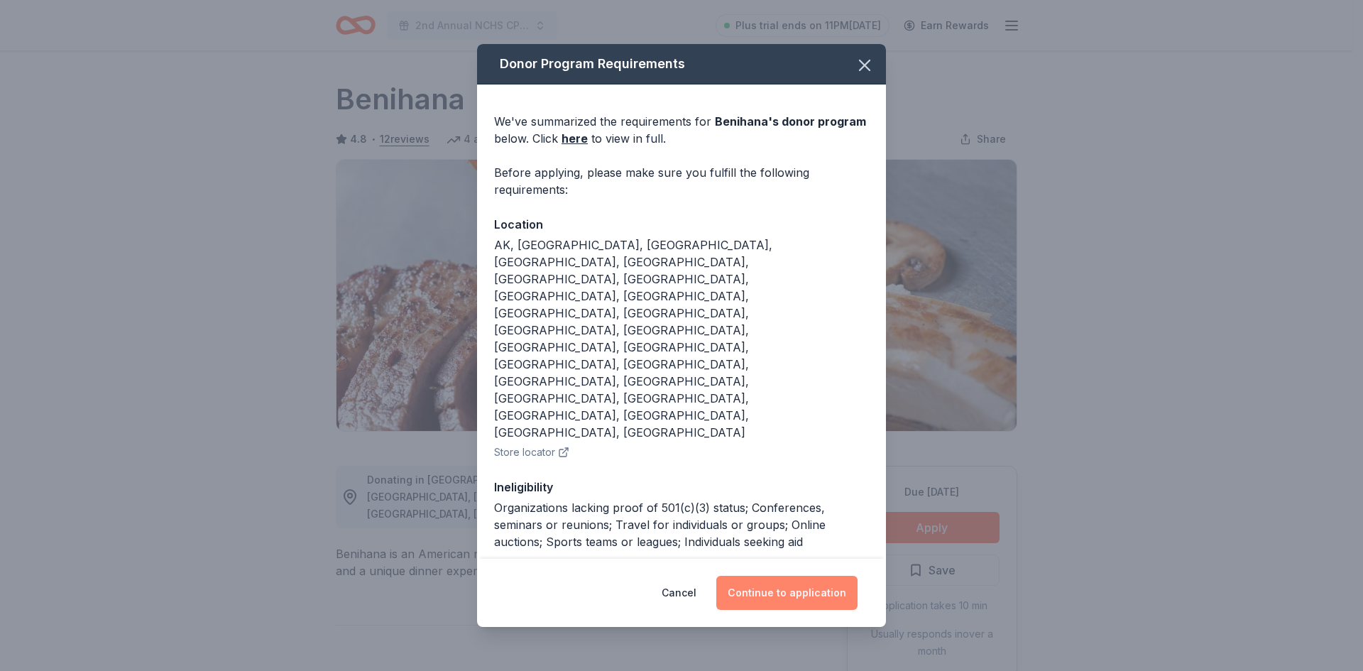
click at [825, 576] on button "Continue to application" at bounding box center [786, 593] width 141 height 34
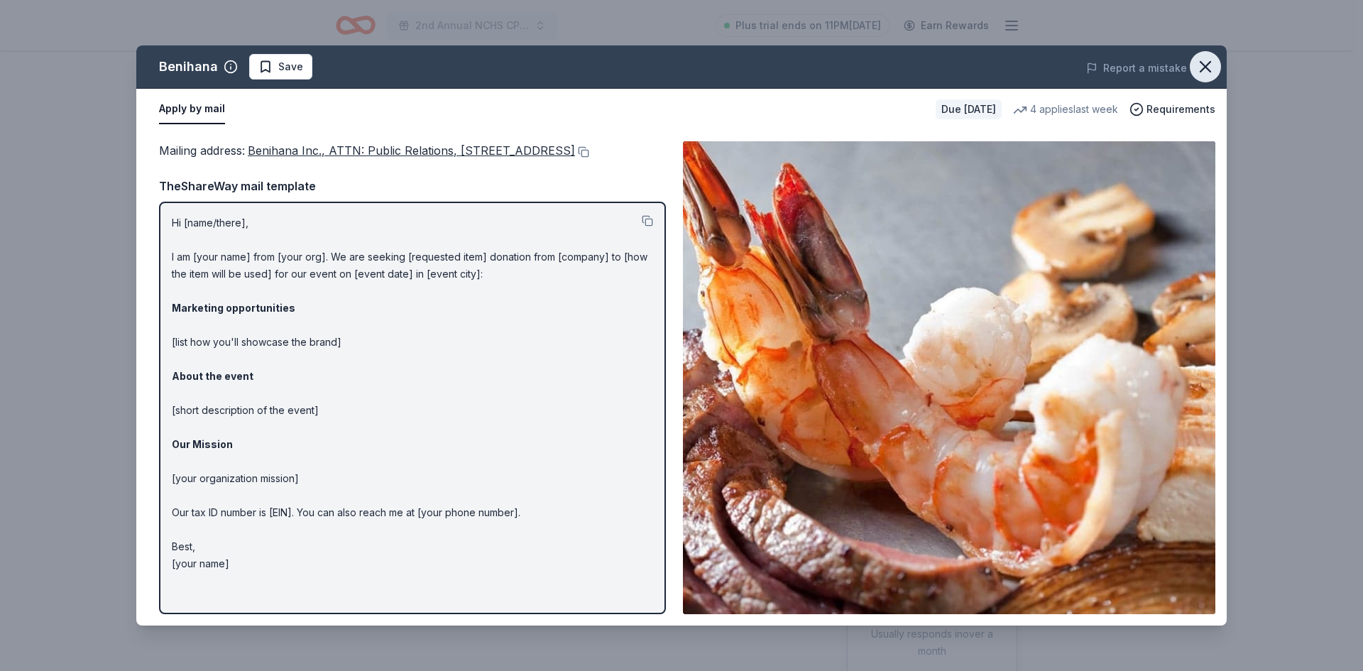
click at [1204, 62] on icon "button" at bounding box center [1206, 67] width 20 height 20
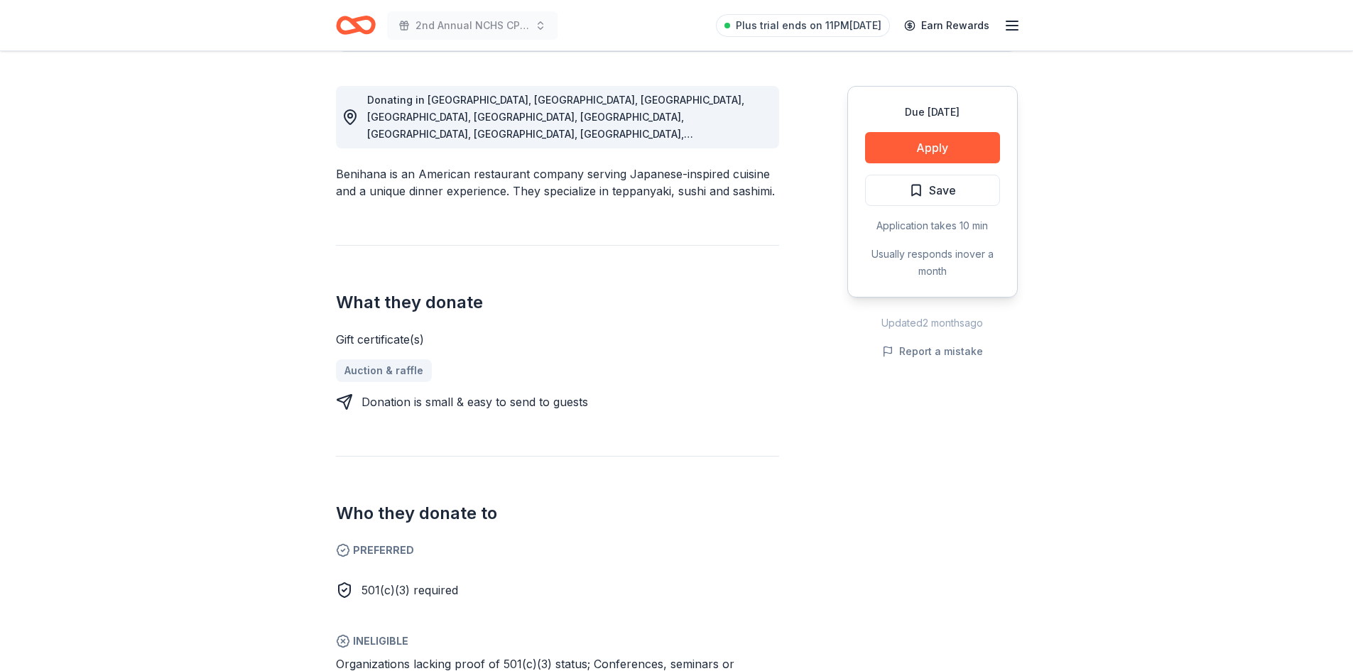
scroll to position [271, 0]
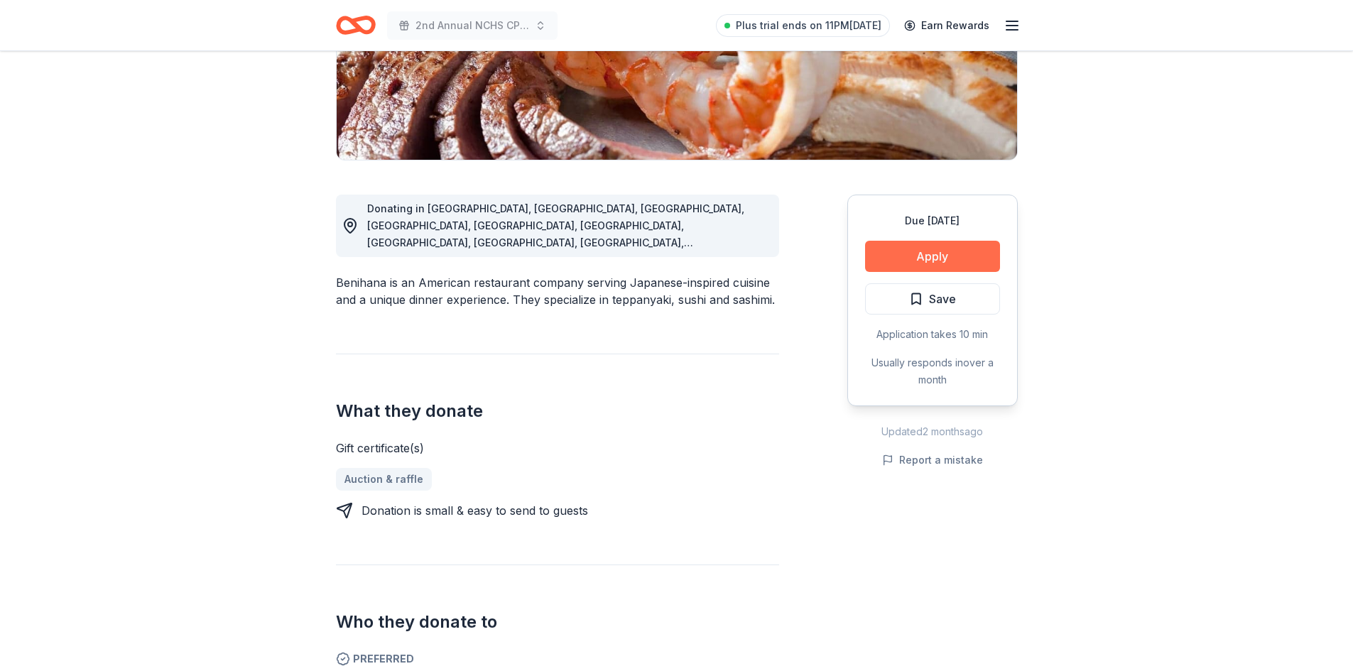
click at [917, 258] on button "Apply" at bounding box center [932, 256] width 135 height 31
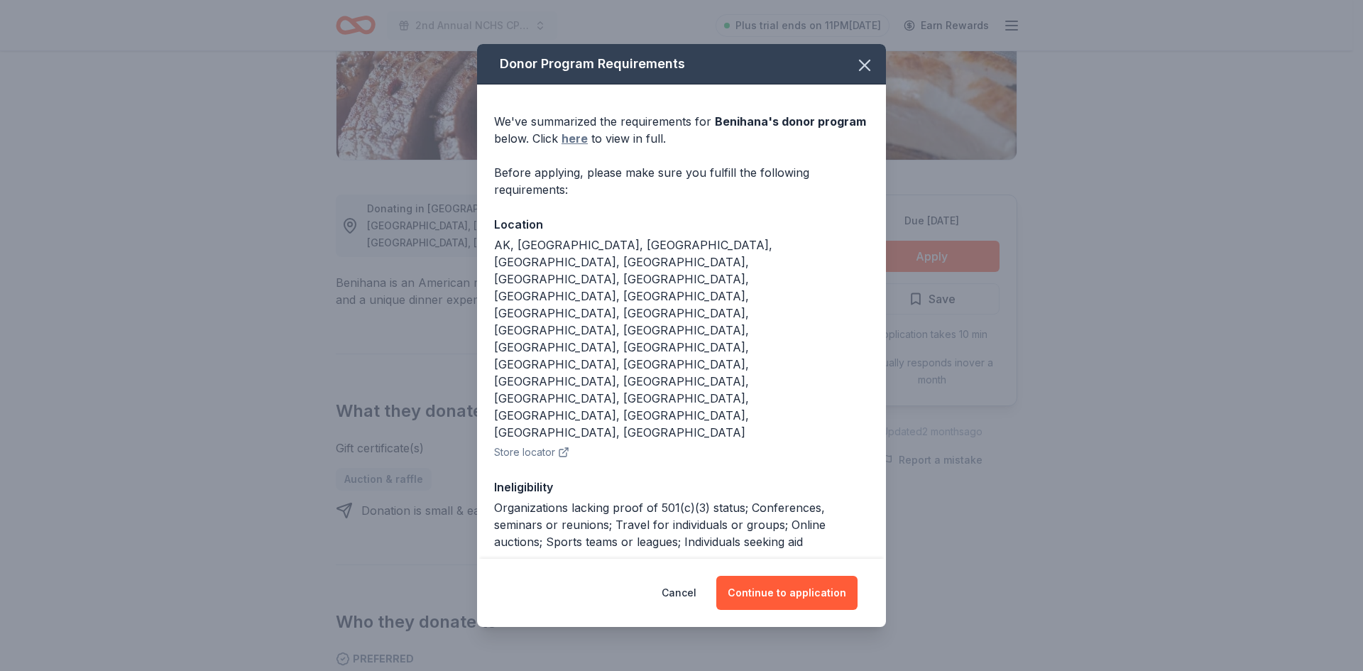
click at [573, 147] on link "here" at bounding box center [575, 138] width 26 height 17
click at [871, 75] on icon "button" at bounding box center [865, 65] width 20 height 20
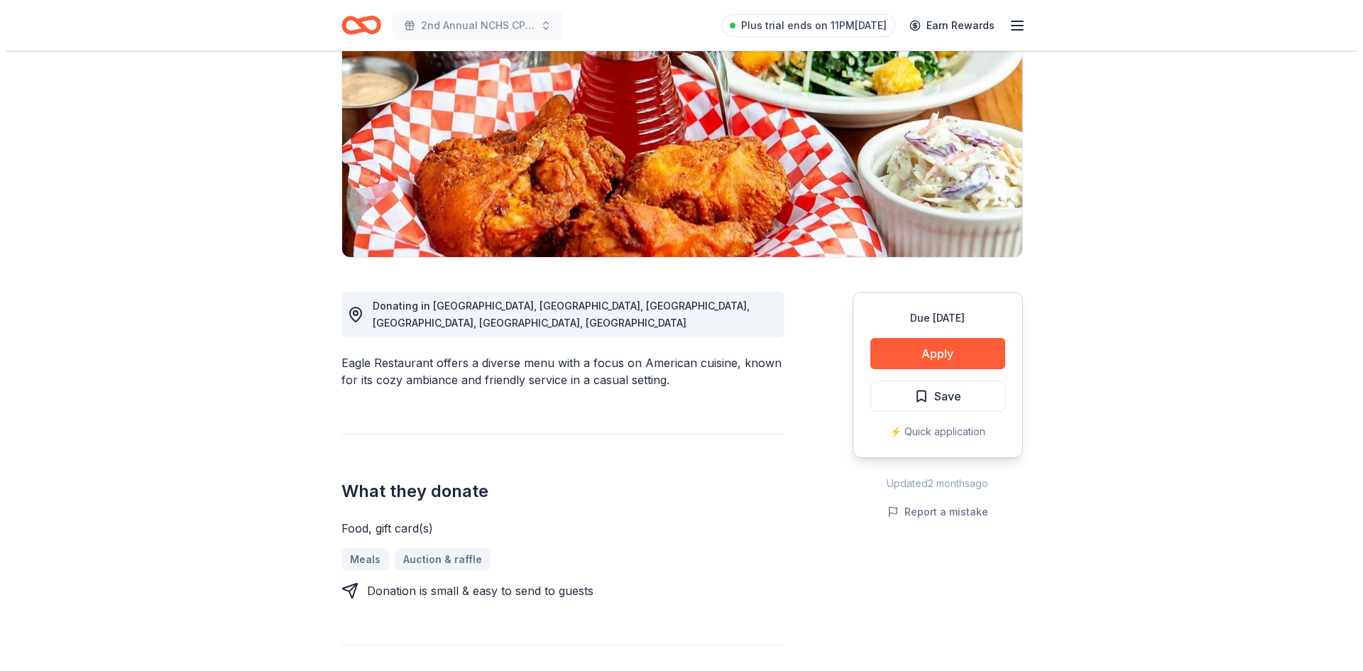
scroll to position [206, 0]
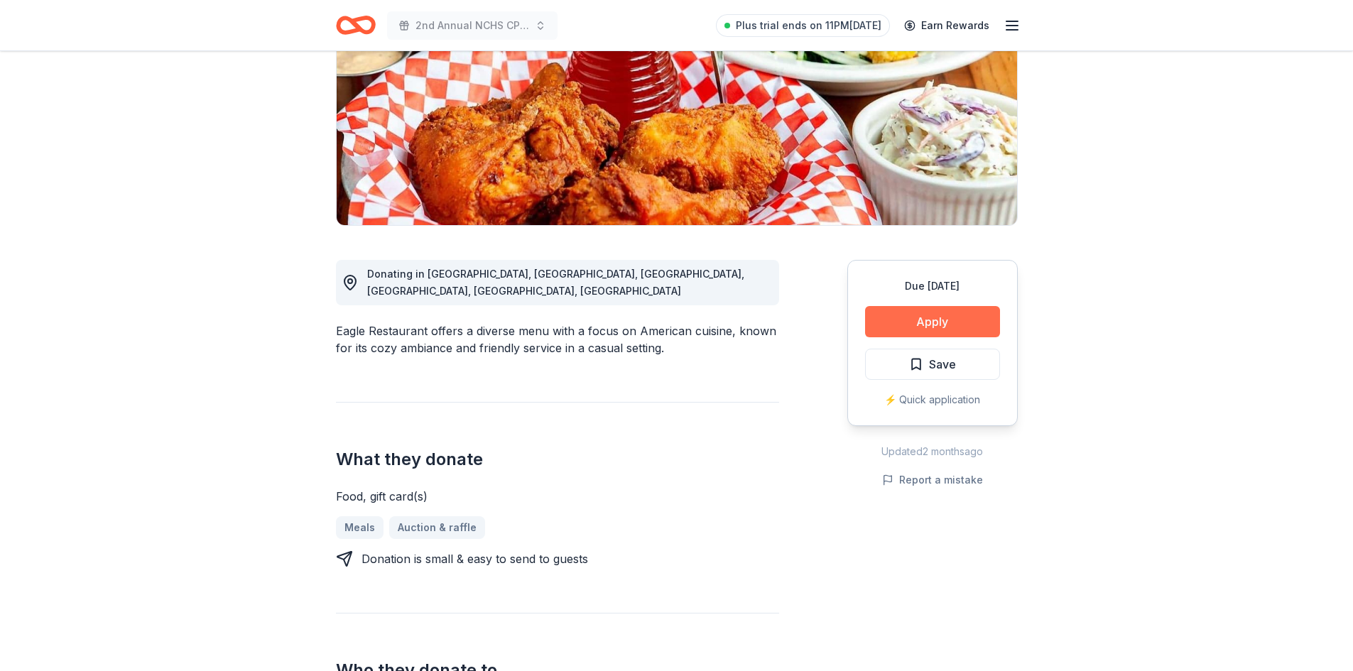
click at [945, 326] on button "Apply" at bounding box center [932, 321] width 135 height 31
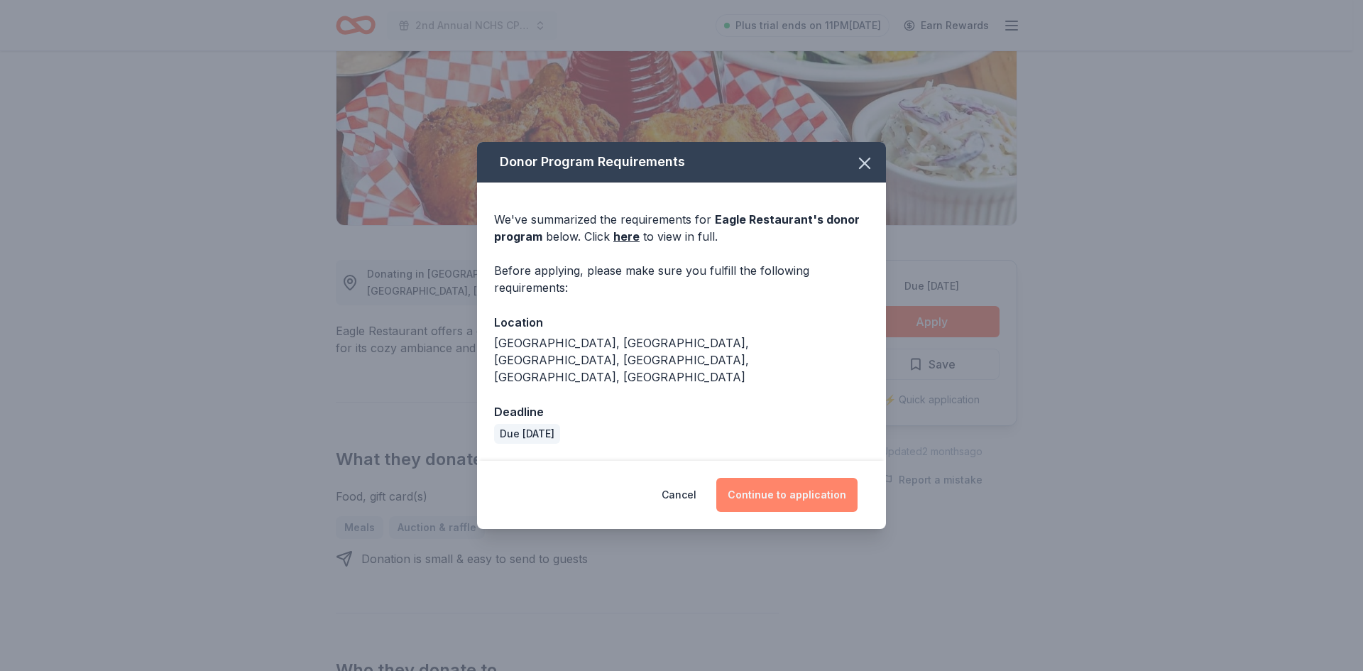
click at [778, 481] on button "Continue to application" at bounding box center [786, 495] width 141 height 34
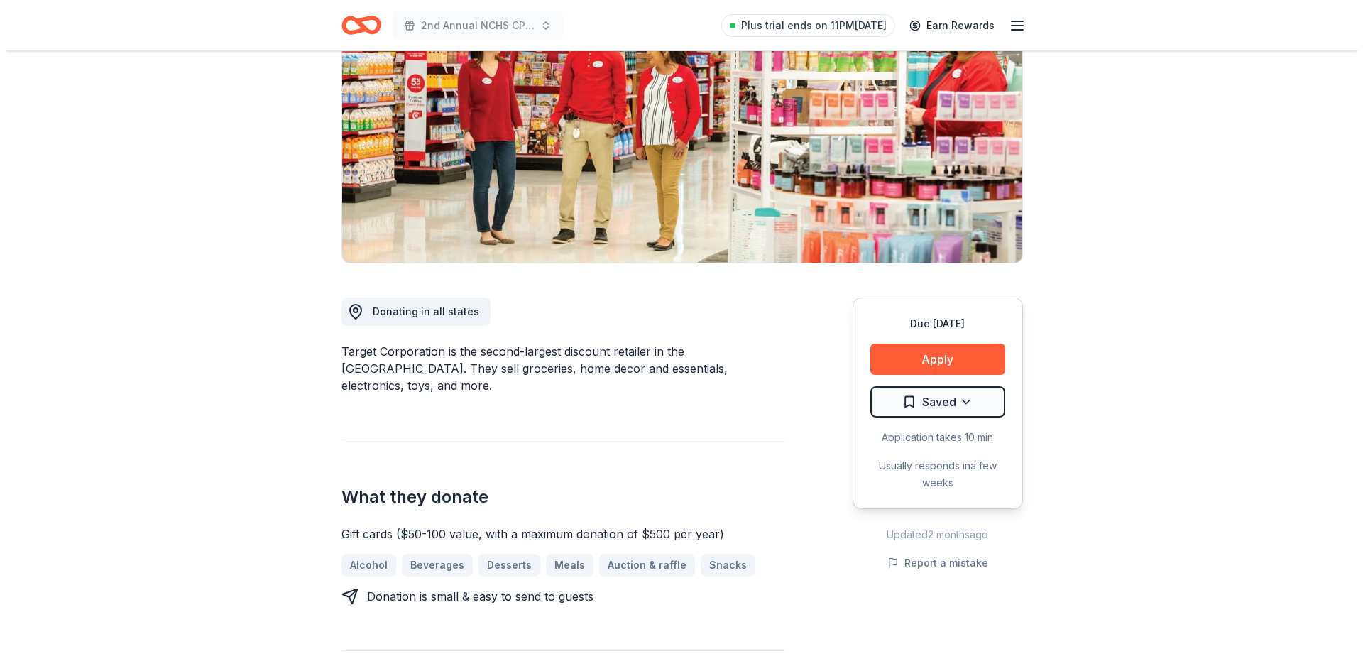
scroll to position [170, 0]
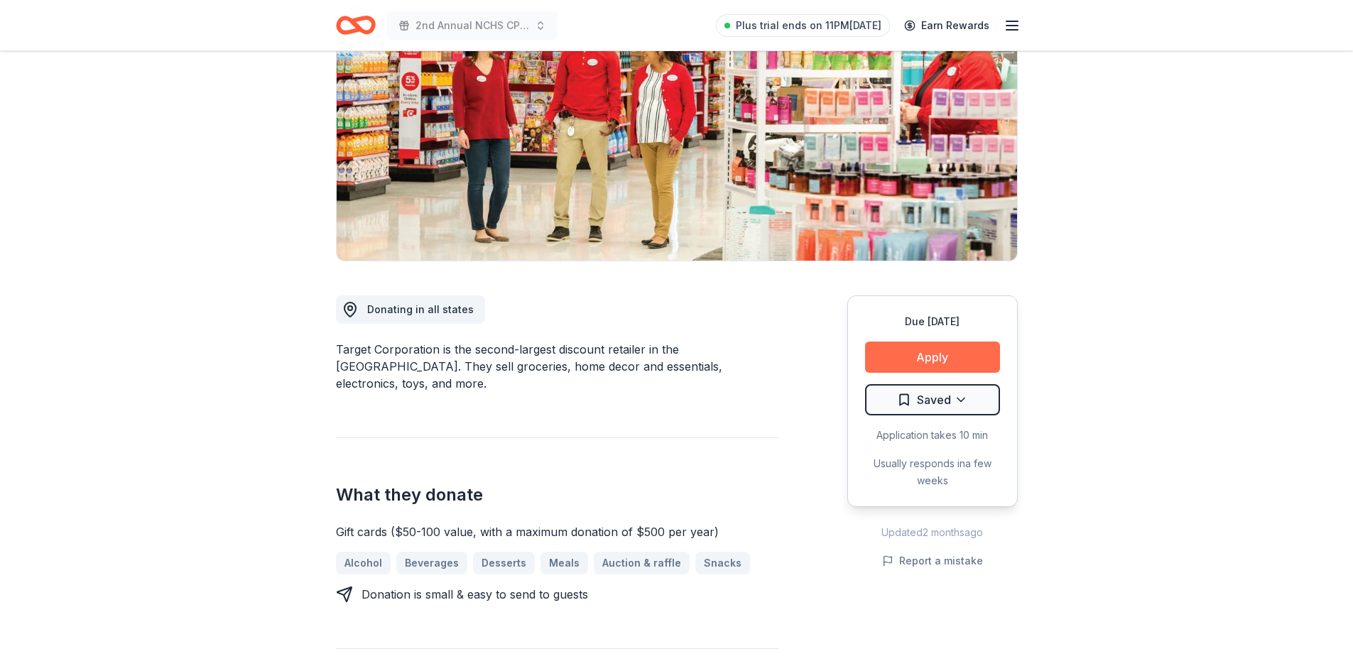
click at [935, 365] on button "Apply" at bounding box center [932, 357] width 135 height 31
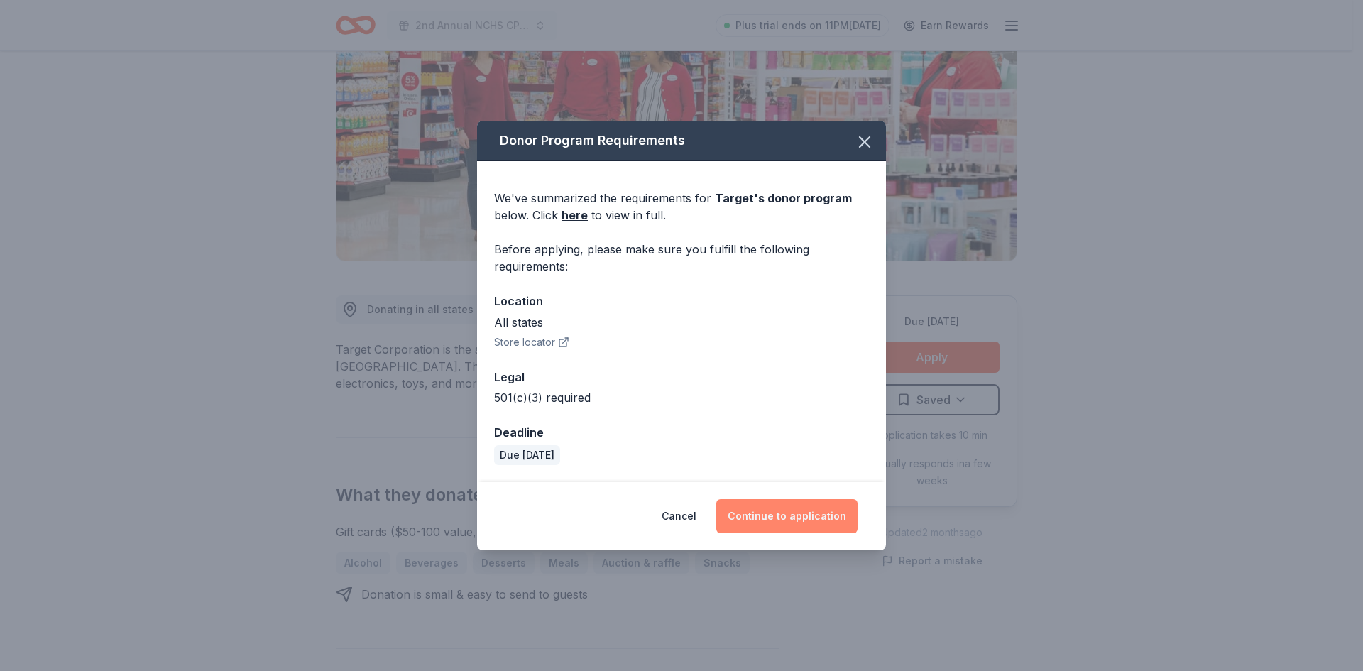
click at [810, 517] on button "Continue to application" at bounding box center [786, 516] width 141 height 34
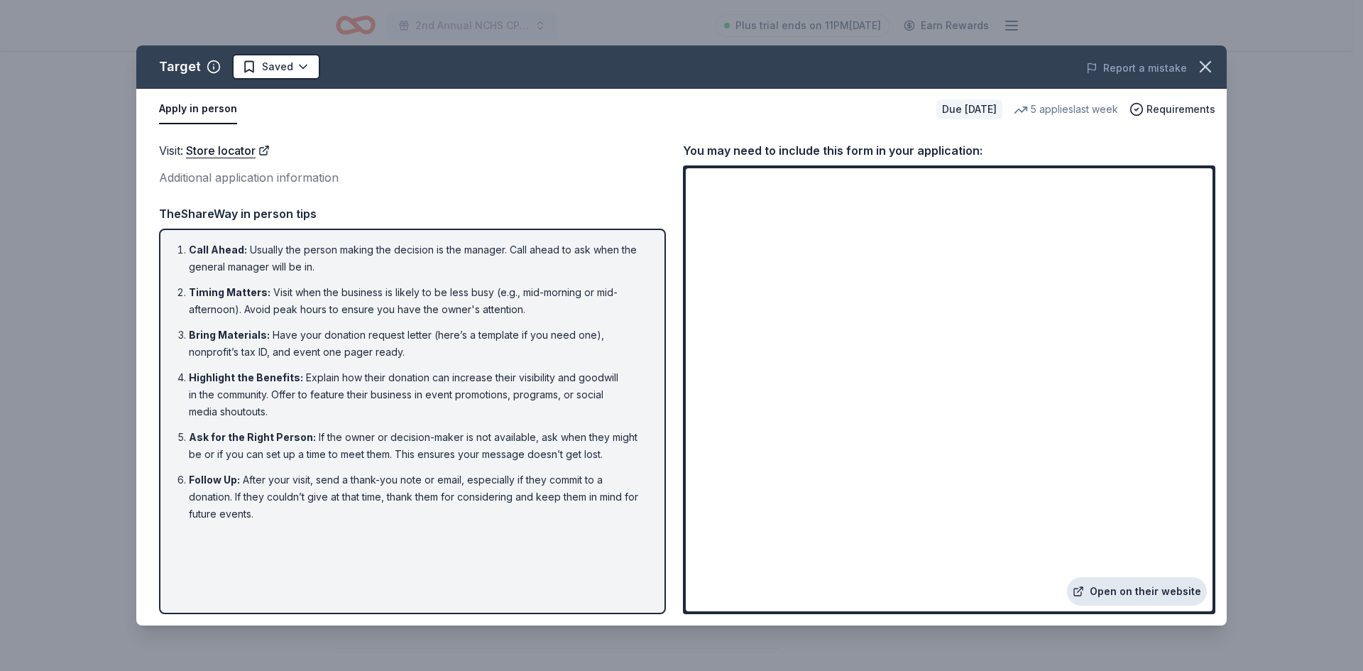
click at [1149, 591] on link "Open on their website" at bounding box center [1137, 591] width 140 height 28
